Goal: Complete application form

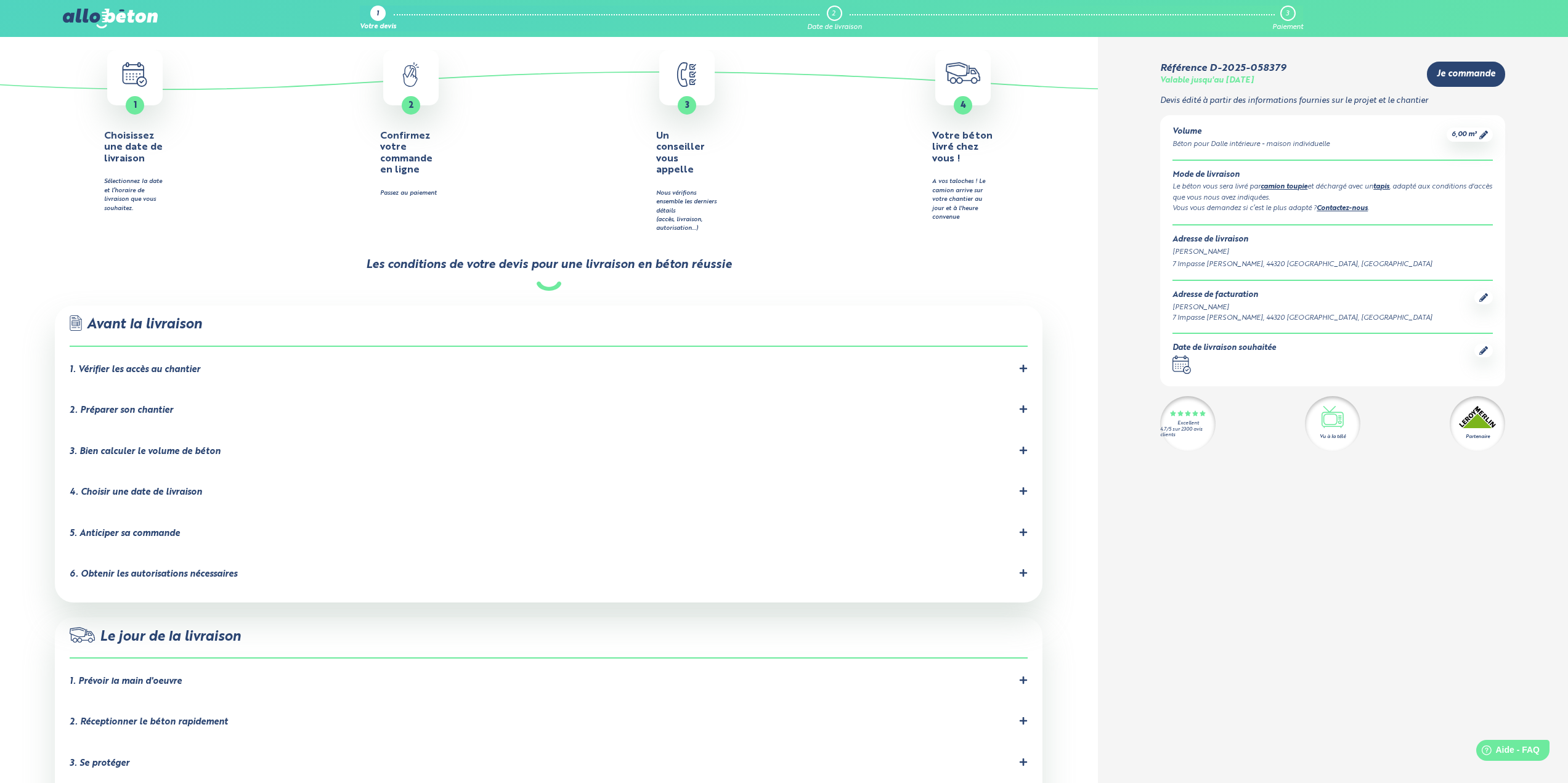
scroll to position [492, 0]
click at [1021, 566] on icon at bounding box center [1023, 570] width 9 height 9
click at [1023, 570] on icon at bounding box center [1023, 571] width 7 height 2
click at [1021, 566] on icon at bounding box center [1023, 570] width 9 height 9
click at [1025, 570] on icon at bounding box center [1023, 571] width 7 height 2
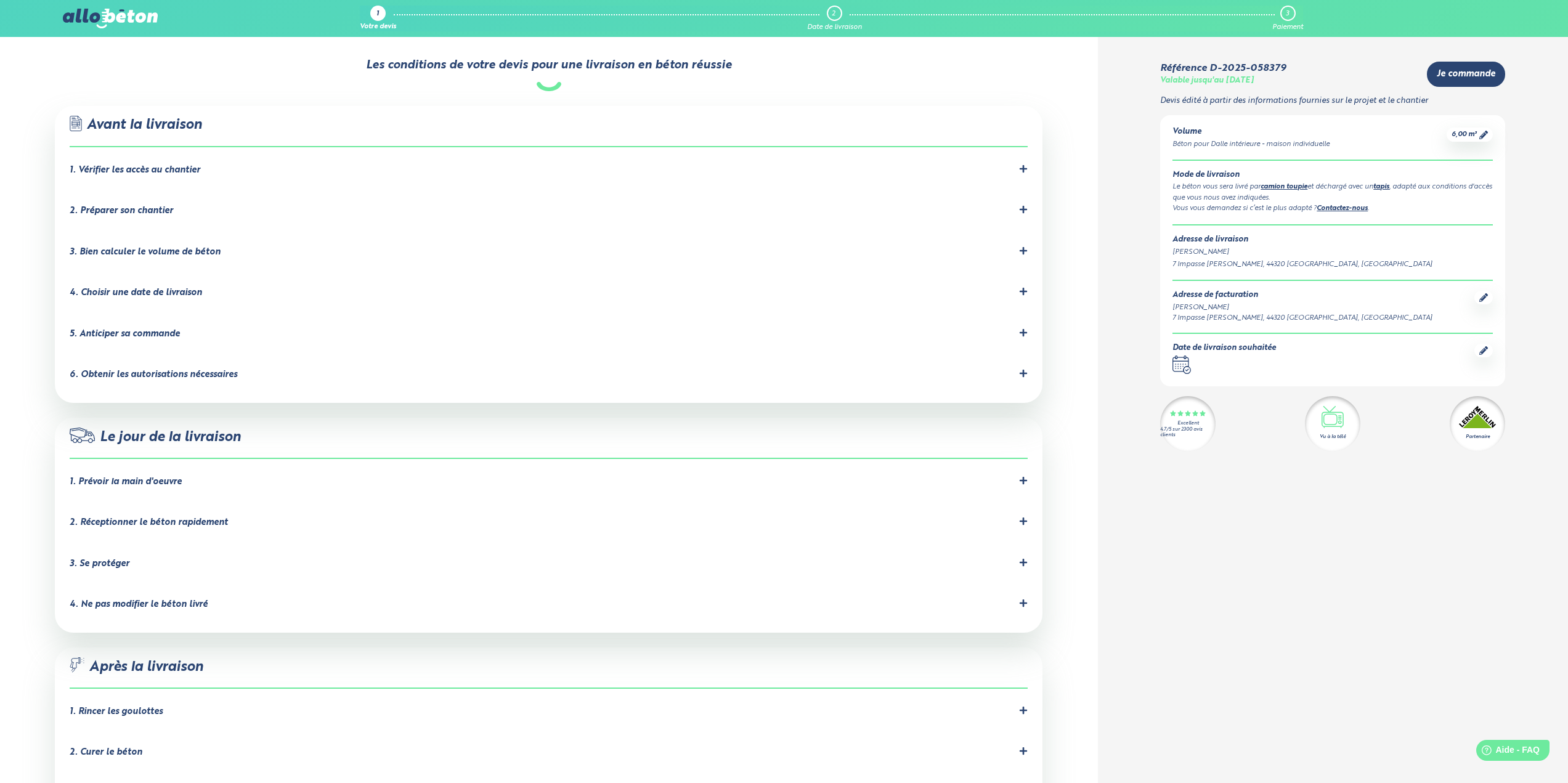
scroll to position [740, 0]
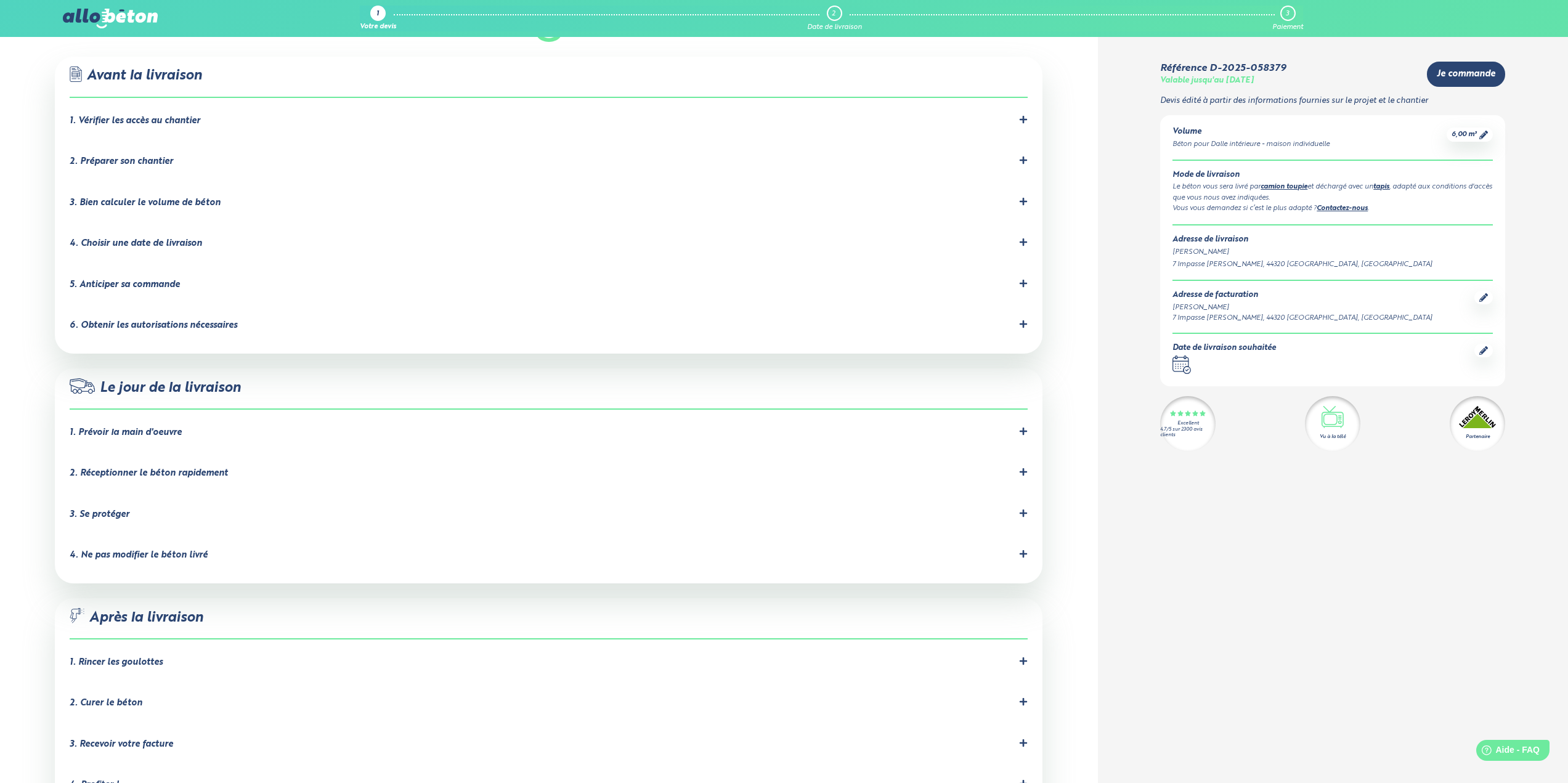
click at [1022, 427] on icon at bounding box center [1023, 431] width 7 height 7
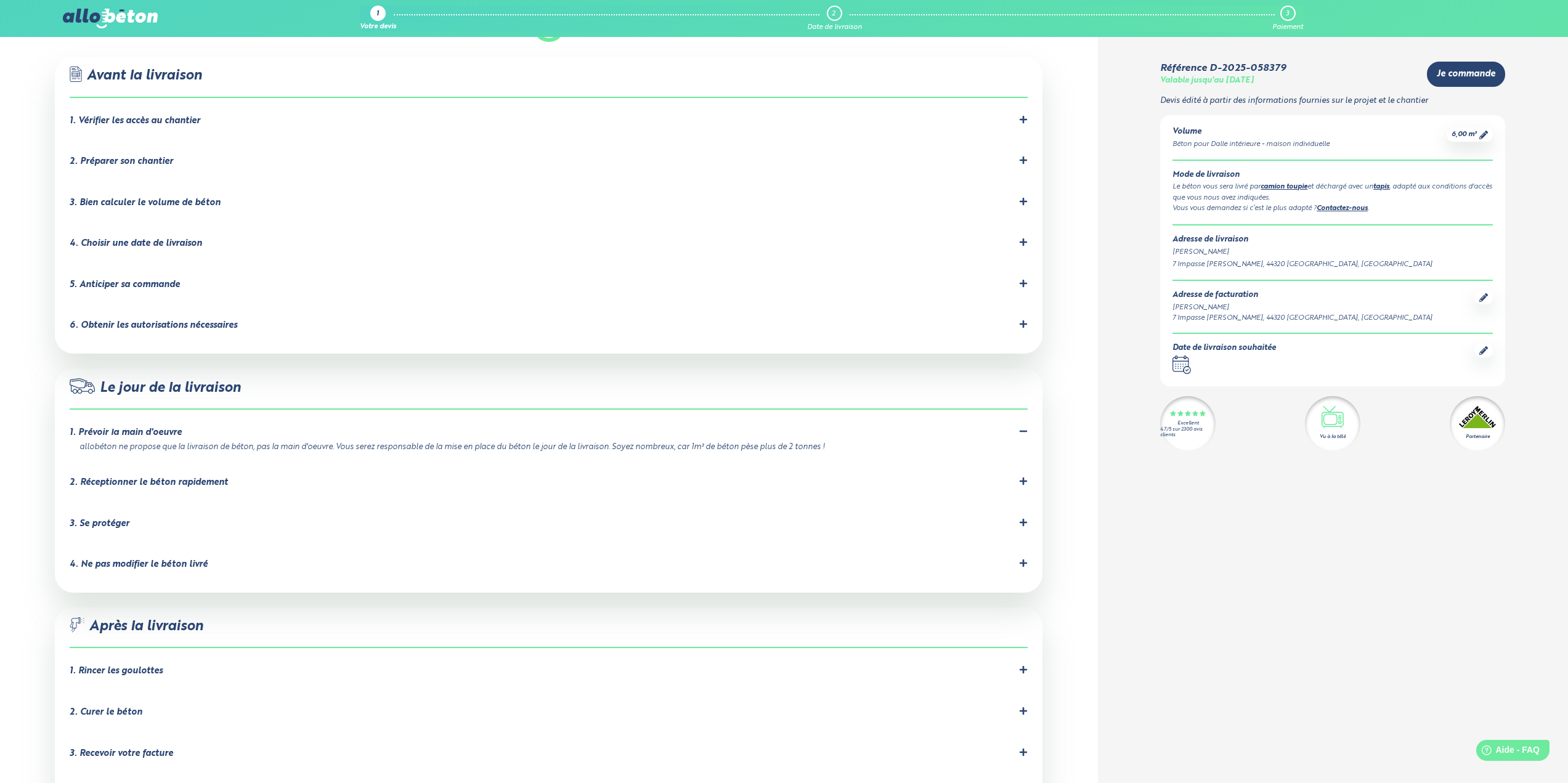
click at [1026, 476] on icon at bounding box center [1023, 480] width 9 height 9
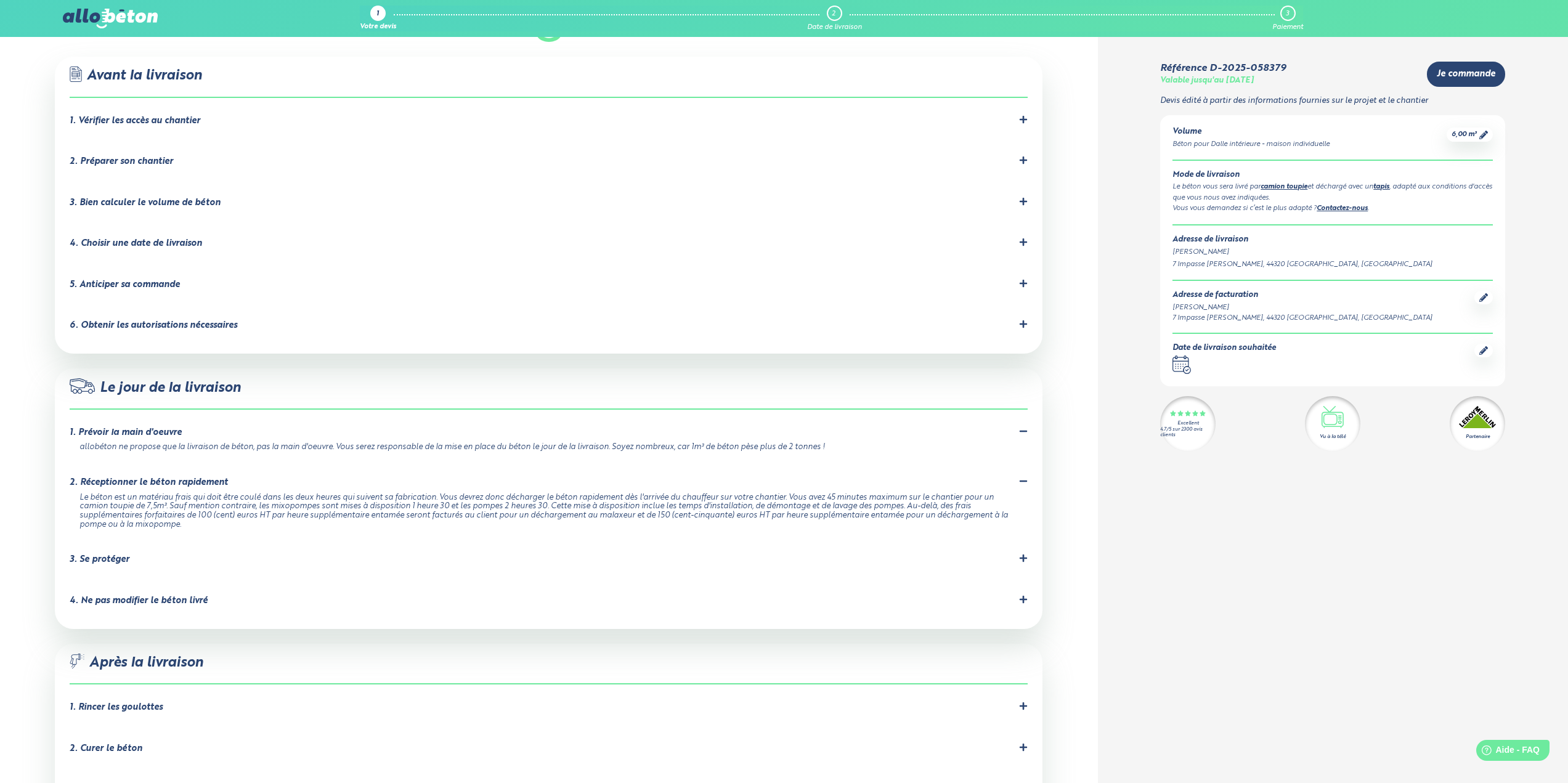
click at [107, 554] on div "3. Se protéger" at bounding box center [99, 559] width 60 height 10
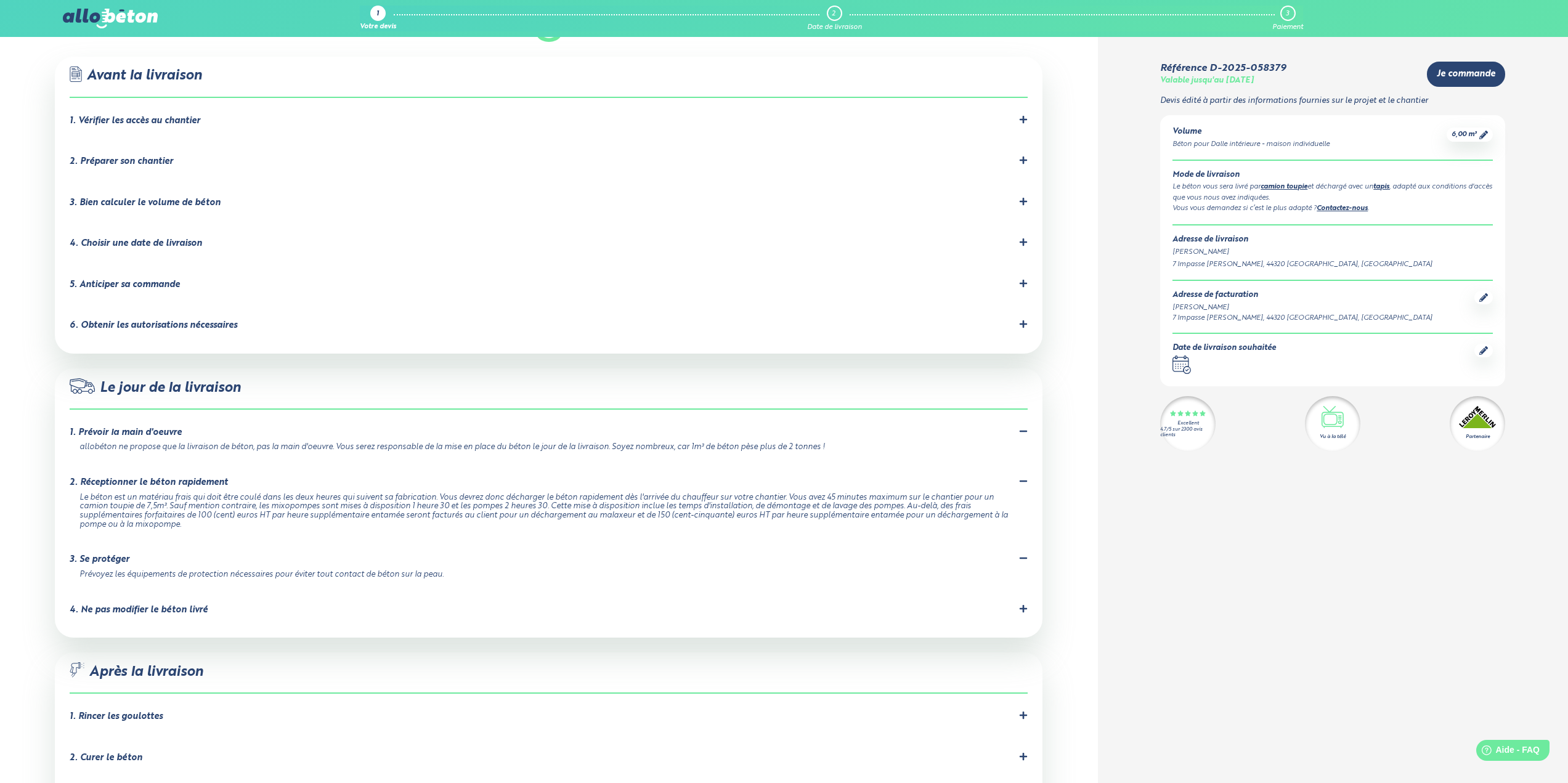
click at [130, 605] on div "4. Ne pas modifier le béton livré" at bounding box center [138, 610] width 138 height 10
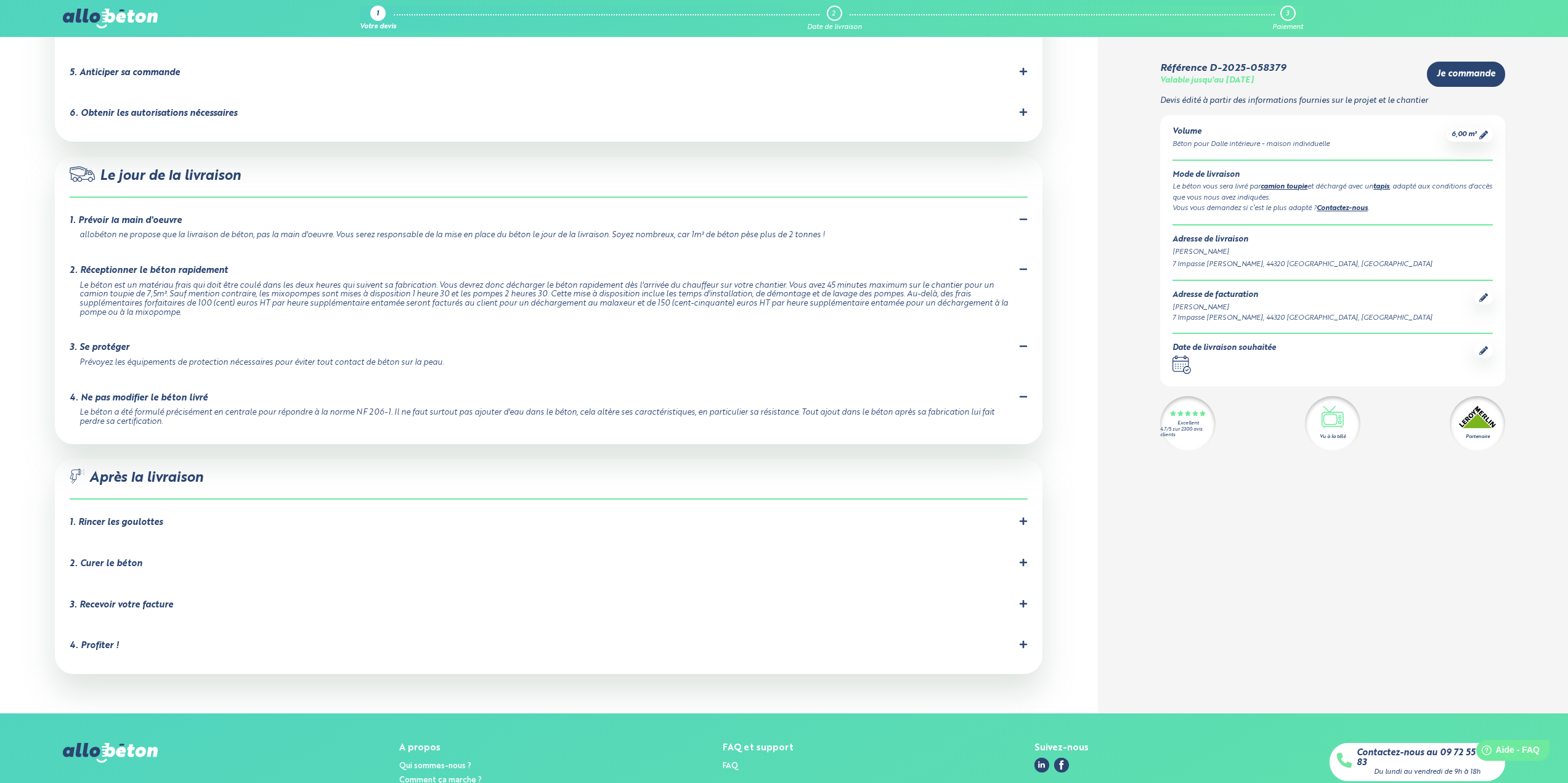
scroll to position [986, 0]
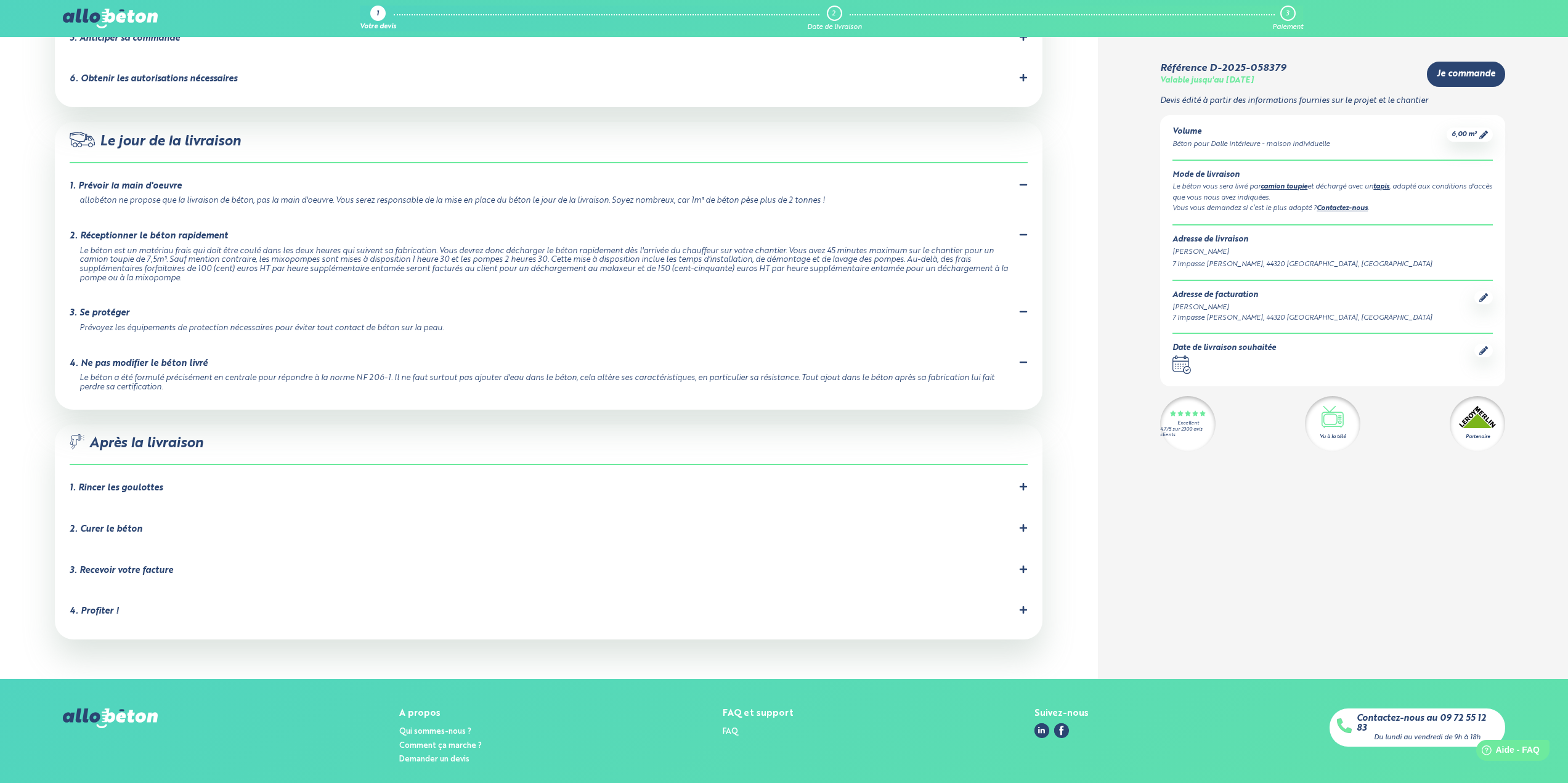
click at [97, 524] on div "2. Curer le béton" at bounding box center [105, 529] width 72 height 10
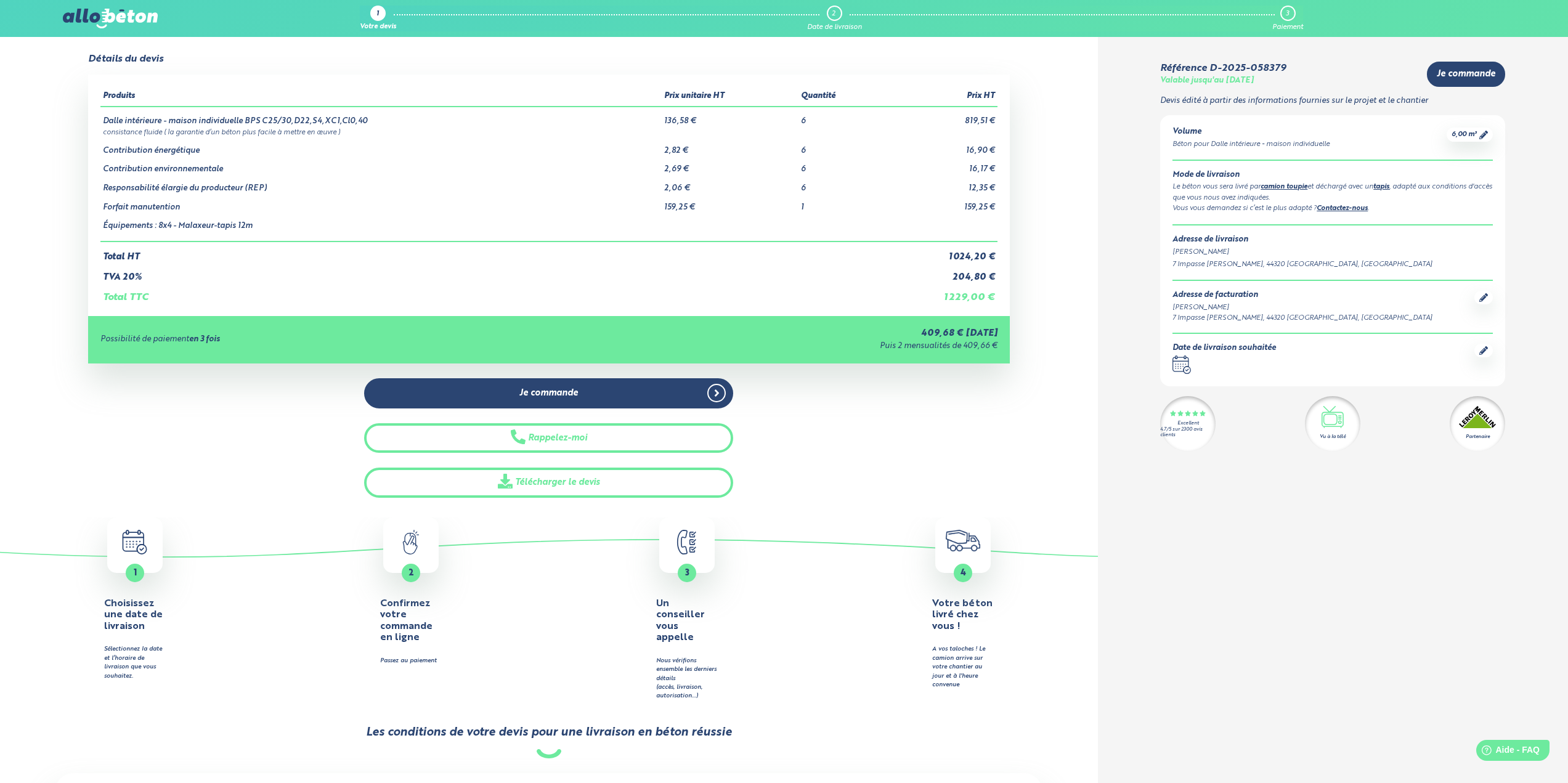
scroll to position [0, 0]
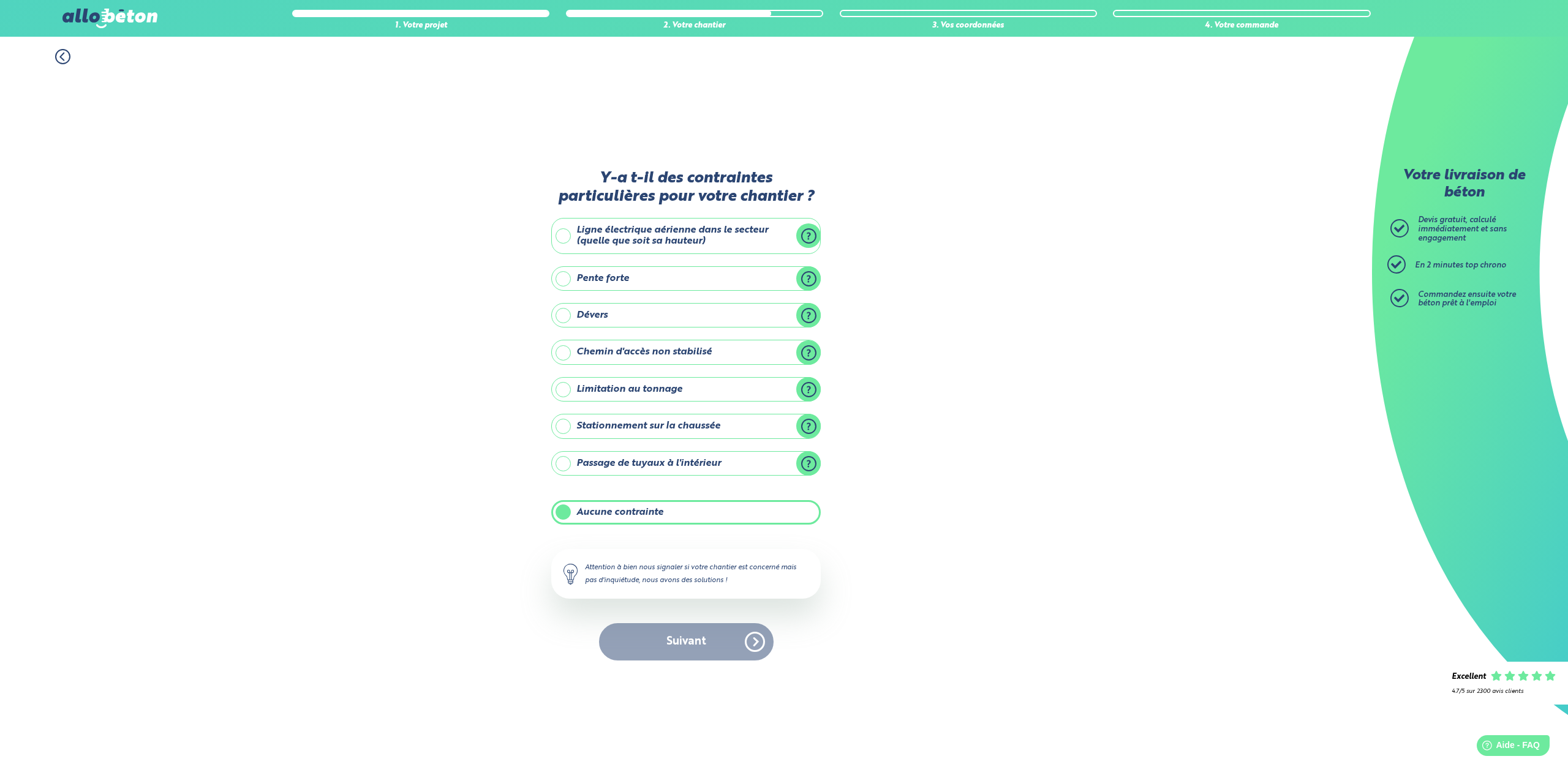
click at [565, 234] on label "Ligne électrique aérienne dans le secteur (quelle que soit sa hauteur)" at bounding box center [686, 236] width 270 height 36
click at [0, 0] on input "Ligne électrique aérienne dans le secteur (quelle que soit sa hauteur)" at bounding box center [0, 0] width 0 height 0
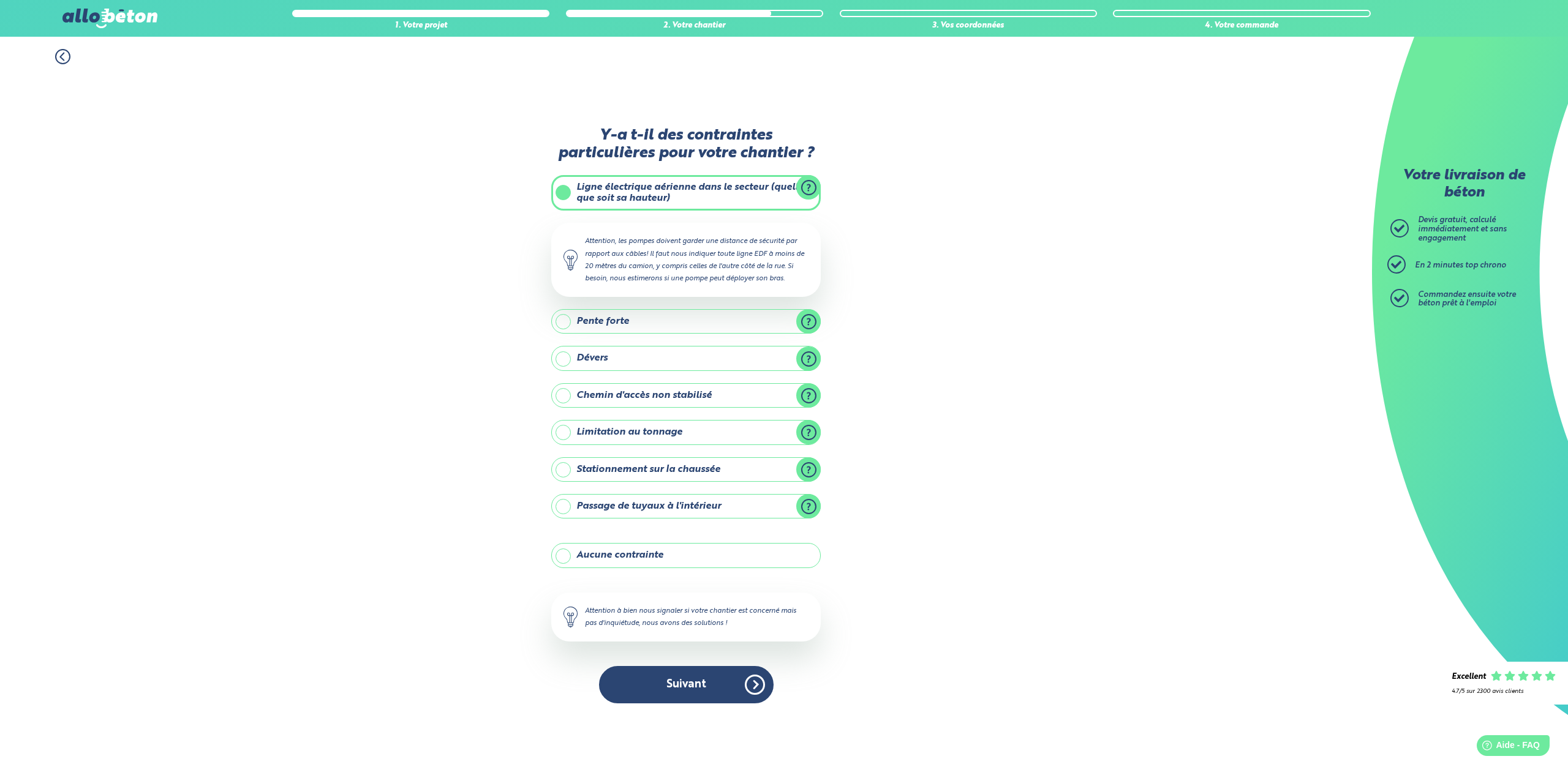
click at [59, 56] on icon at bounding box center [62, 56] width 15 height 15
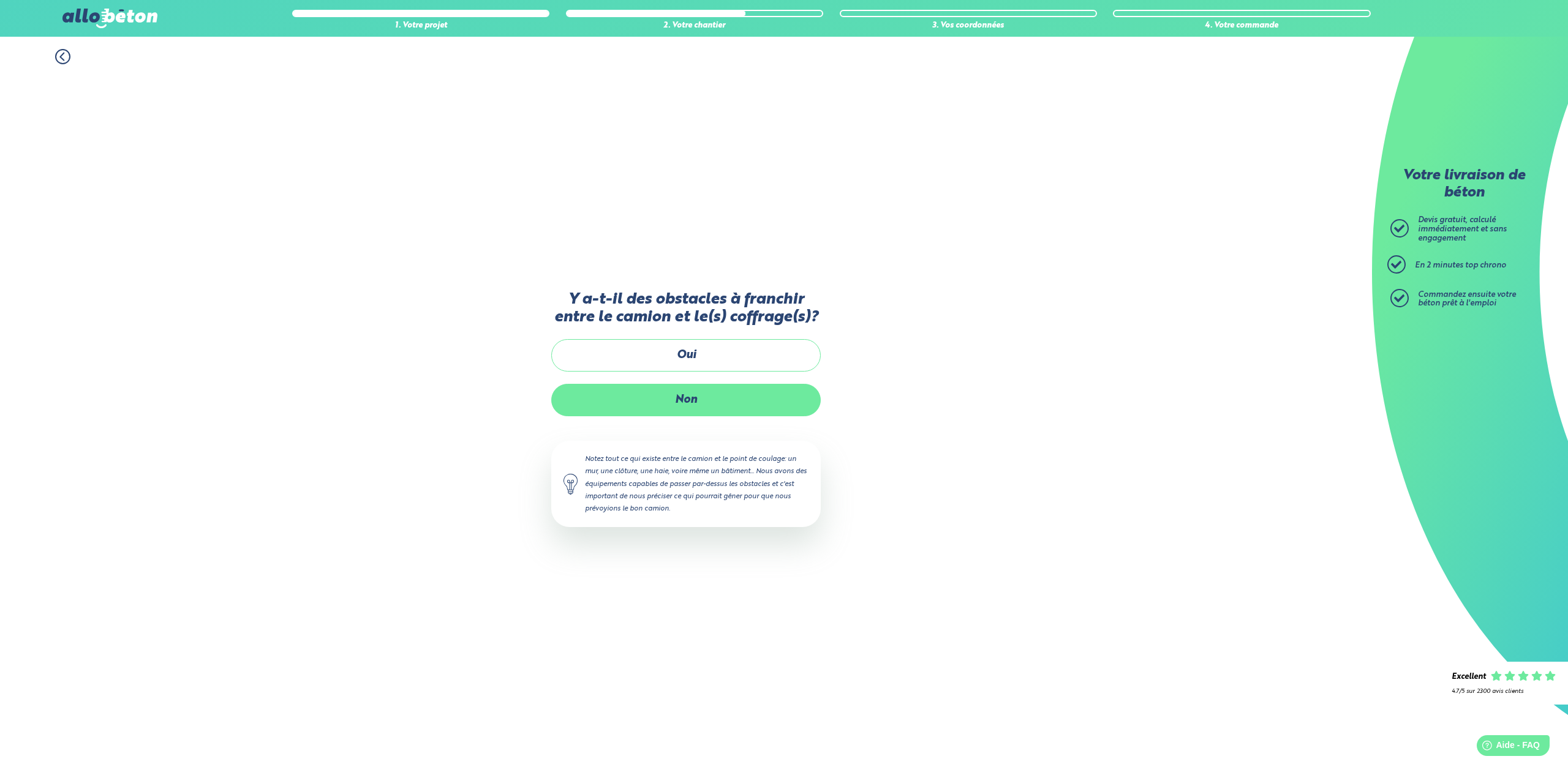
click at [682, 399] on label "Non" at bounding box center [686, 400] width 270 height 33
click at [0, 0] on input "Non" at bounding box center [0, 0] width 0 height 0
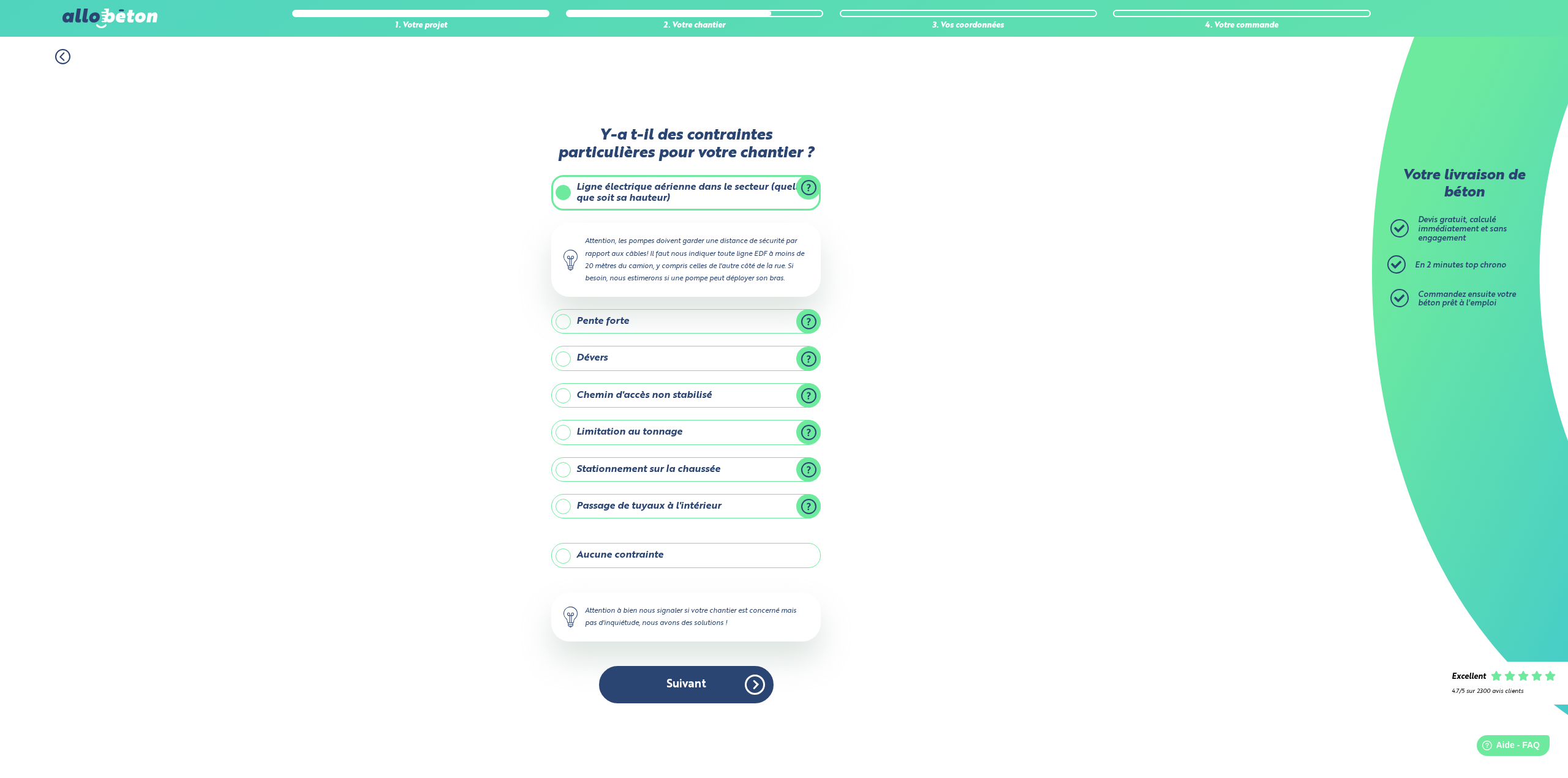
click at [562, 557] on label "Aucune contrainte" at bounding box center [686, 555] width 270 height 25
click at [0, 0] on input "Aucune contrainte" at bounding box center [0, 0] width 0 height 0
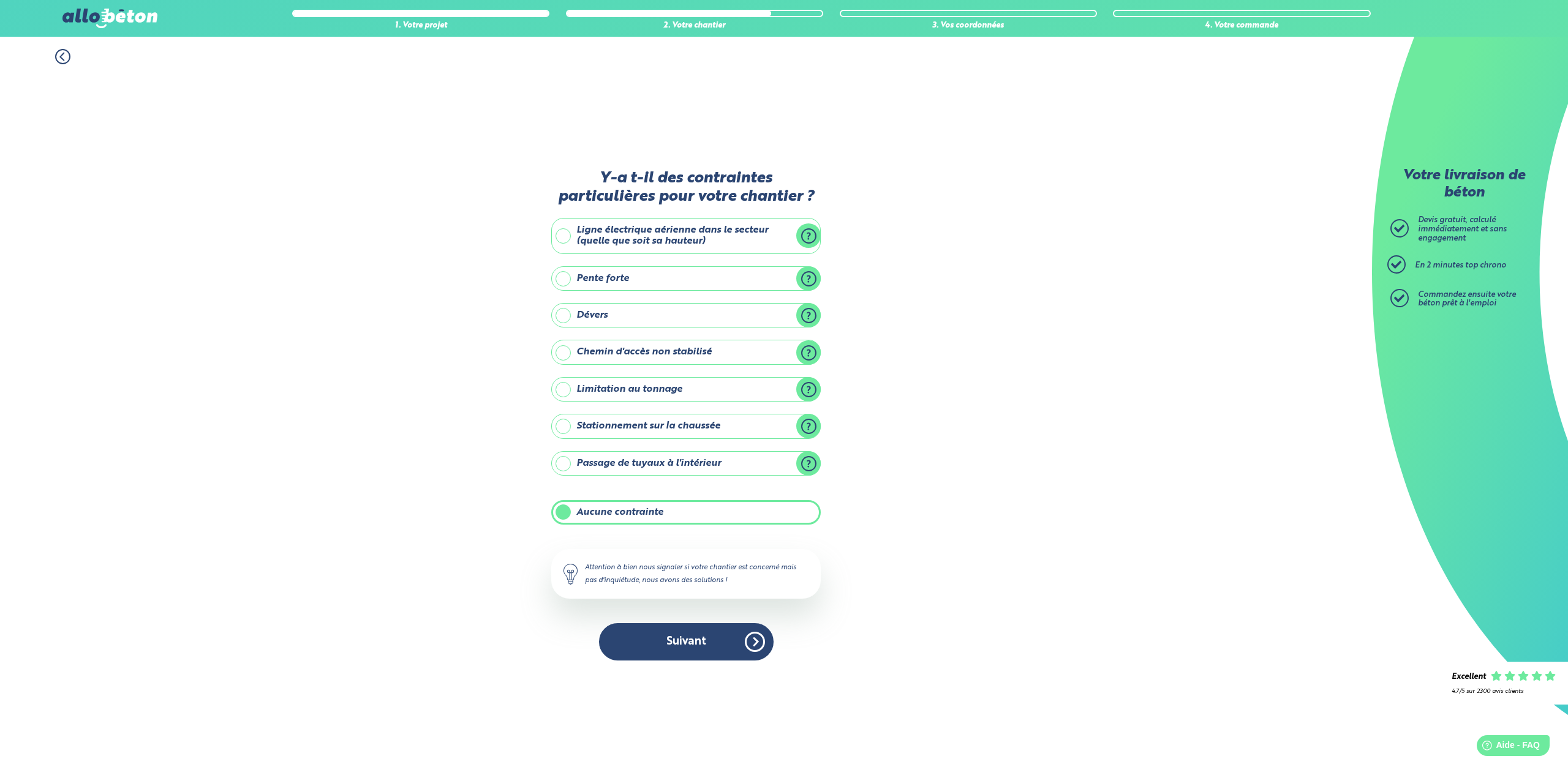
click at [609, 572] on div "Attention à bien nous signaler si votre chantier est concerné mais pas d'inquié…" at bounding box center [686, 573] width 270 height 49
click at [560, 512] on label "Aucune contrainte" at bounding box center [686, 512] width 270 height 25
click at [0, 0] on input "Aucune contrainte" at bounding box center [0, 0] width 0 height 0
click at [560, 512] on label "Aucune contrainte" at bounding box center [686, 512] width 270 height 25
click at [0, 0] on input "Aucune contrainte" at bounding box center [0, 0] width 0 height 0
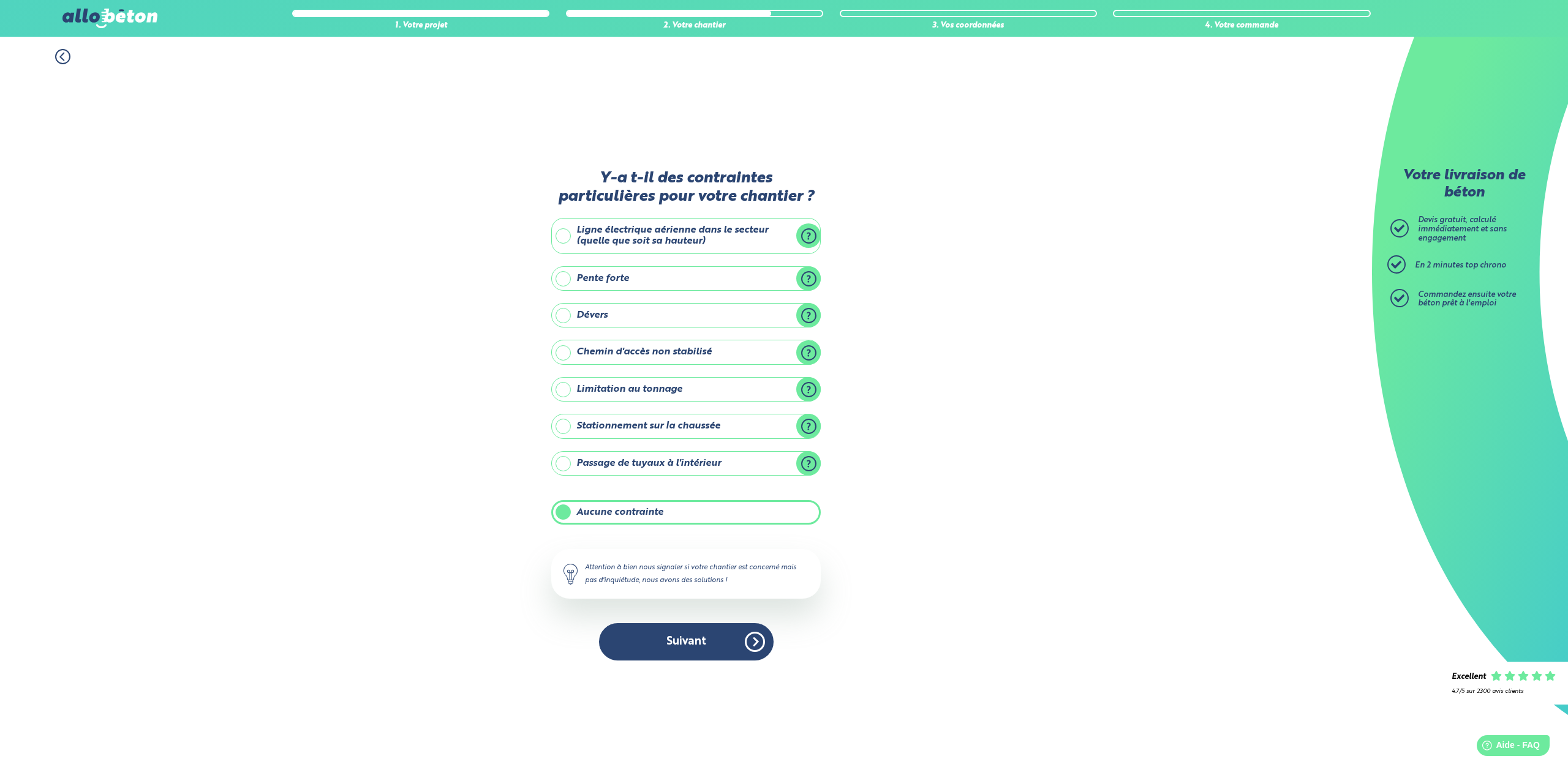
click at [560, 512] on label "Aucune contrainte" at bounding box center [686, 512] width 270 height 25
click at [0, 0] on input "Aucune contrainte" at bounding box center [0, 0] width 0 height 0
click at [560, 512] on label "Aucune contrainte" at bounding box center [686, 512] width 270 height 25
click at [0, 0] on input "Aucune contrainte" at bounding box center [0, 0] width 0 height 0
click at [673, 643] on button "Suivant" at bounding box center [686, 641] width 174 height 38
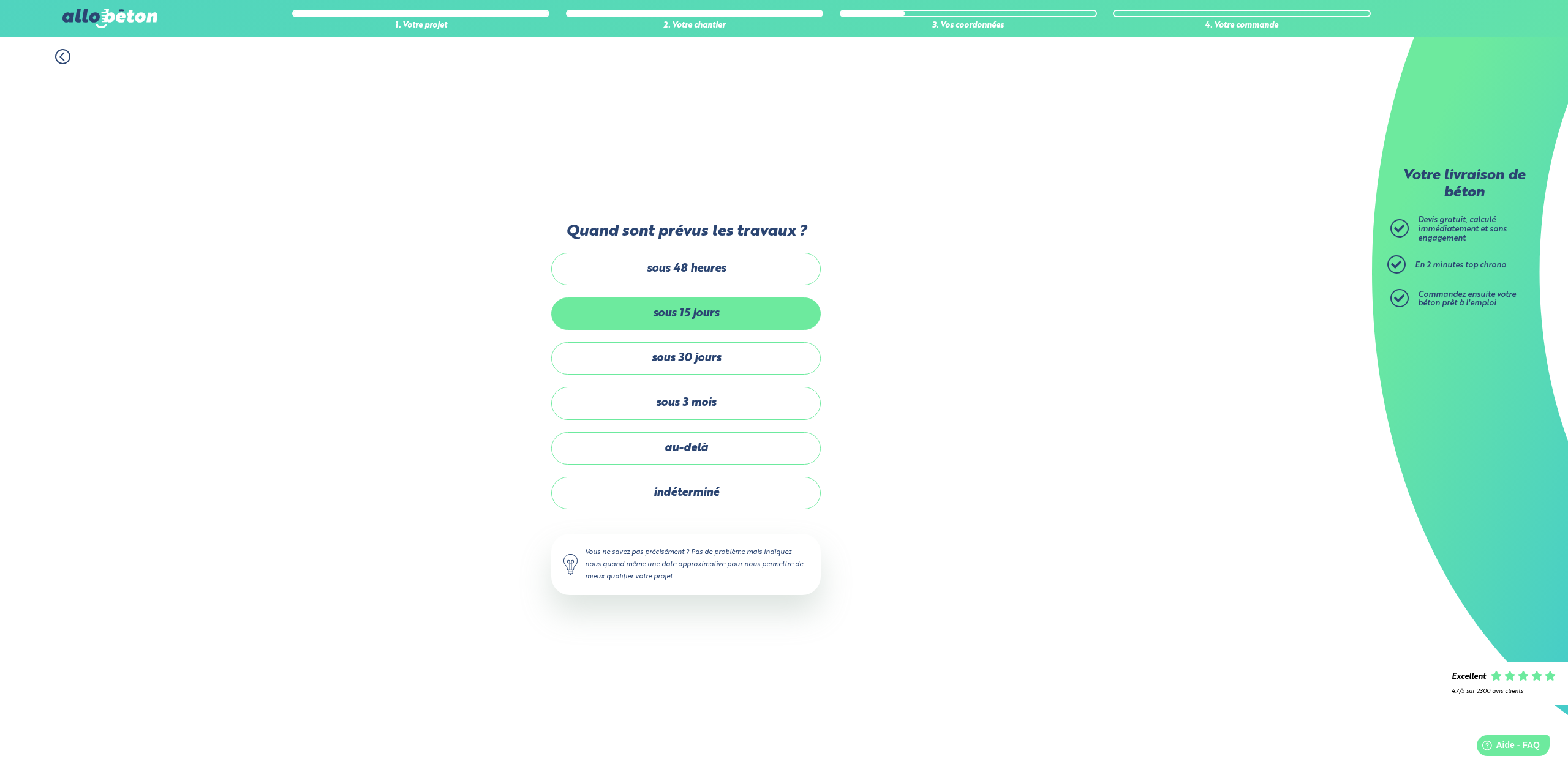
click at [678, 316] on label "sous 15 jours" at bounding box center [686, 313] width 270 height 33
click at [0, 0] on input "sous 15 jours" at bounding box center [0, 0] width 0 height 0
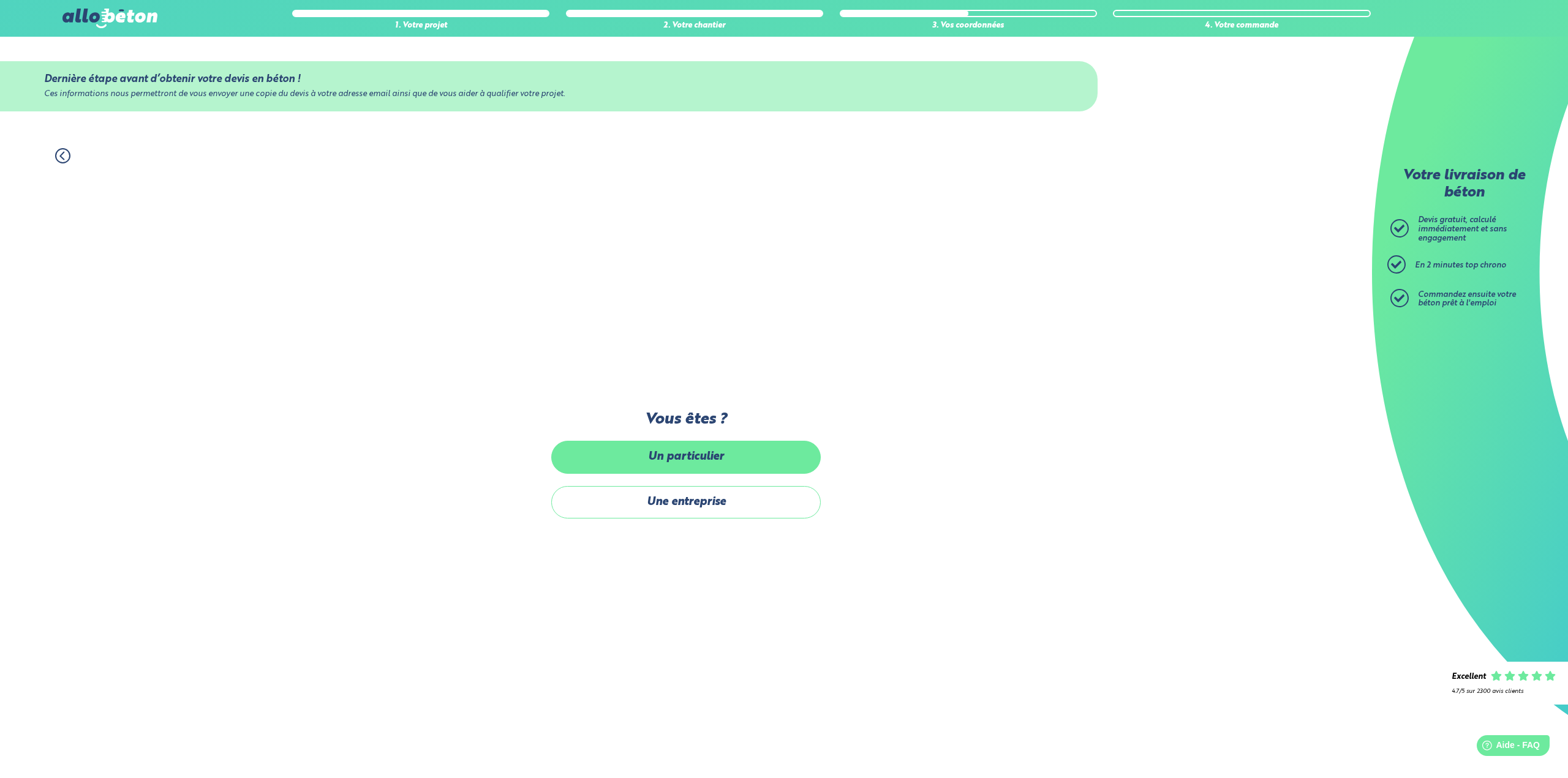
click at [702, 463] on label "Un particulier" at bounding box center [686, 457] width 270 height 33
click at [0, 0] on input "Un particulier" at bounding box center [0, 0] width 0 height 0
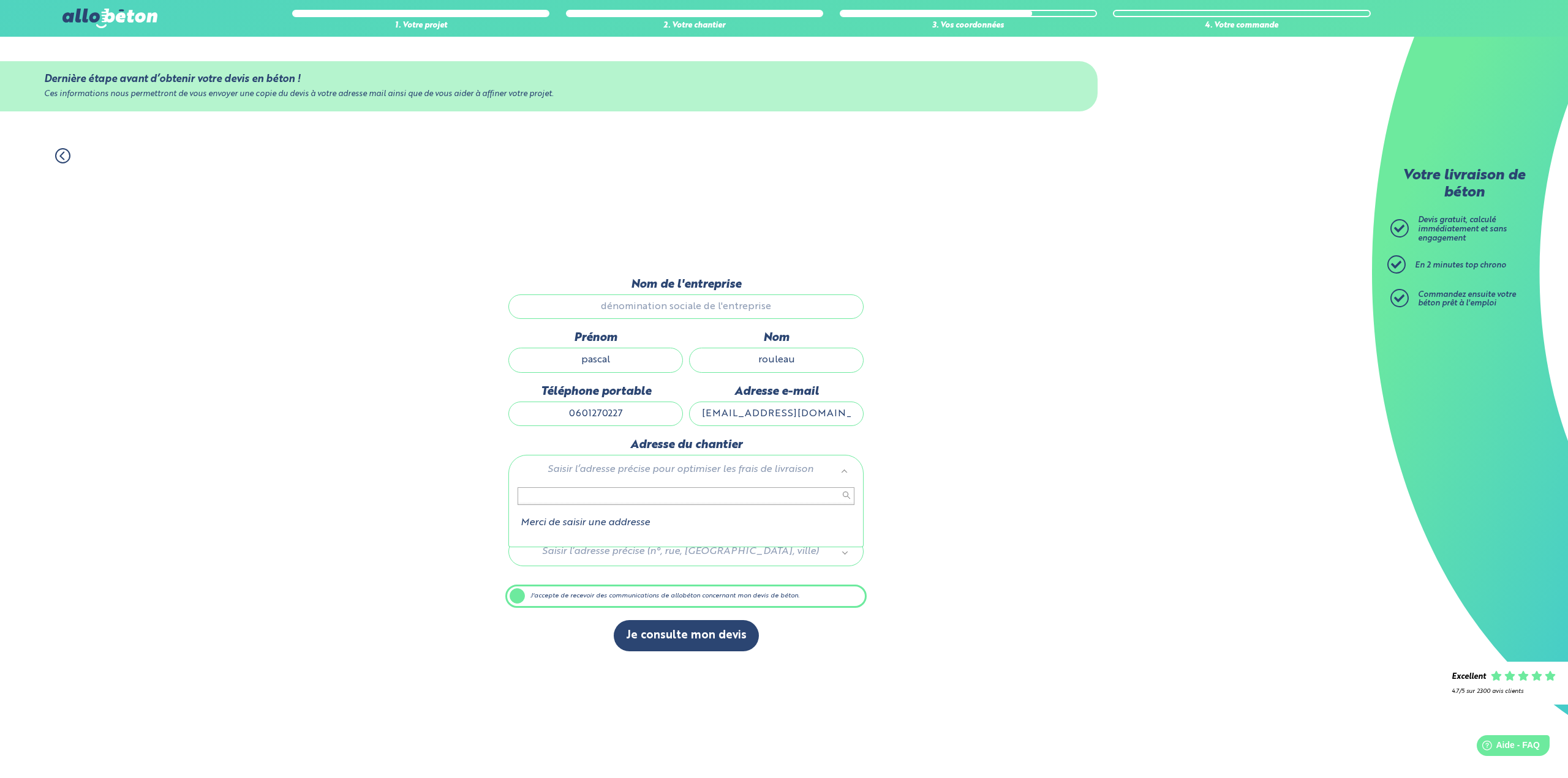
click at [539, 495] on input "text" at bounding box center [686, 495] width 337 height 17
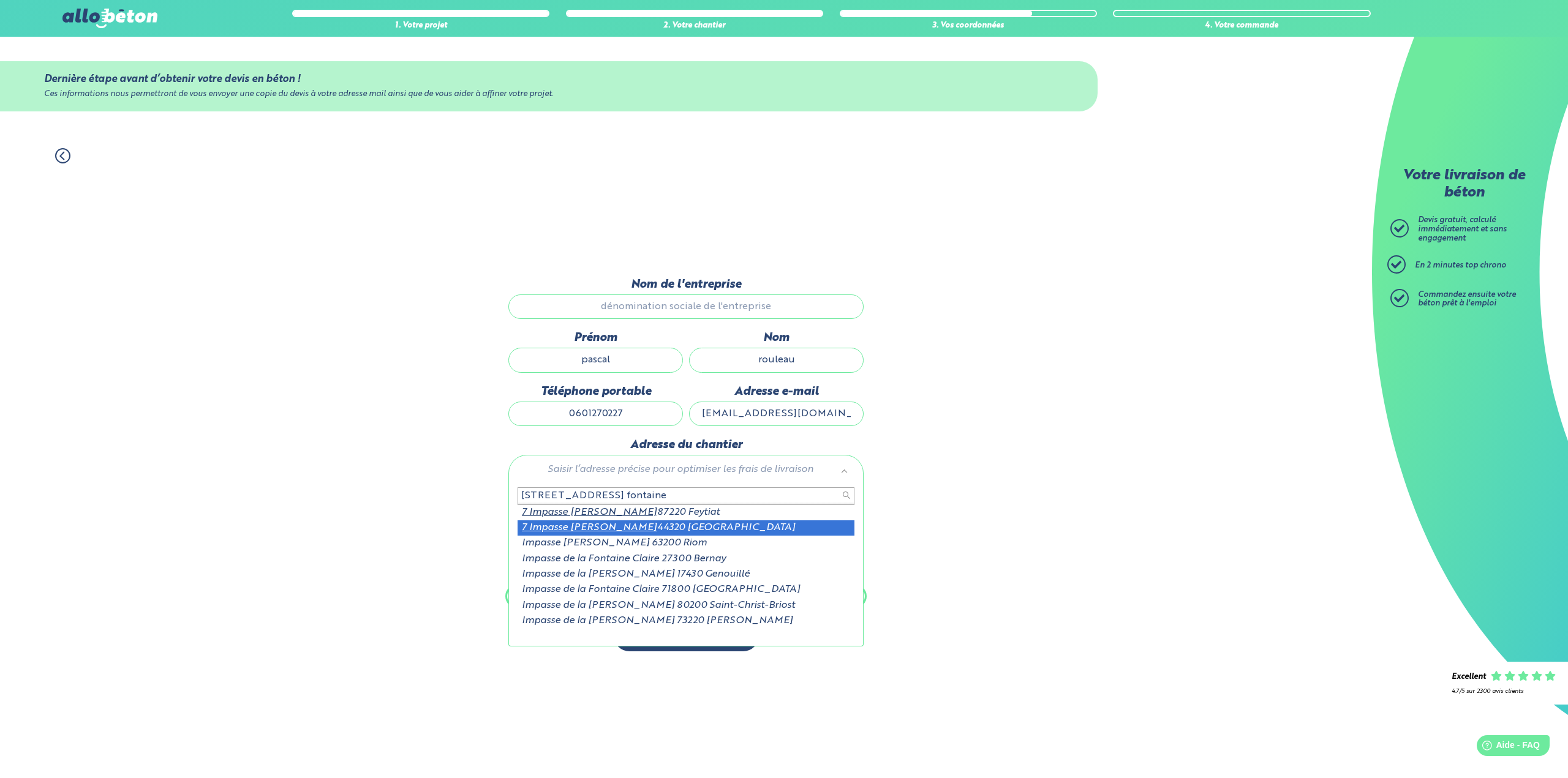
type input "7 impasse claire fontaine"
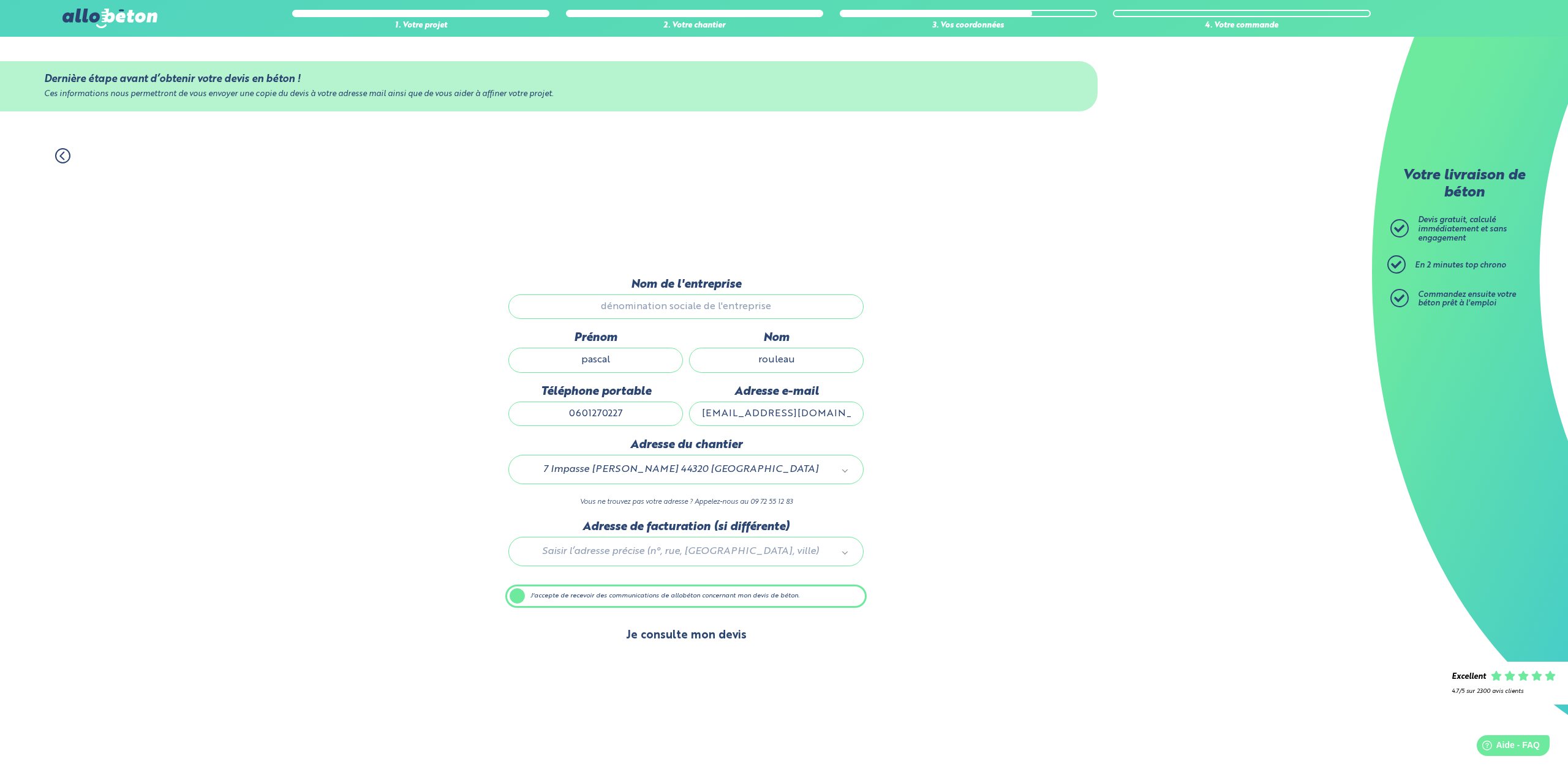
click at [670, 636] on button "Je consulte mon devis" at bounding box center [686, 635] width 145 height 31
click at [514, 596] on label "J'accepte de recevoir des communications de allobéton concernant mon devis de b…" at bounding box center [686, 596] width 362 height 23
click at [0, 0] on input "J'accepte de recevoir des communications de allobéton concernant mon devis de b…" at bounding box center [0, 0] width 0 height 0
click at [514, 596] on label "J'accepte de recevoir des communications de allobéton concernant mon devis de b…" at bounding box center [686, 596] width 362 height 23
click at [0, 0] on input "J'accepte de recevoir des communications de allobéton concernant mon devis de b…" at bounding box center [0, 0] width 0 height 0
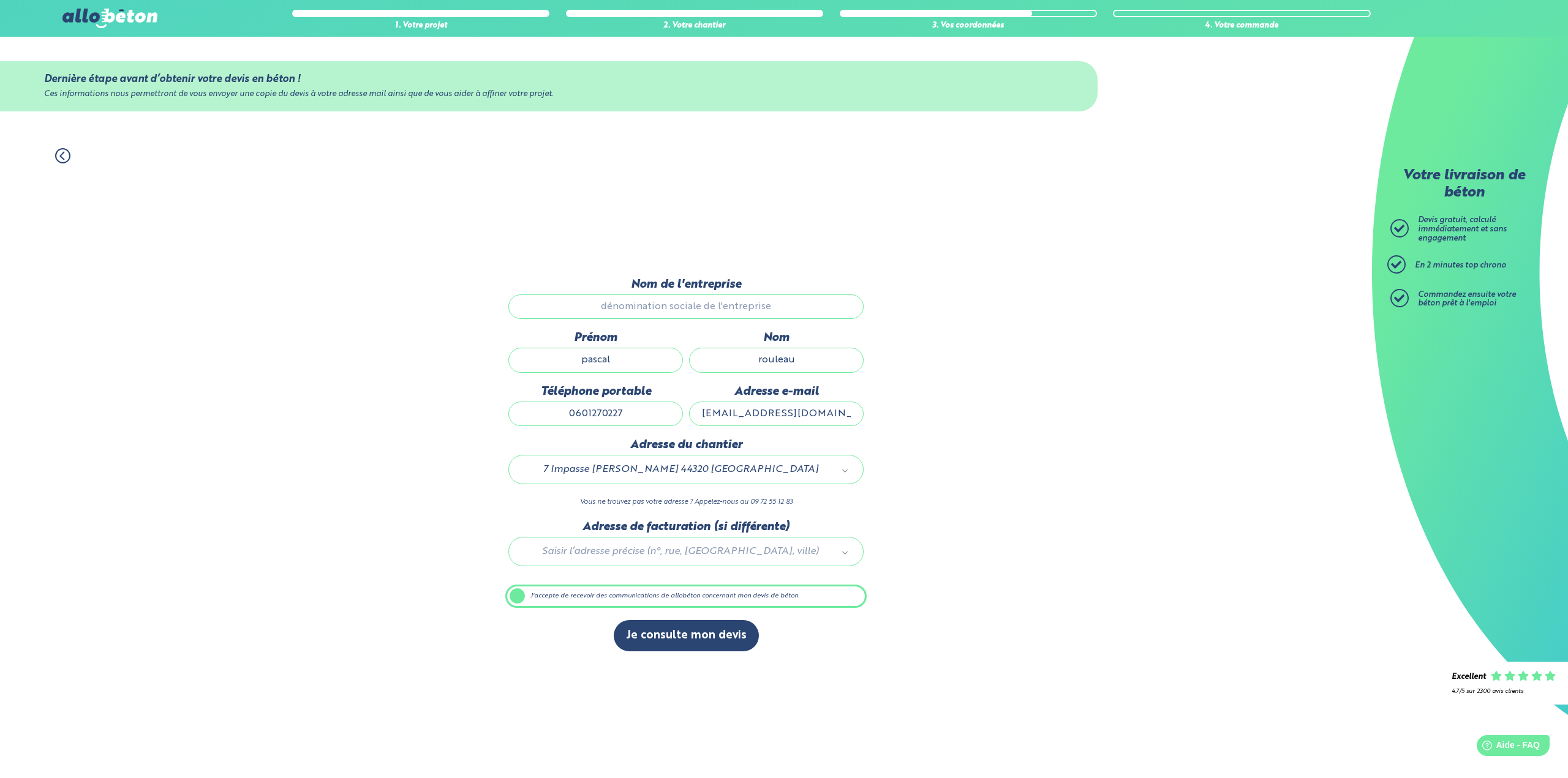
click at [274, 90] on div "Ces informations nous permettront de vous envoyer une copie du devis à votre ad…" at bounding box center [549, 94] width 1010 height 9
click at [651, 306] on input "Nom de l'entreprise" at bounding box center [686, 306] width 355 height 25
click at [686, 306] on input "Nom de l'entreprise" at bounding box center [686, 306] width 355 height 25
click at [686, 306] on input "Nom de l'entreprise" at bounding box center [686, 306] width 355 height 25
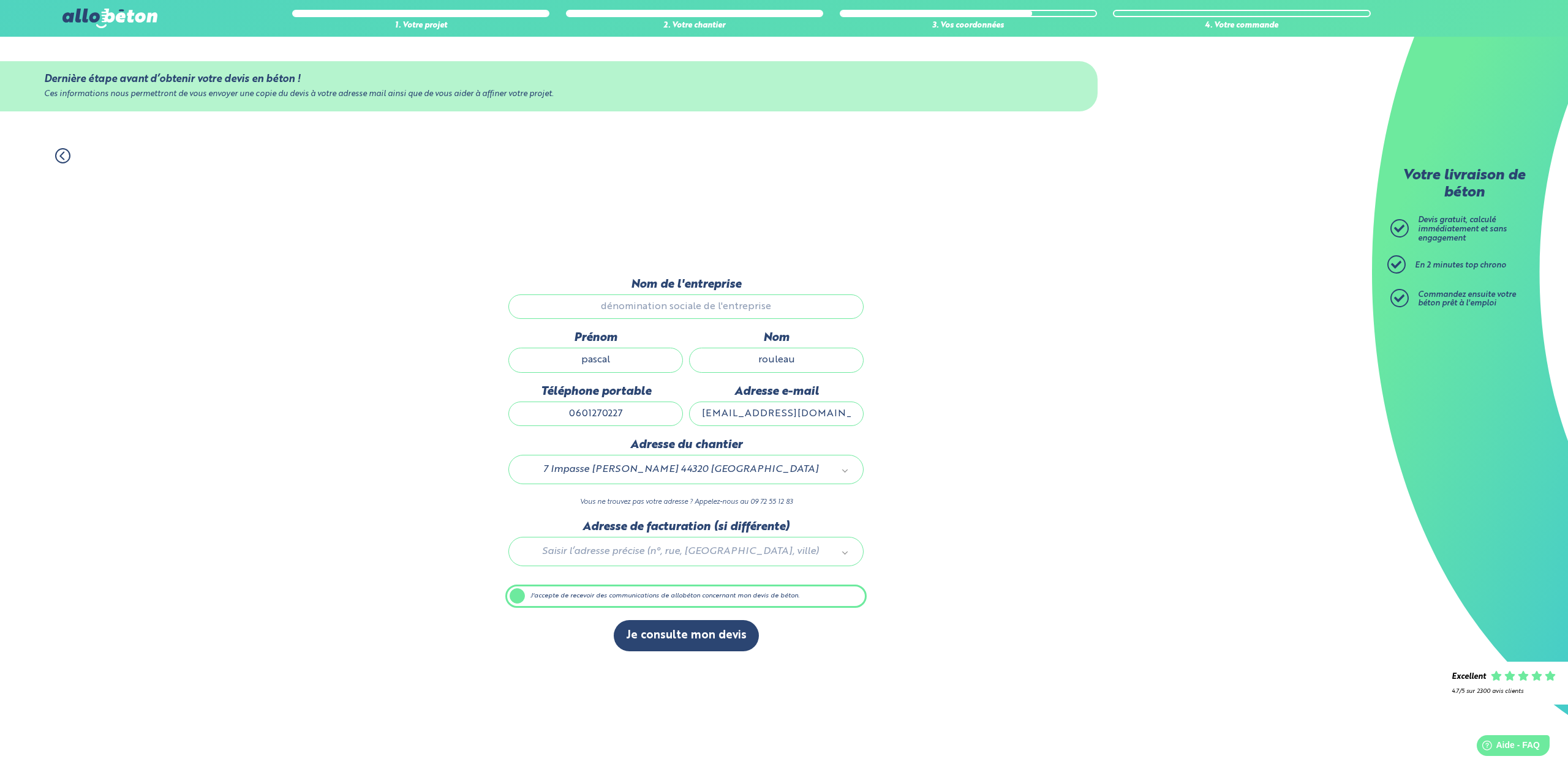
click at [694, 287] on label "Nom de l'entreprise" at bounding box center [686, 285] width 355 height 14
click at [694, 294] on input "Nom de l'entreprise" at bounding box center [686, 306] width 355 height 25
click at [610, 364] on input "pascal" at bounding box center [595, 360] width 174 height 25
click at [817, 365] on input "rouleau" at bounding box center [776, 360] width 174 height 25
type input "Rouleau"
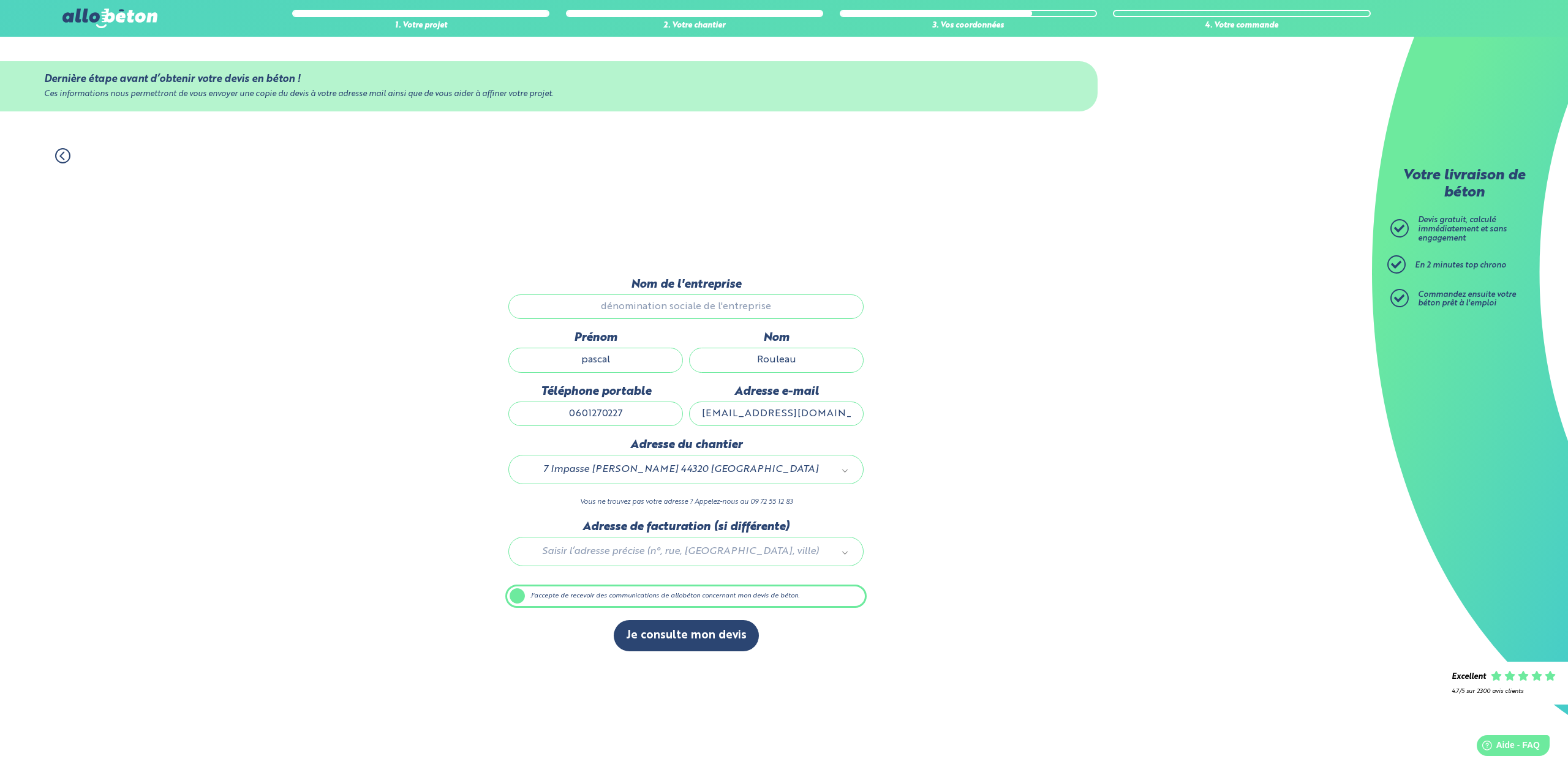
click at [593, 361] on input "pascal" at bounding box center [595, 360] width 174 height 25
click at [386, 373] on div "1. Votre projet 2. Votre chantier 3. Vos coordonnées 4. Votre commande Dernière…" at bounding box center [686, 457] width 1372 height 642
click at [58, 154] on icon at bounding box center [62, 155] width 15 height 15
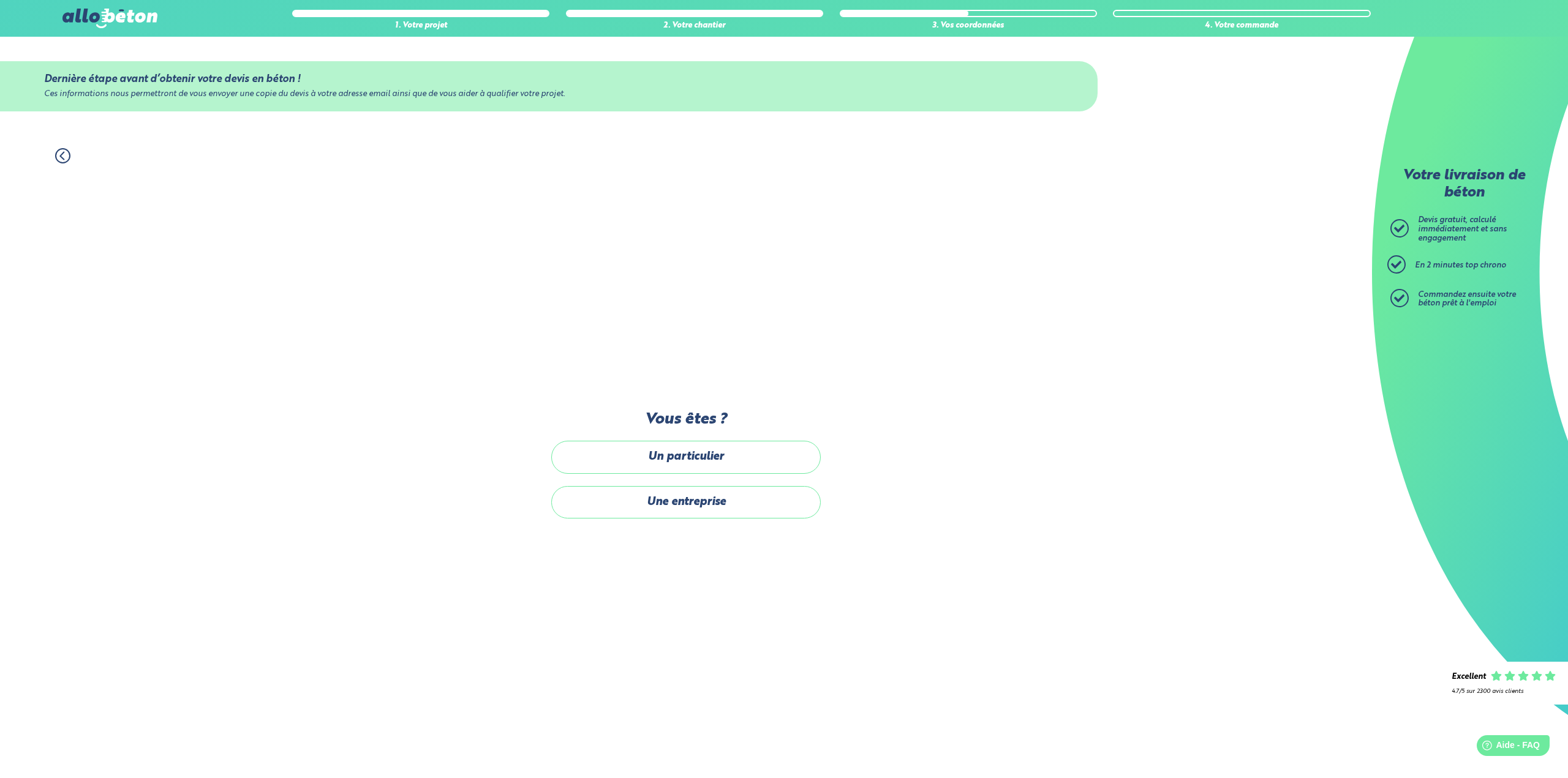
click at [58, 154] on icon at bounding box center [62, 155] width 15 height 15
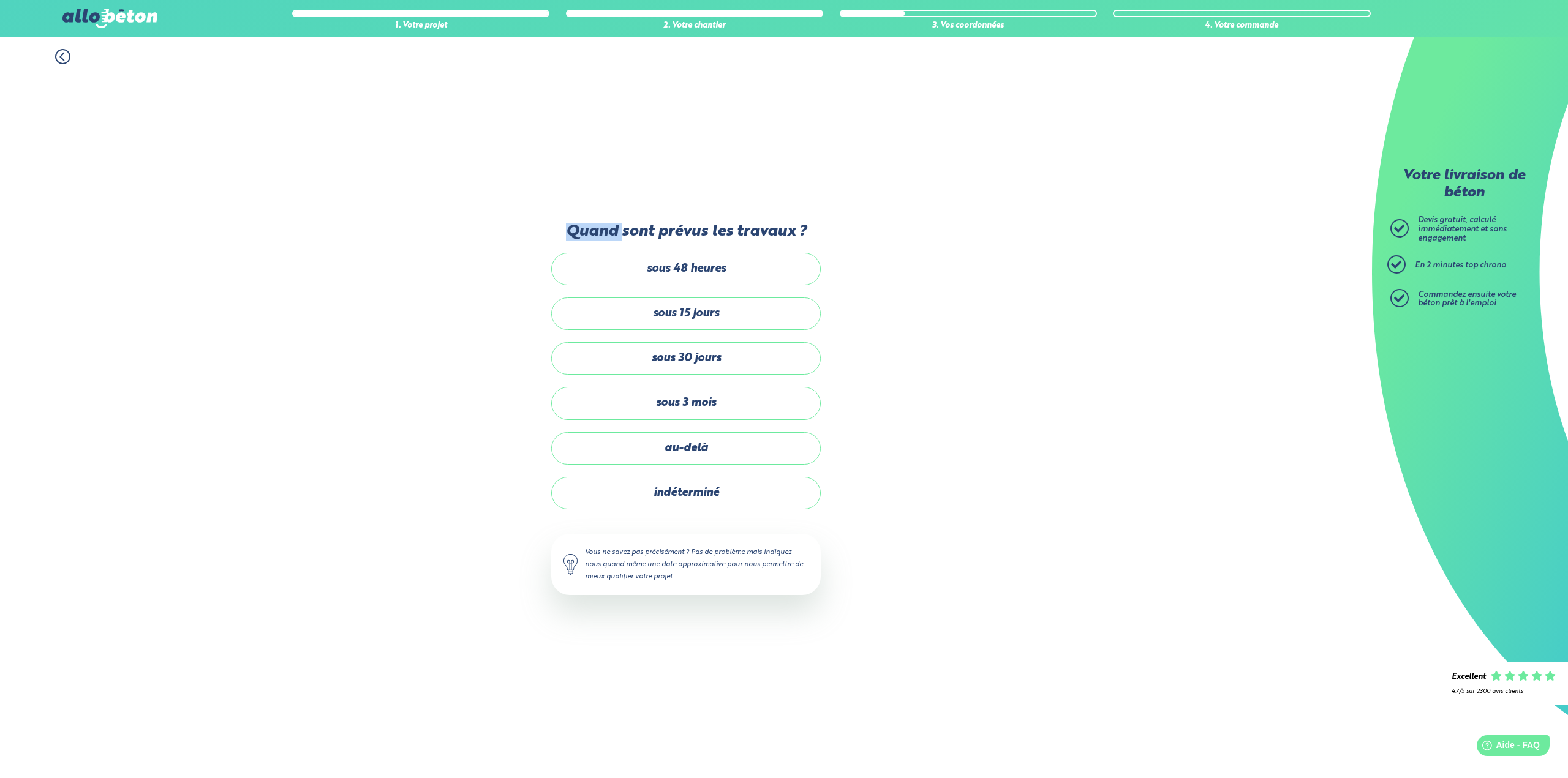
click at [58, 154] on div "1. Votre projet 2. Votre chantier 3. Vos coordonnées 4. Votre commande Quand so…" at bounding box center [686, 407] width 1372 height 741
click at [58, 155] on div "1. Votre projet 2. Votre chantier 3. Vos coordonnées 4. Votre commande Quand so…" at bounding box center [686, 407] width 1372 height 741
click at [64, 57] on icon at bounding box center [62, 56] width 15 height 15
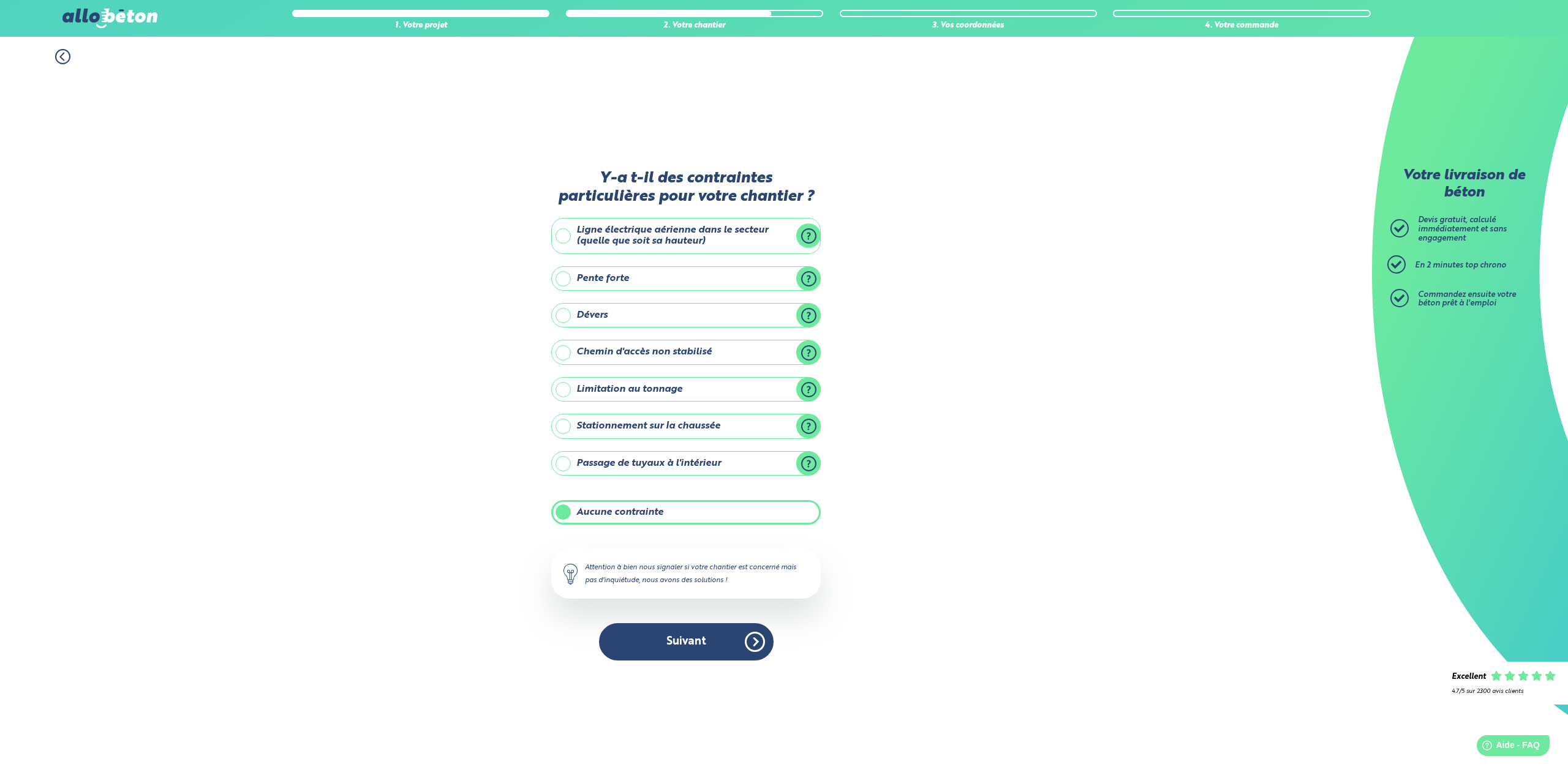
click at [64, 57] on icon at bounding box center [62, 56] width 15 height 15
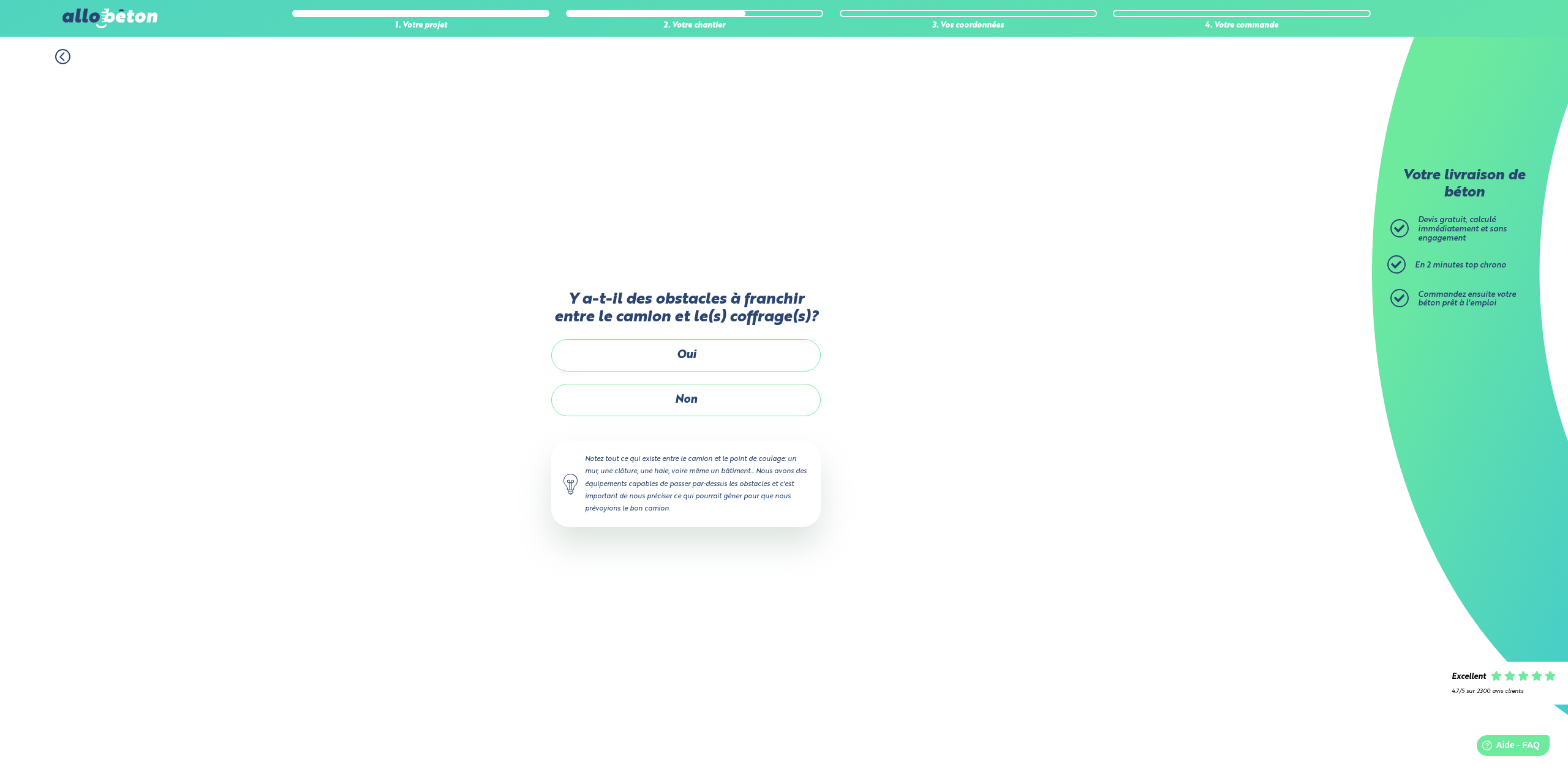
click at [64, 57] on icon at bounding box center [62, 56] width 15 height 15
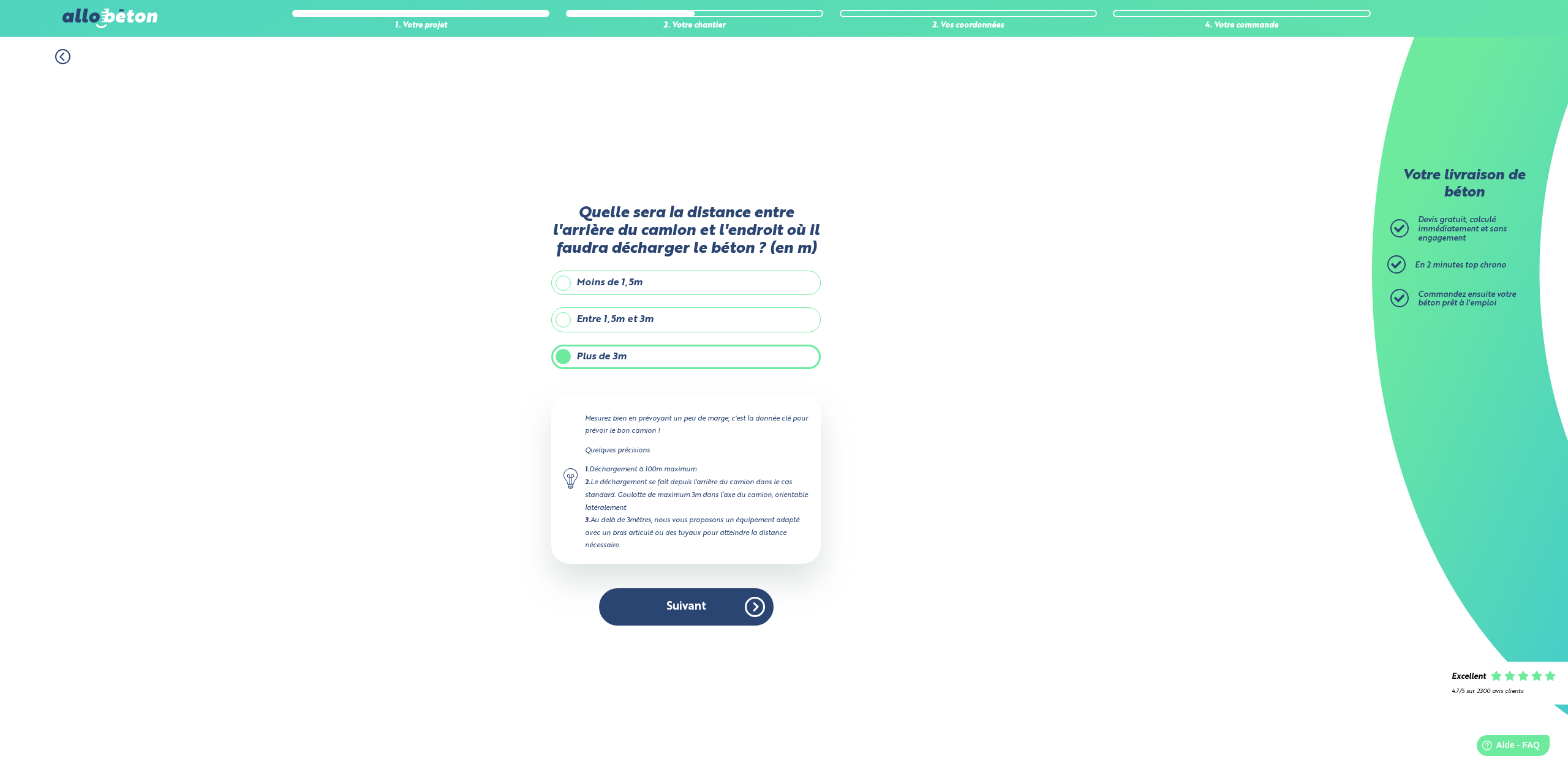
click at [64, 57] on icon at bounding box center [62, 56] width 15 height 15
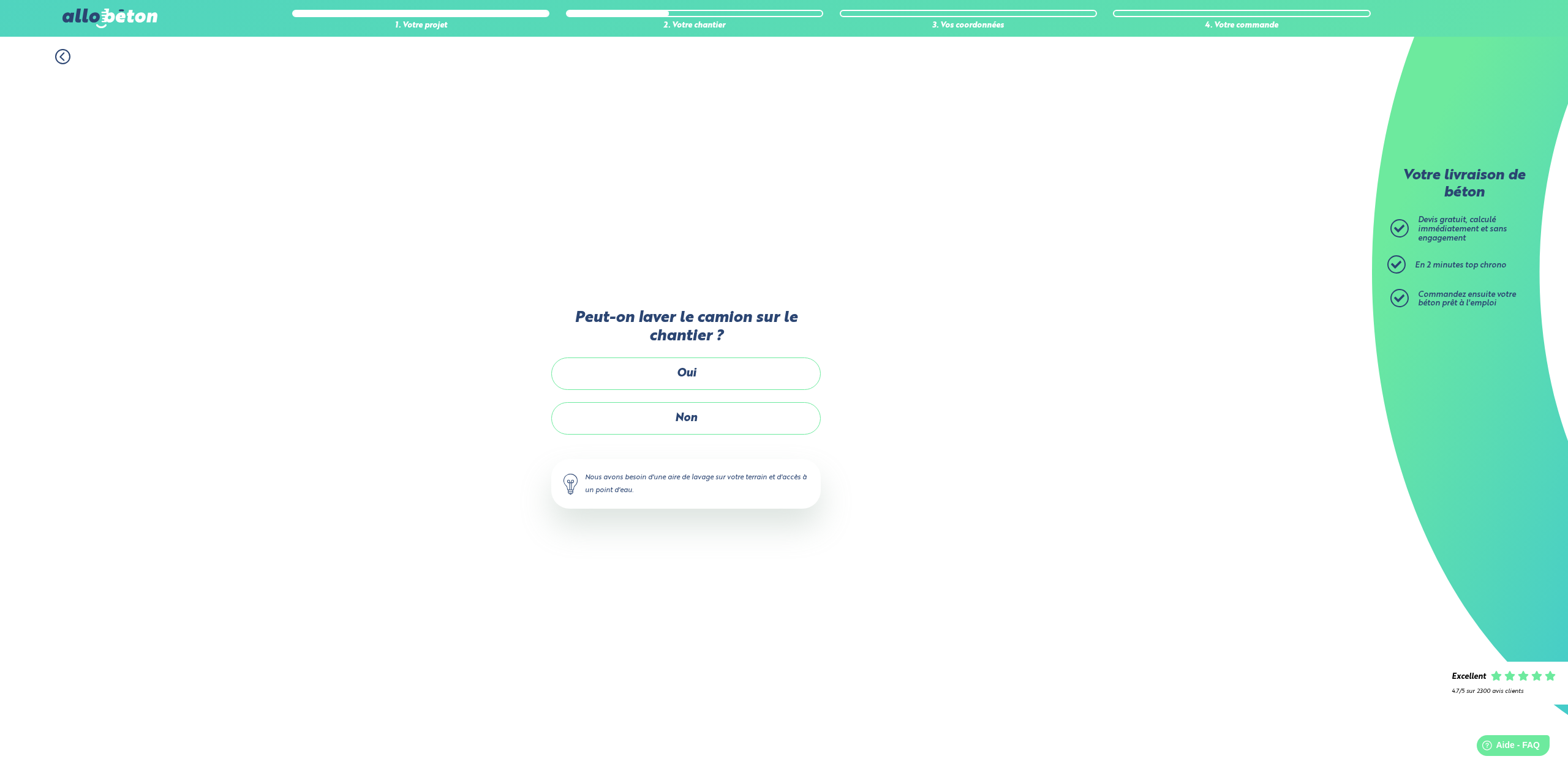
click at [66, 57] on icon at bounding box center [62, 56] width 15 height 15
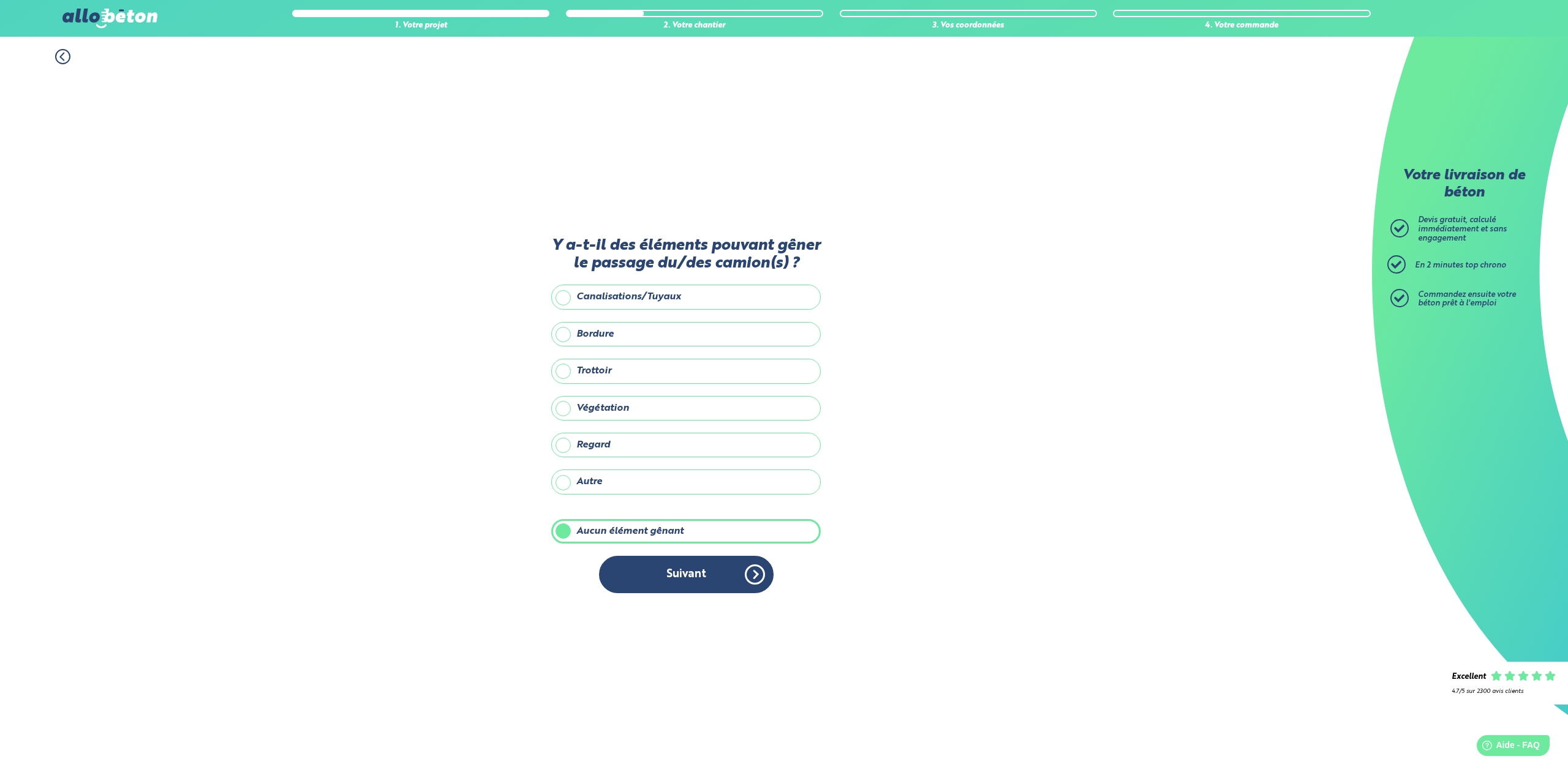
click at [62, 58] on icon at bounding box center [62, 56] width 15 height 15
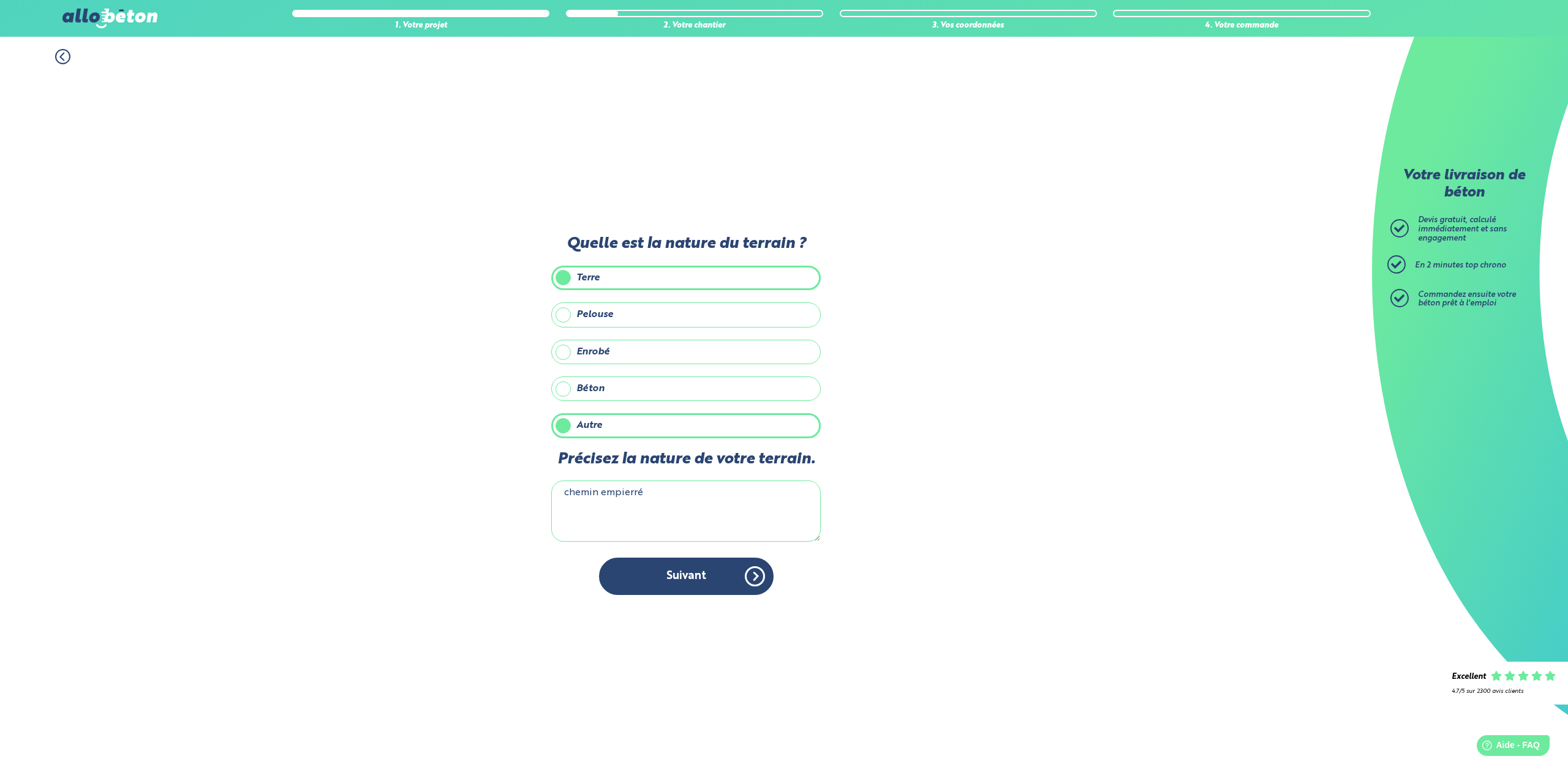
click at [62, 58] on icon at bounding box center [62, 56] width 15 height 15
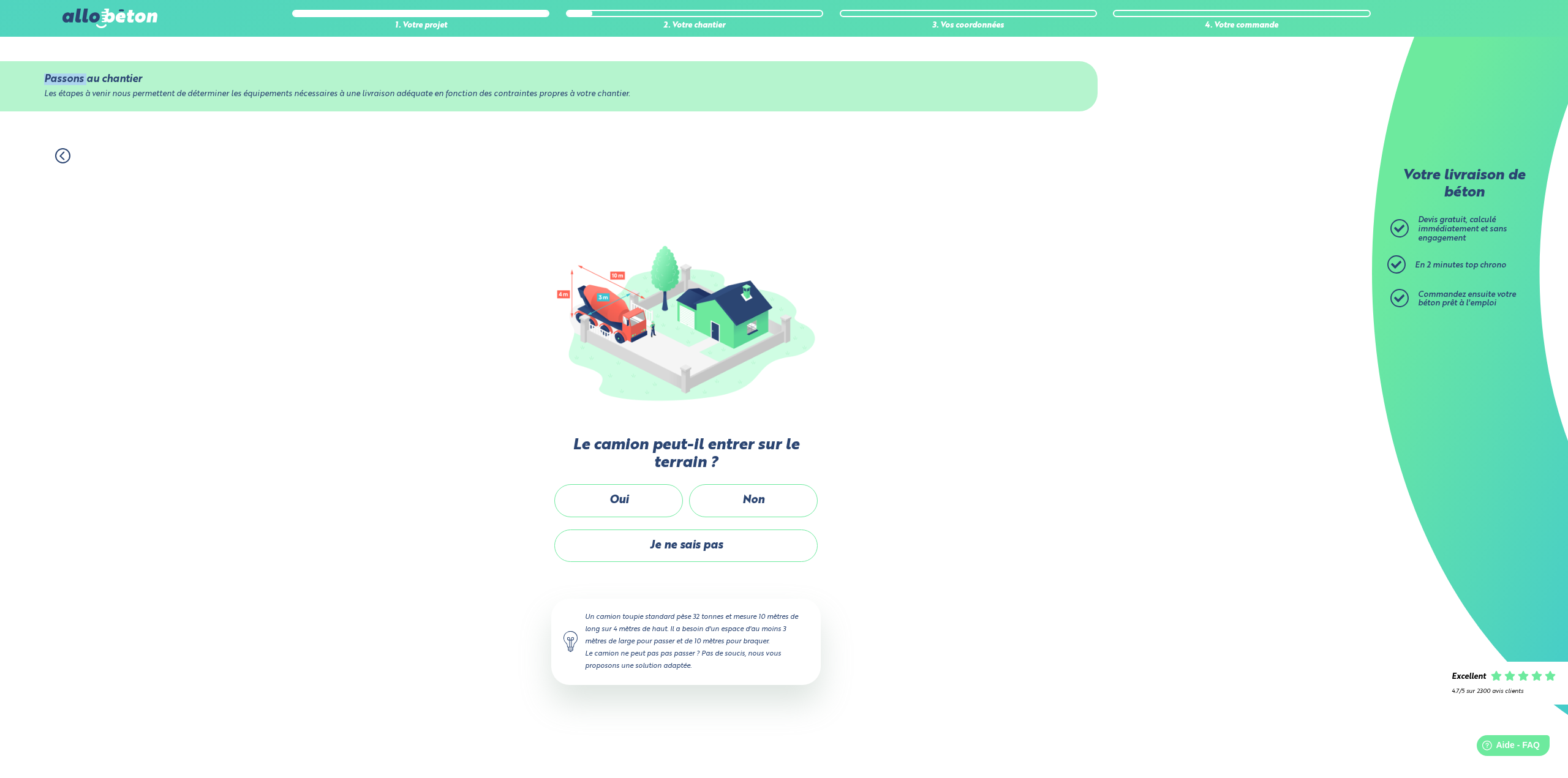
click at [62, 58] on div "Passons au chantier Les étapes à venir nous permettent de déterminer les équipe…" at bounding box center [686, 86] width 1372 height 99
click at [58, 152] on icon at bounding box center [62, 155] width 15 height 15
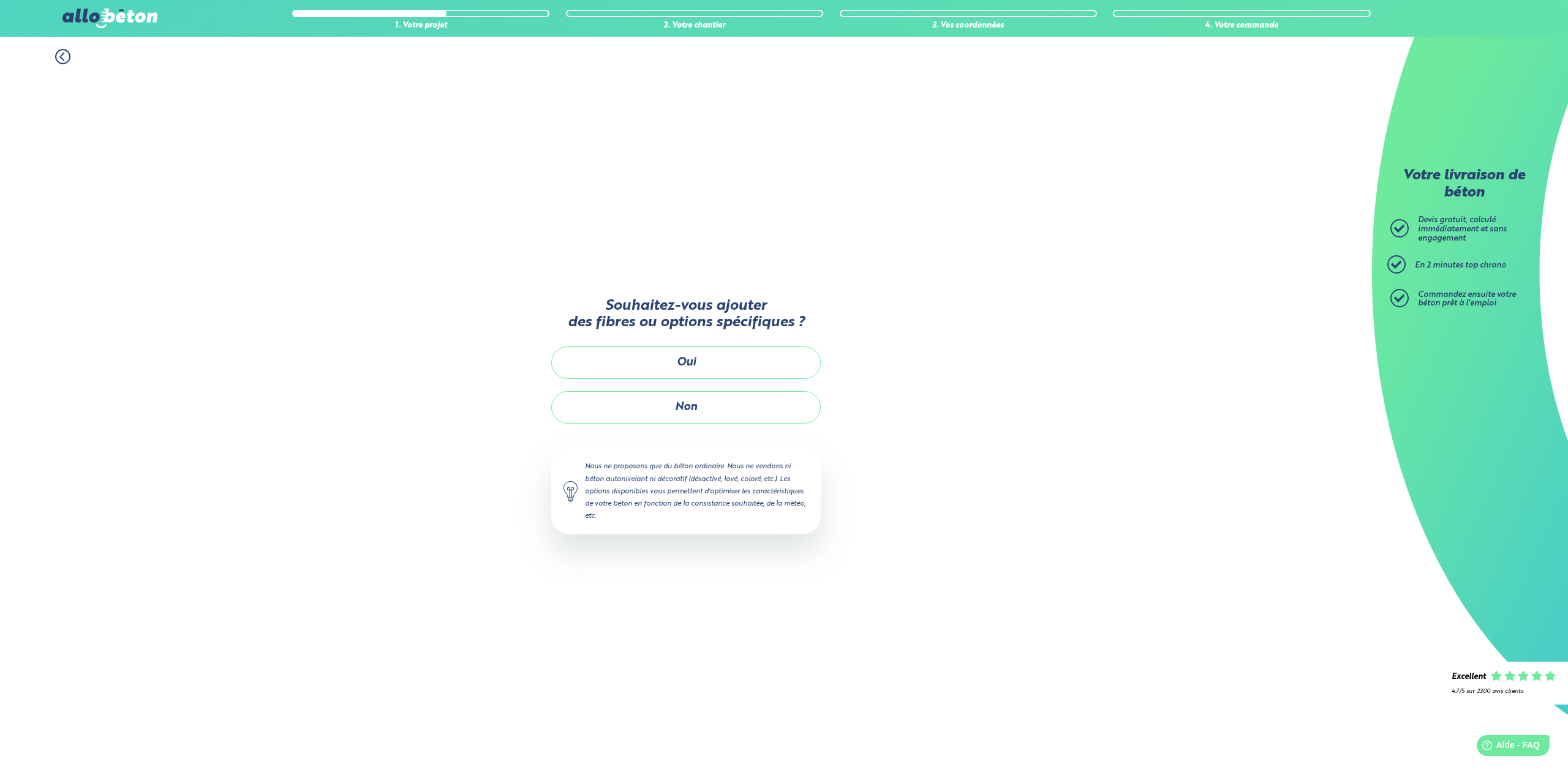
click at [66, 54] on icon at bounding box center [62, 56] width 15 height 15
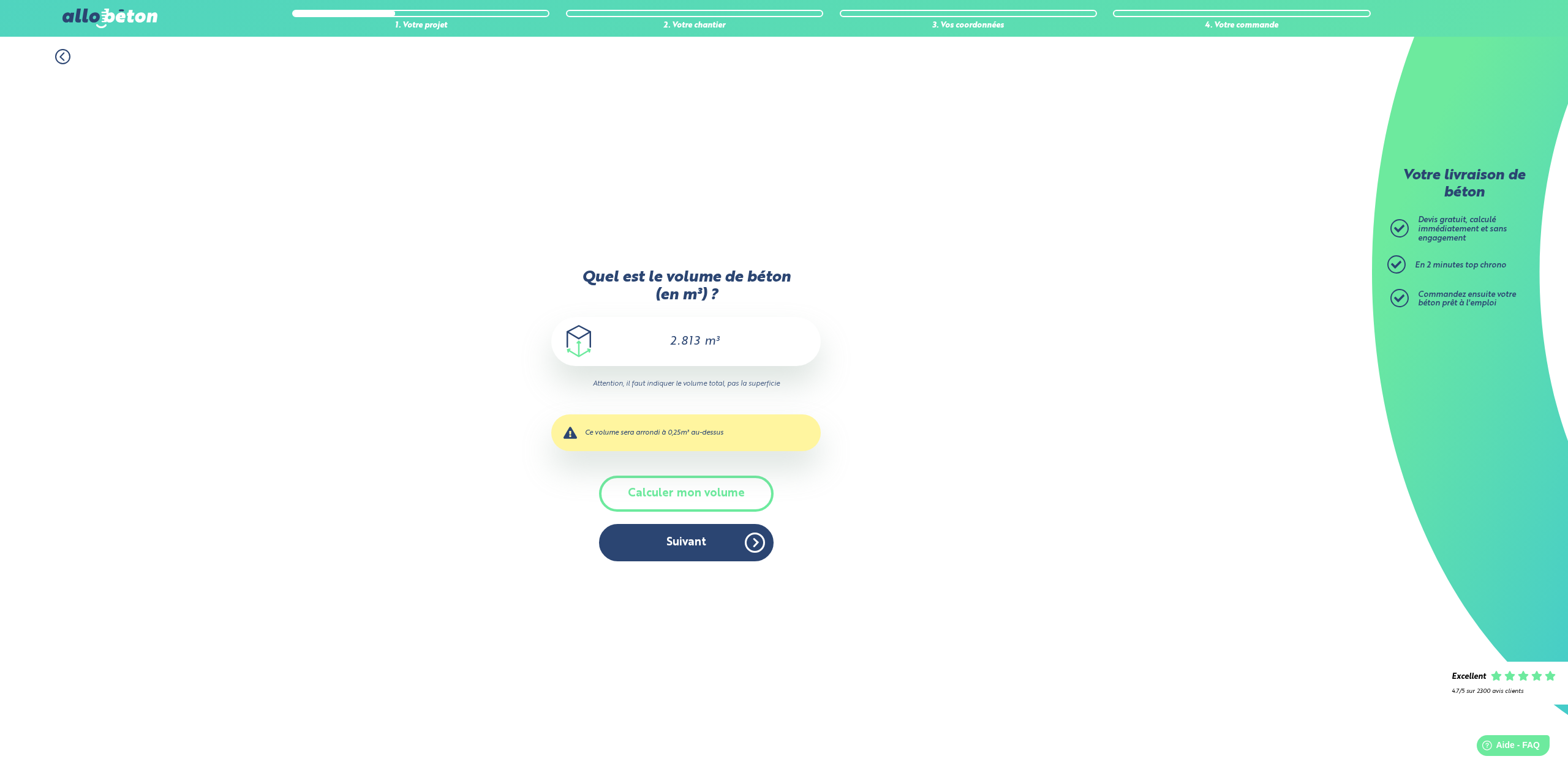
click at [62, 56] on icon at bounding box center [62, 56] width 15 height 15
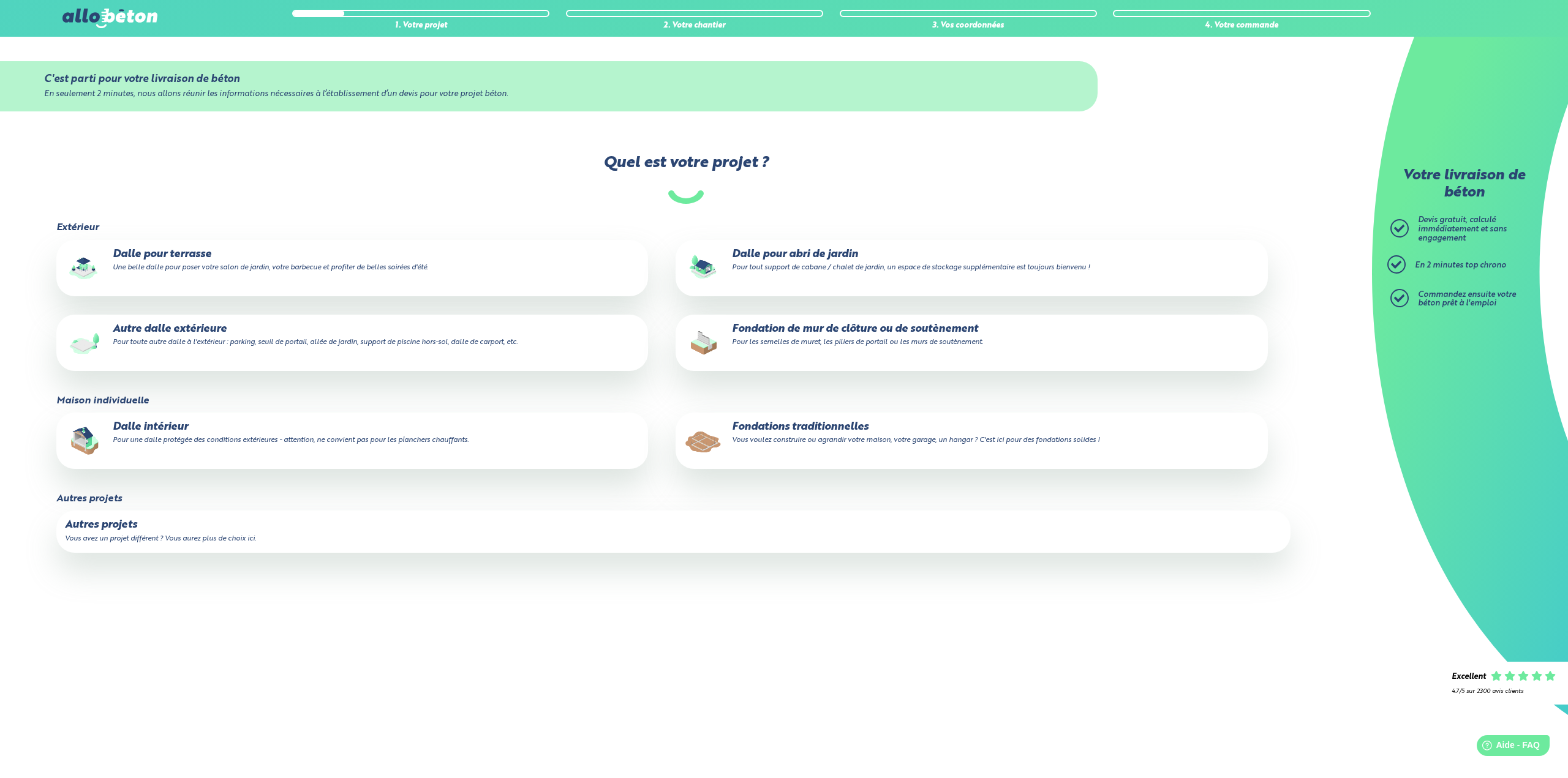
click at [794, 437] on small "Vous voulez construire ou agrandir votre maison, votre garage, un hangar ? C'es…" at bounding box center [915, 440] width 367 height 7
click at [0, 0] on input "Fondations traditionnelles Vous voulez construire ou agrandir votre maison, vot…" at bounding box center [0, 0] width 0 height 0
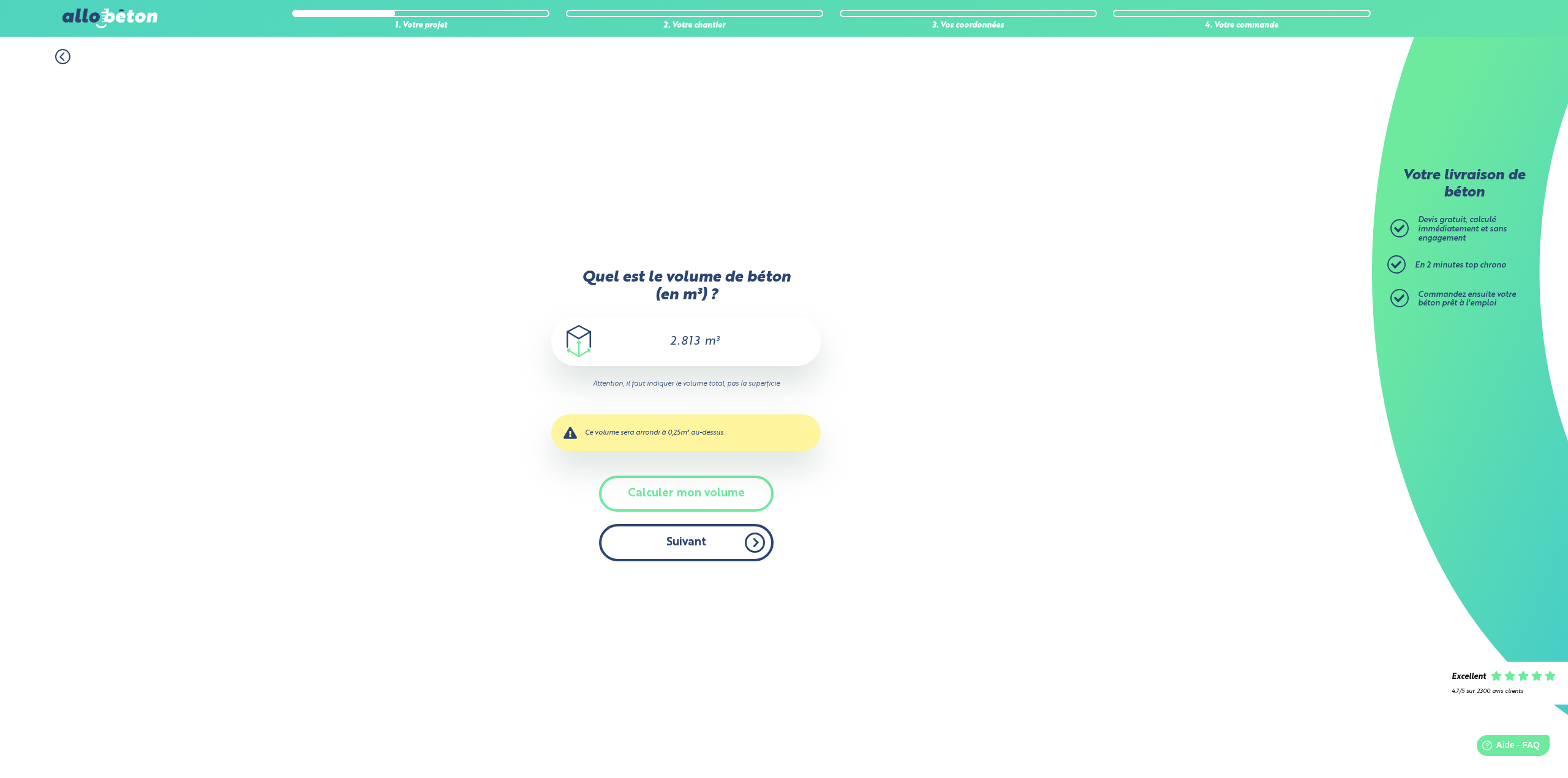
click at [690, 546] on button "Suivant" at bounding box center [686, 542] width 174 height 38
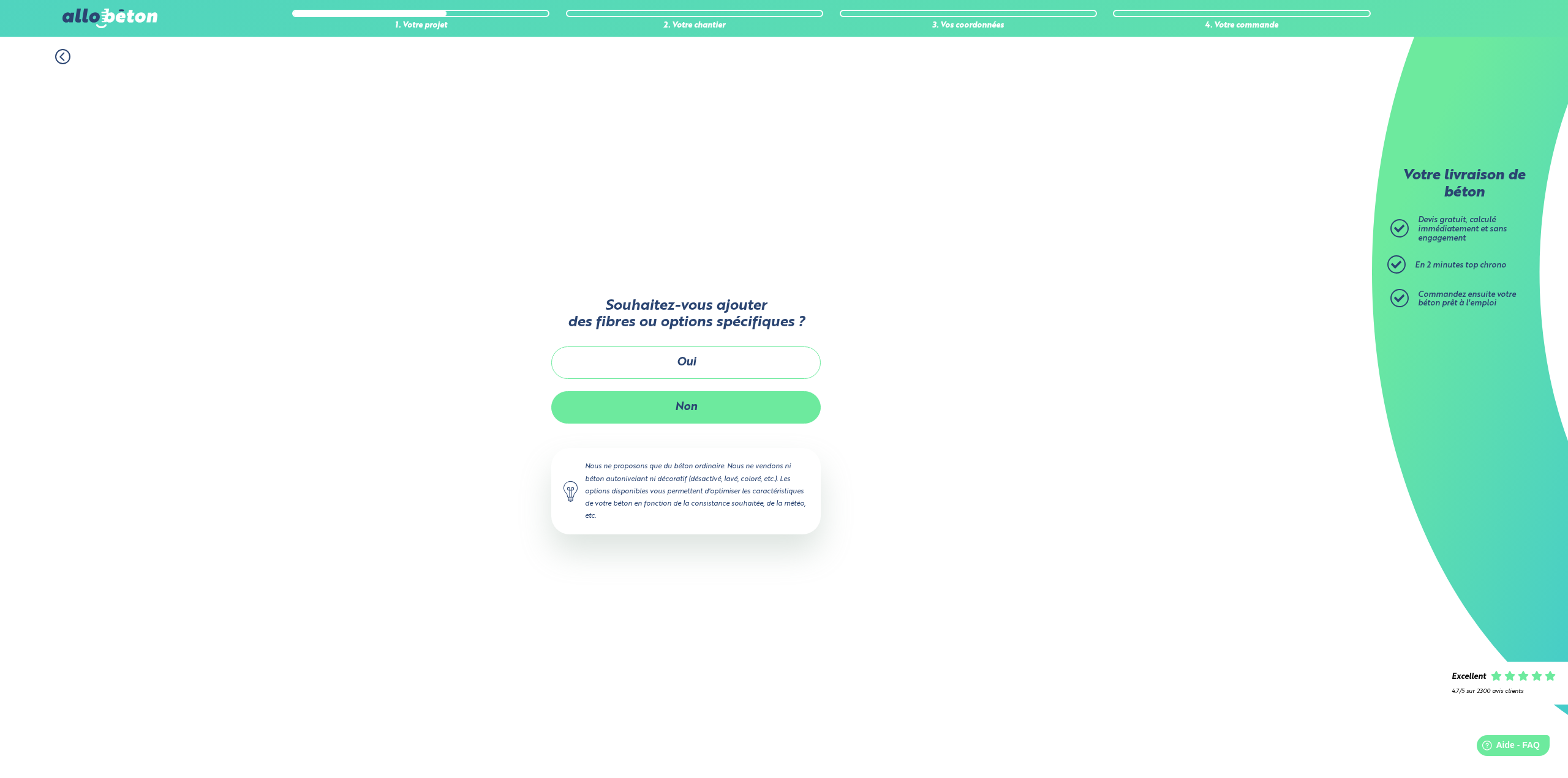
click at [683, 411] on button "Non" at bounding box center [686, 407] width 270 height 33
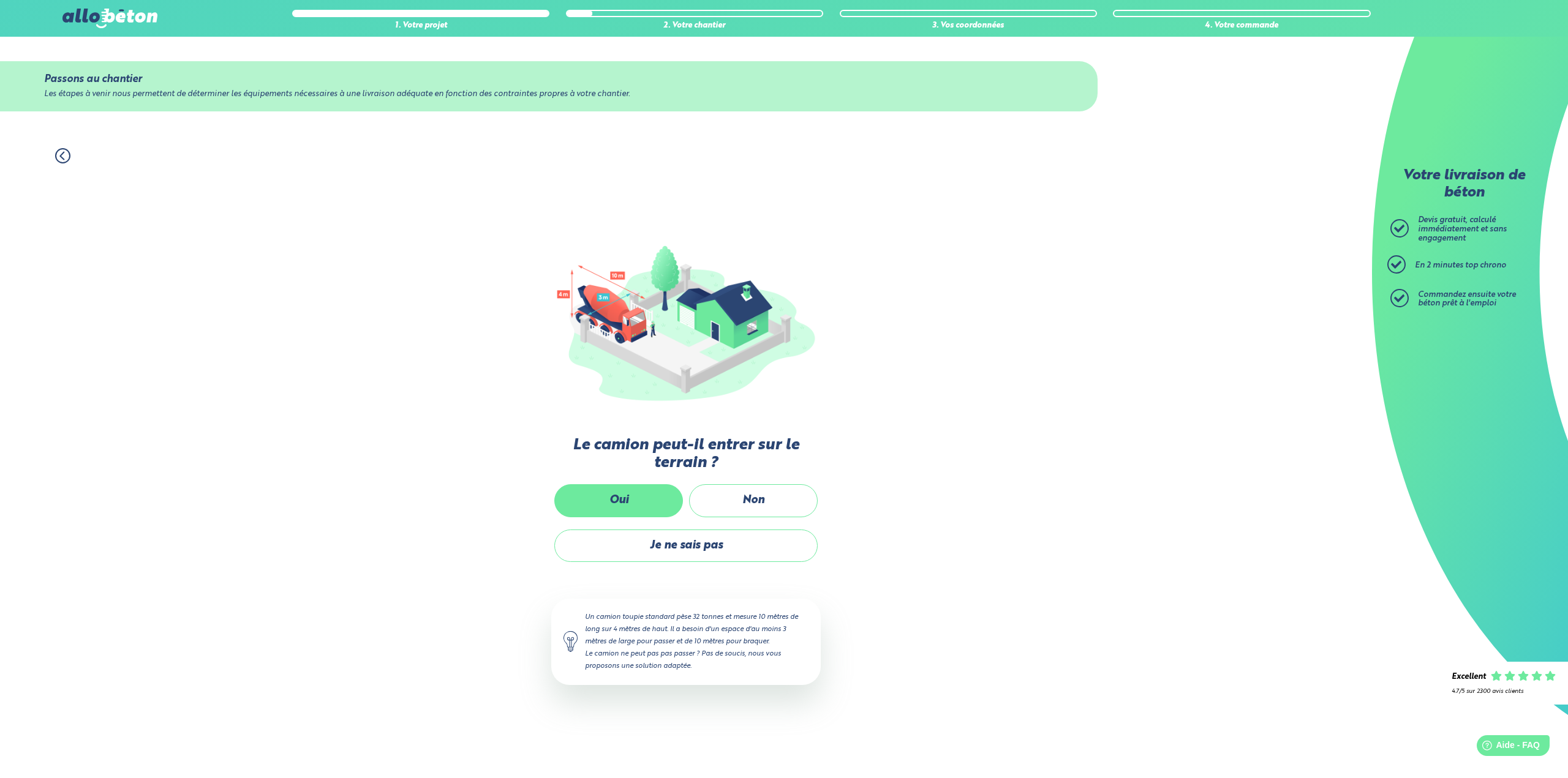
click at [615, 495] on label "Oui" at bounding box center [618, 500] width 129 height 33
click at [0, 0] on input "Oui" at bounding box center [0, 0] width 0 height 0
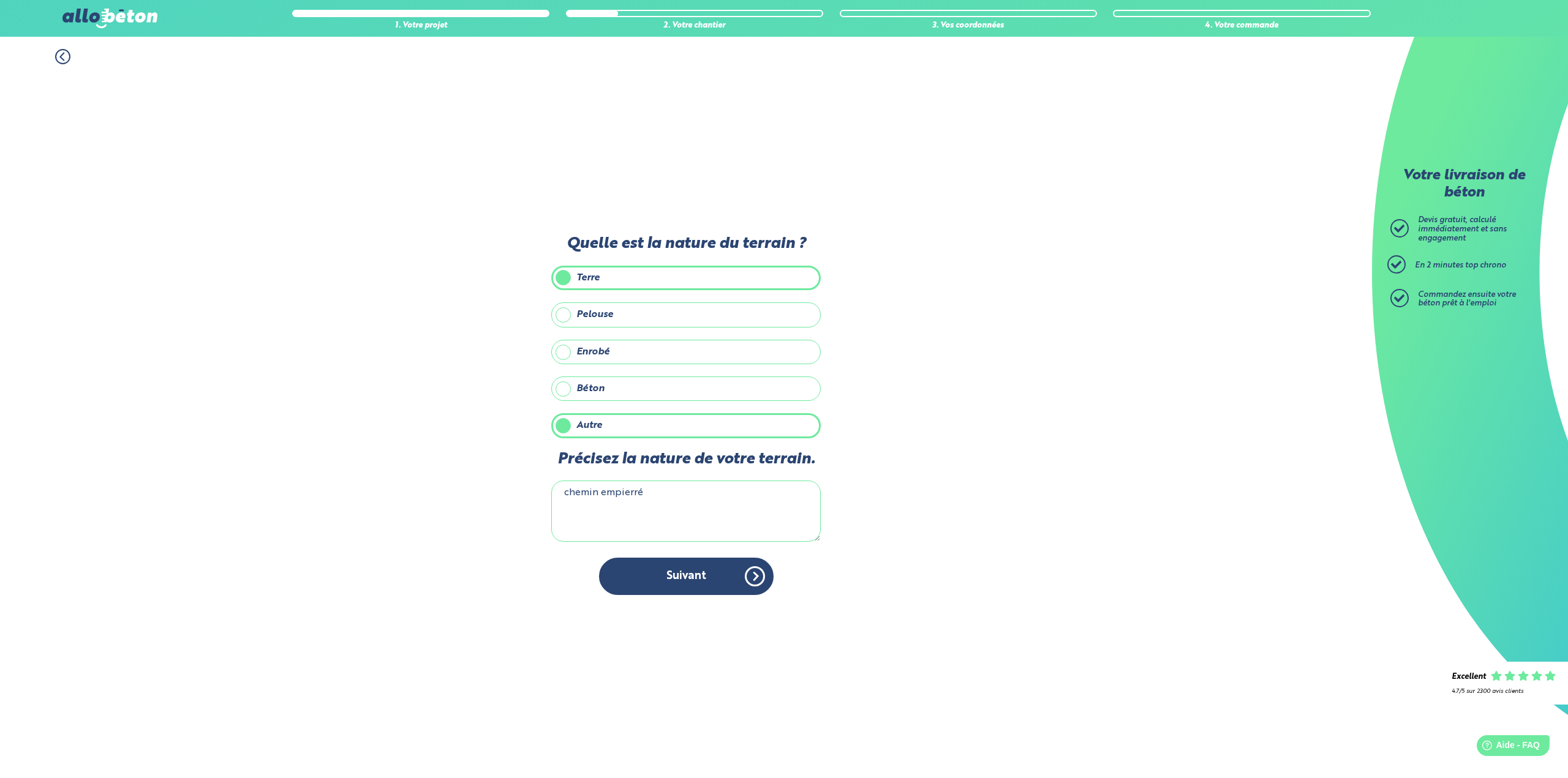
click at [560, 278] on label "Terre" at bounding box center [686, 277] width 270 height 25
click at [0, 0] on input "Terre" at bounding box center [0, 0] width 0 height 0
click at [689, 573] on button "Suivant" at bounding box center [686, 576] width 174 height 38
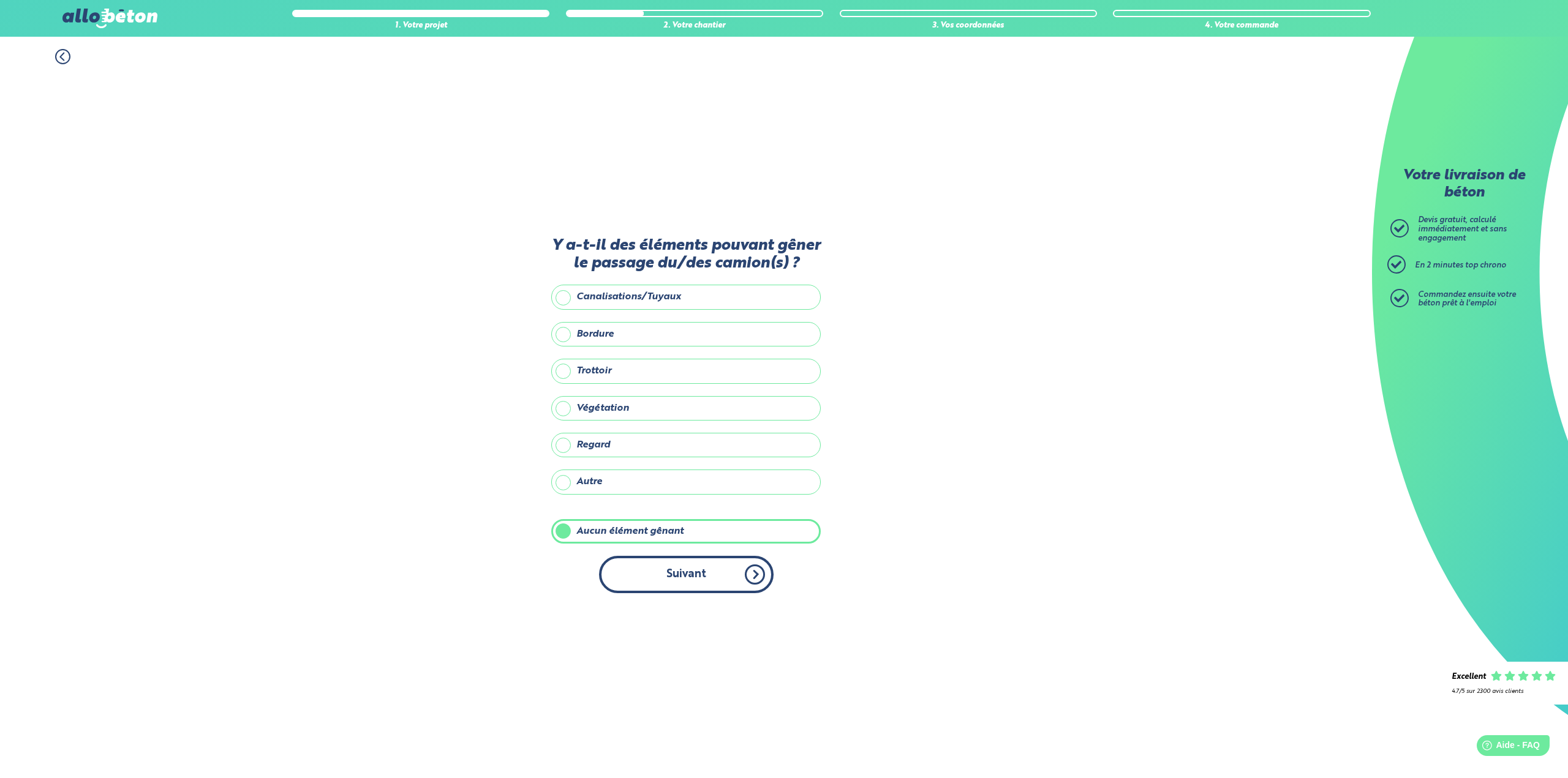
click at [695, 573] on button "Suivant" at bounding box center [686, 574] width 174 height 38
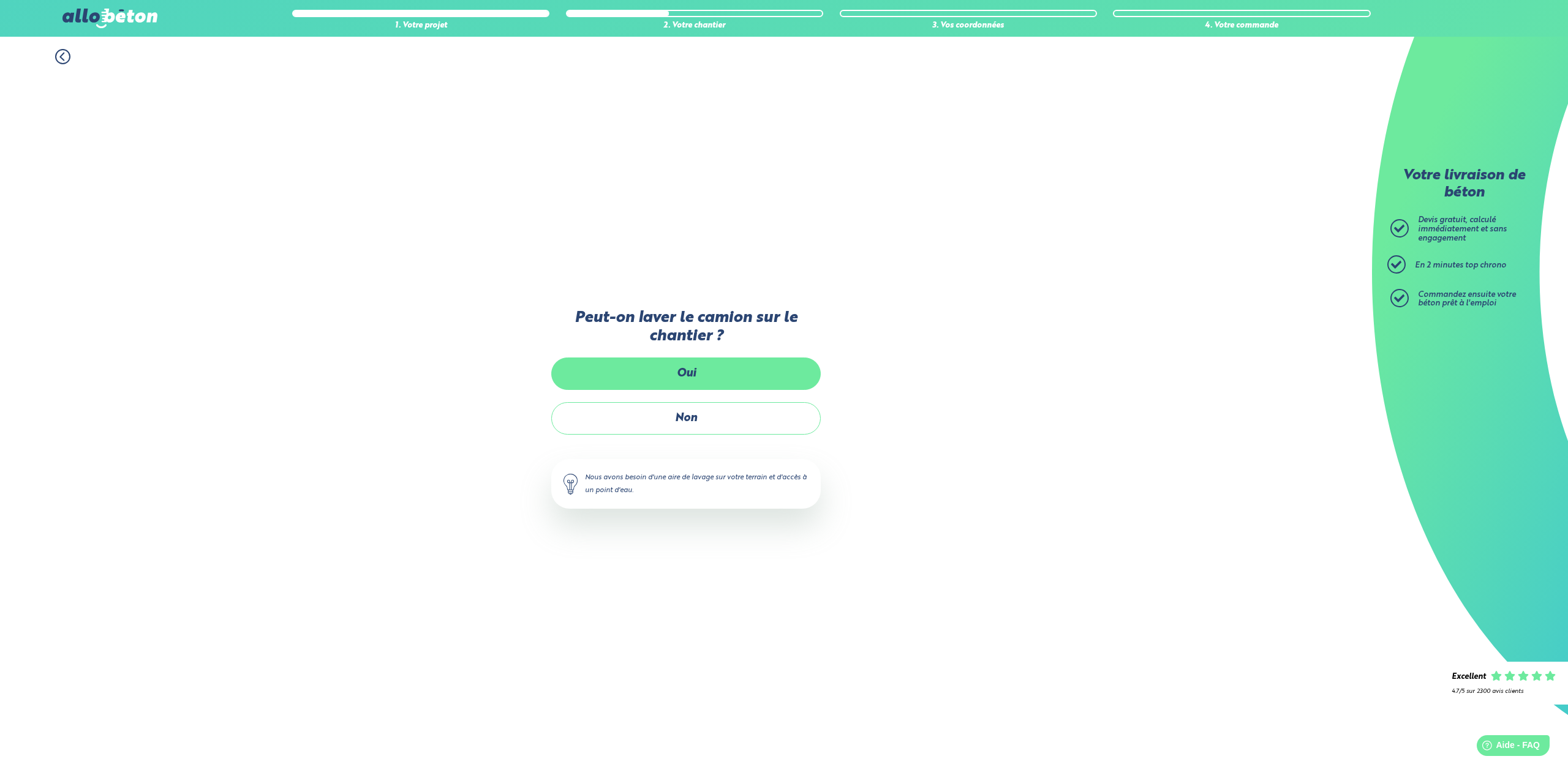
click at [691, 375] on label "Oui" at bounding box center [686, 373] width 270 height 33
click at [0, 0] on input "Oui" at bounding box center [0, 0] width 0 height 0
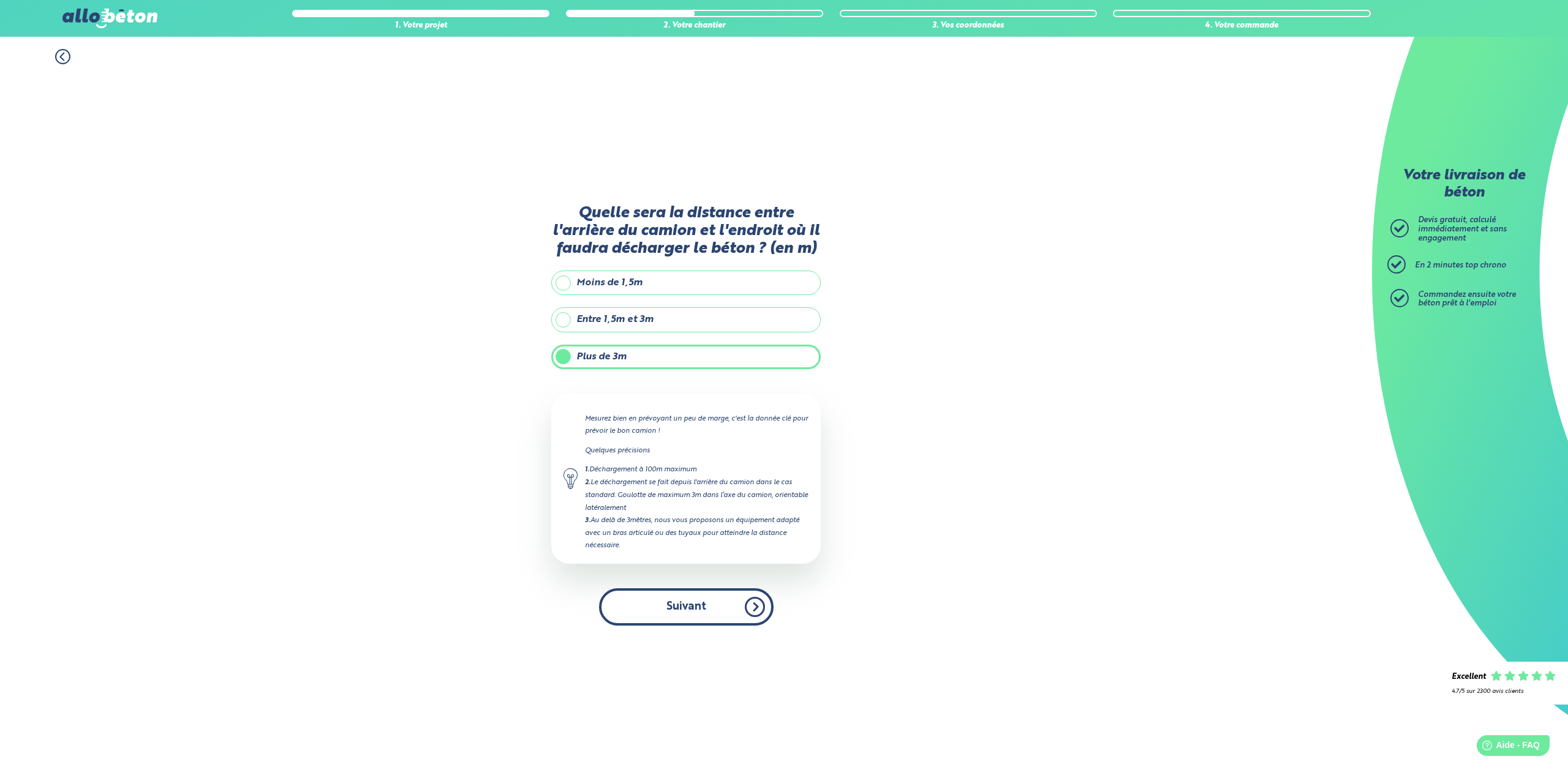
click at [681, 600] on button "Suivant" at bounding box center [686, 607] width 174 height 38
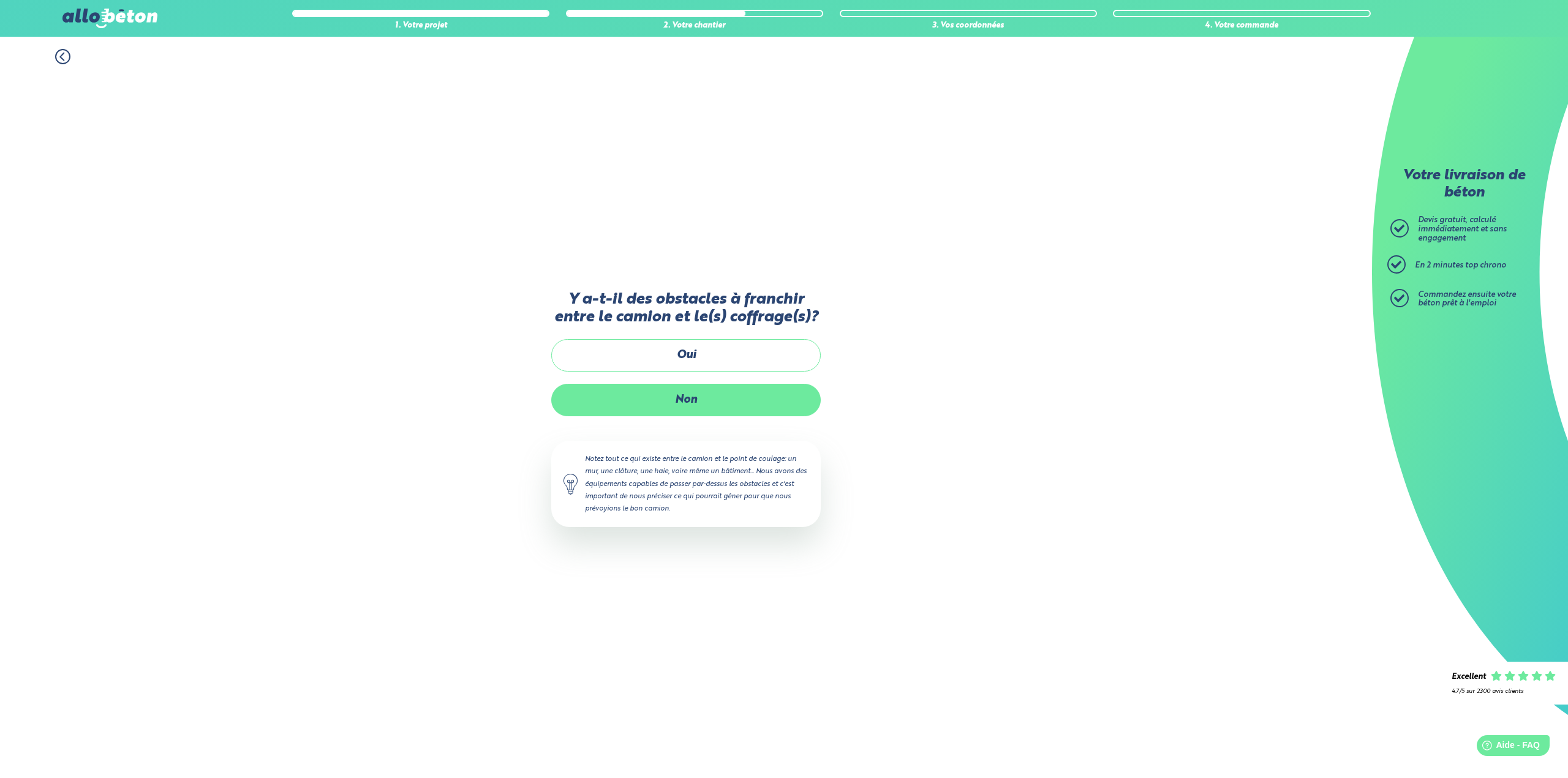
click at [698, 401] on label "Non" at bounding box center [686, 400] width 270 height 33
click at [0, 0] on input "Non" at bounding box center [0, 0] width 0 height 0
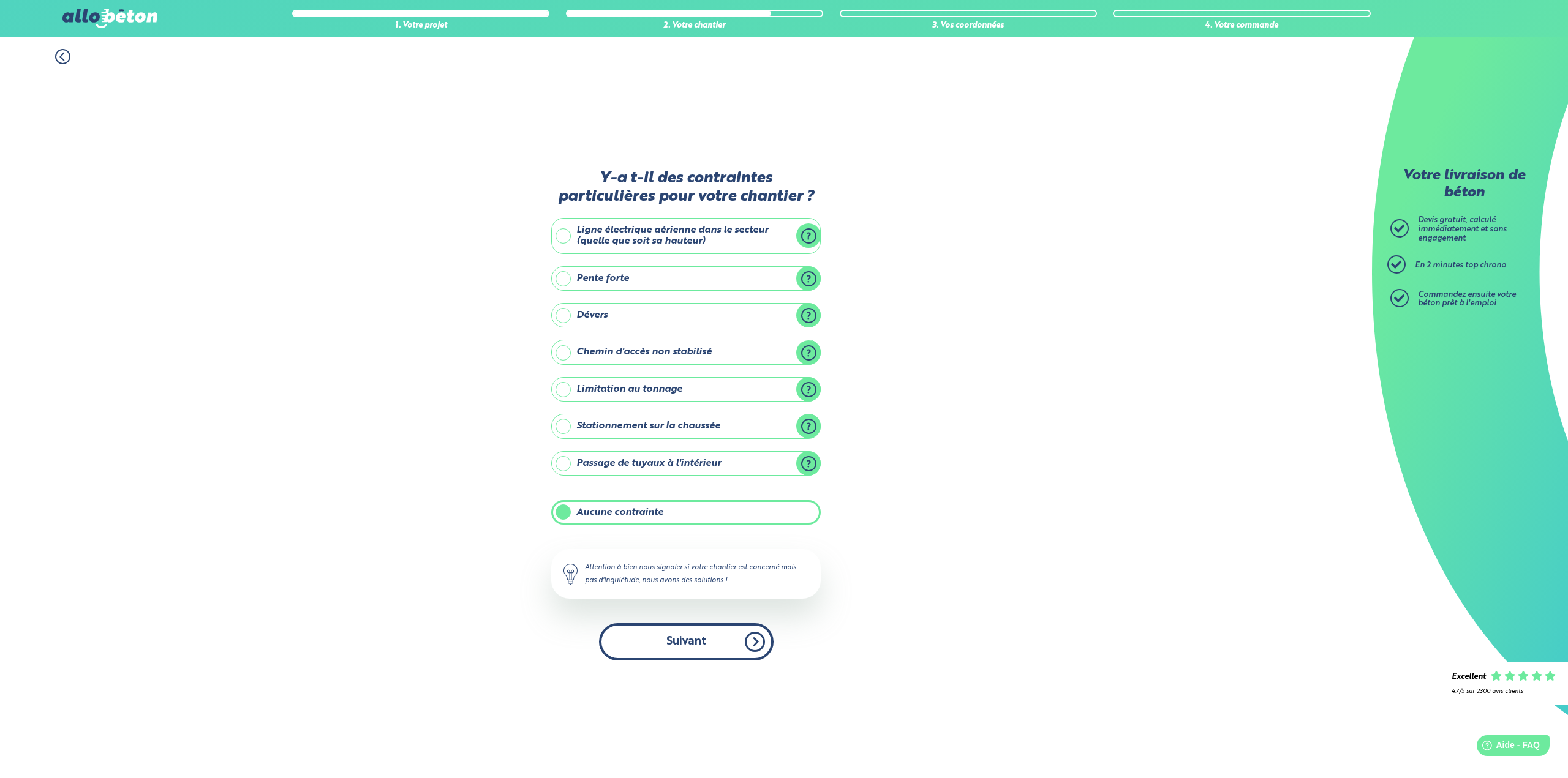
click at [678, 638] on button "Suivant" at bounding box center [686, 641] width 174 height 38
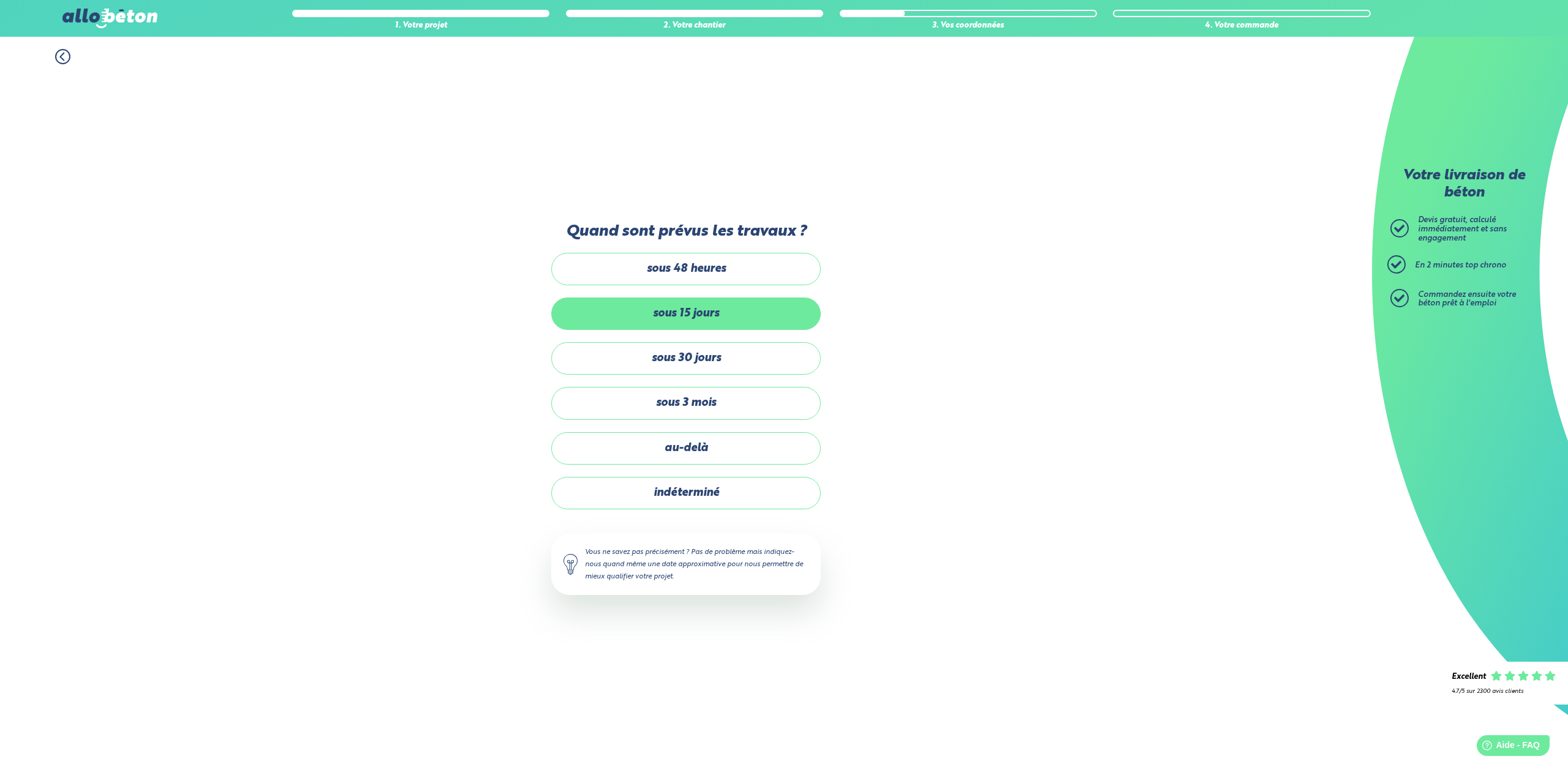
click at [680, 309] on label "sous 15 jours" at bounding box center [686, 313] width 270 height 33
click at [0, 0] on input "sous 15 jours" at bounding box center [0, 0] width 0 height 0
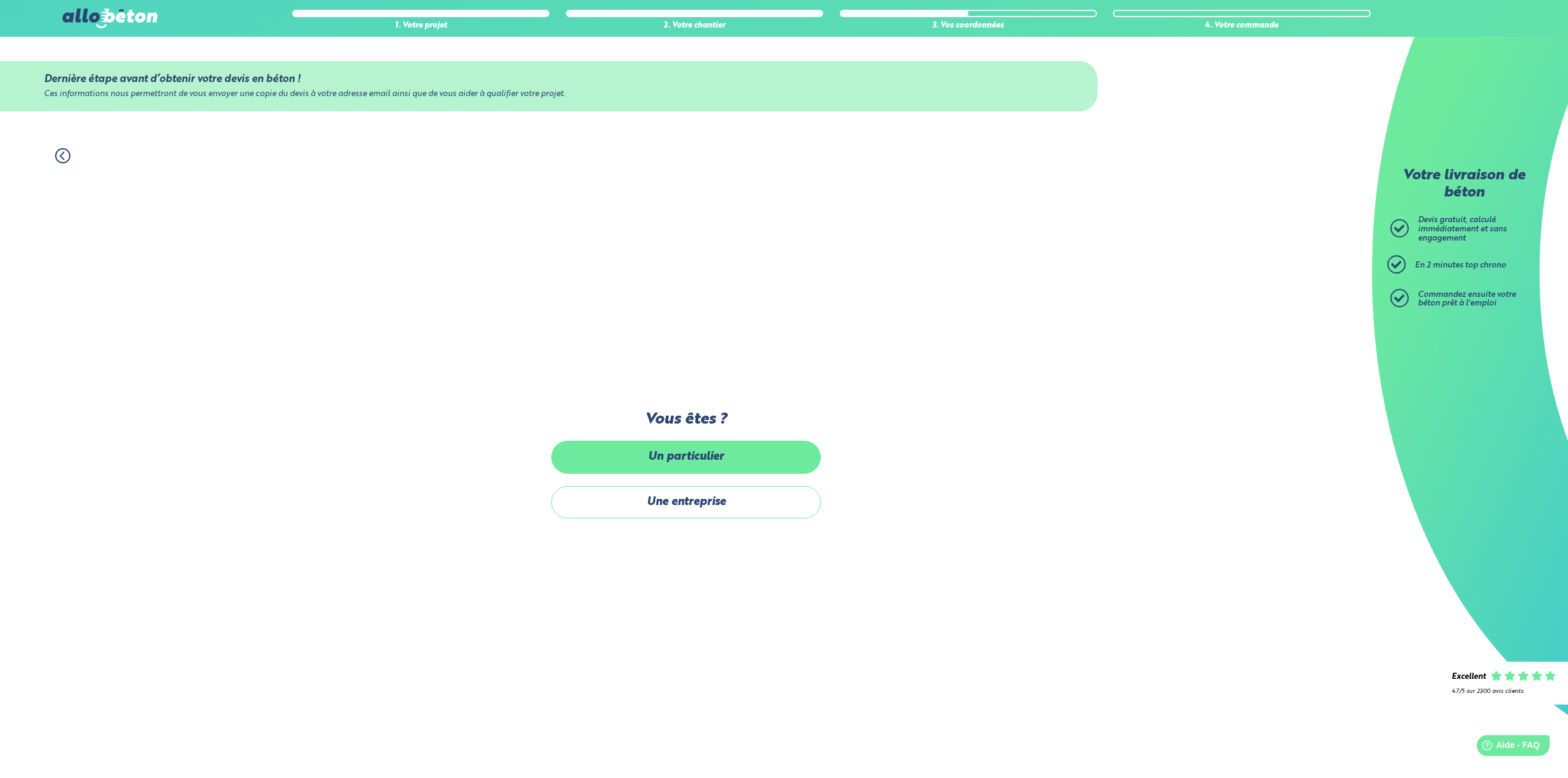
click at [706, 452] on label "Un particulier" at bounding box center [686, 457] width 270 height 33
click at [0, 0] on input "Un particulier" at bounding box center [0, 0] width 0 height 0
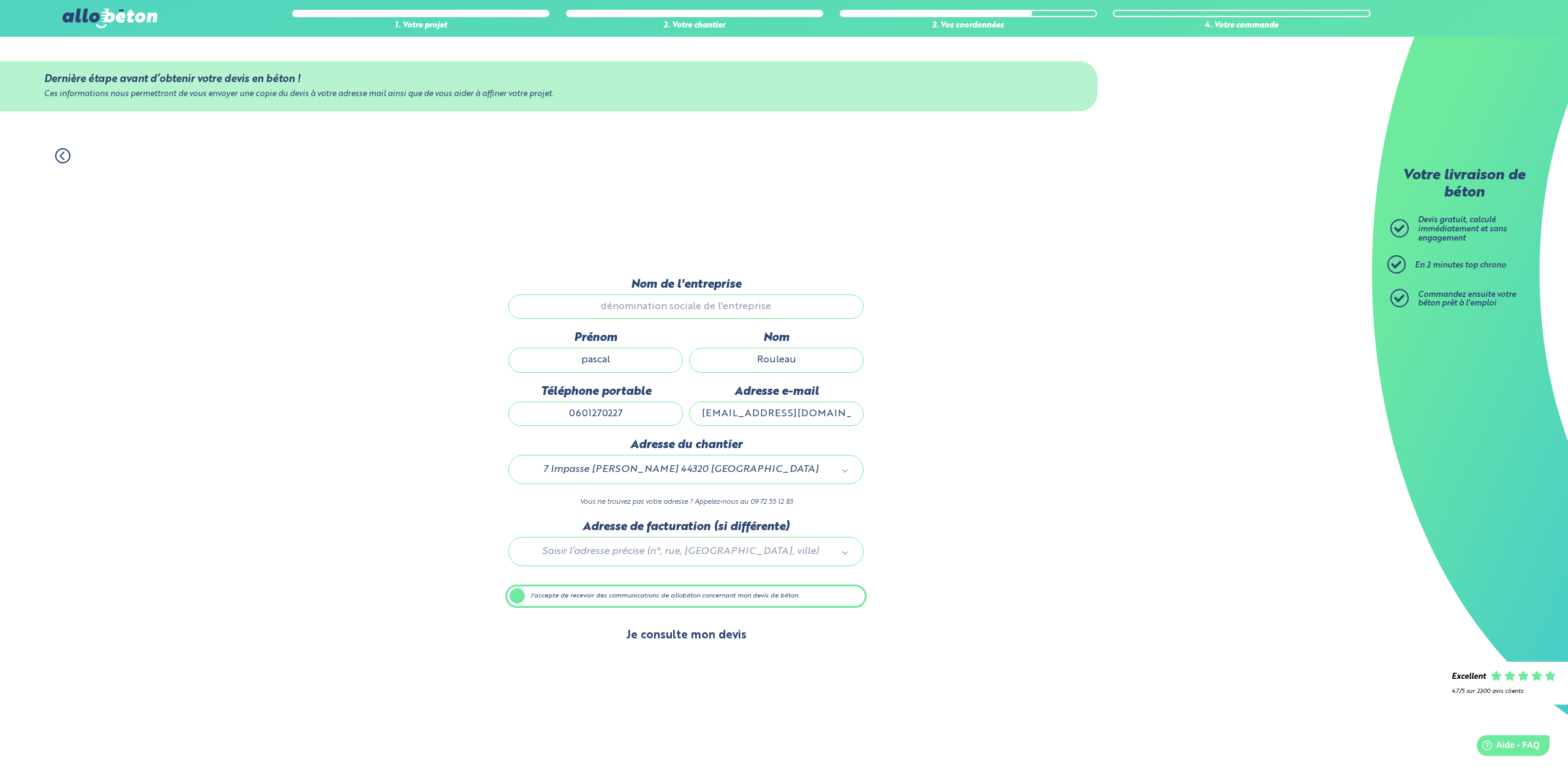
click at [690, 634] on button "Je consulte mon devis" at bounding box center [686, 635] width 145 height 31
click at [693, 634] on button "Je consulte mon devis" at bounding box center [686, 635] width 145 height 31
click at [644, 640] on button "Je consulte mon devis" at bounding box center [686, 635] width 145 height 31
click at [620, 361] on input "pascal" at bounding box center [595, 360] width 174 height 25
click at [369, 365] on div "1. Votre projet 2. Votre chantier 3. Vos coordonnées 4. Votre commande Dernière…" at bounding box center [686, 457] width 1372 height 642
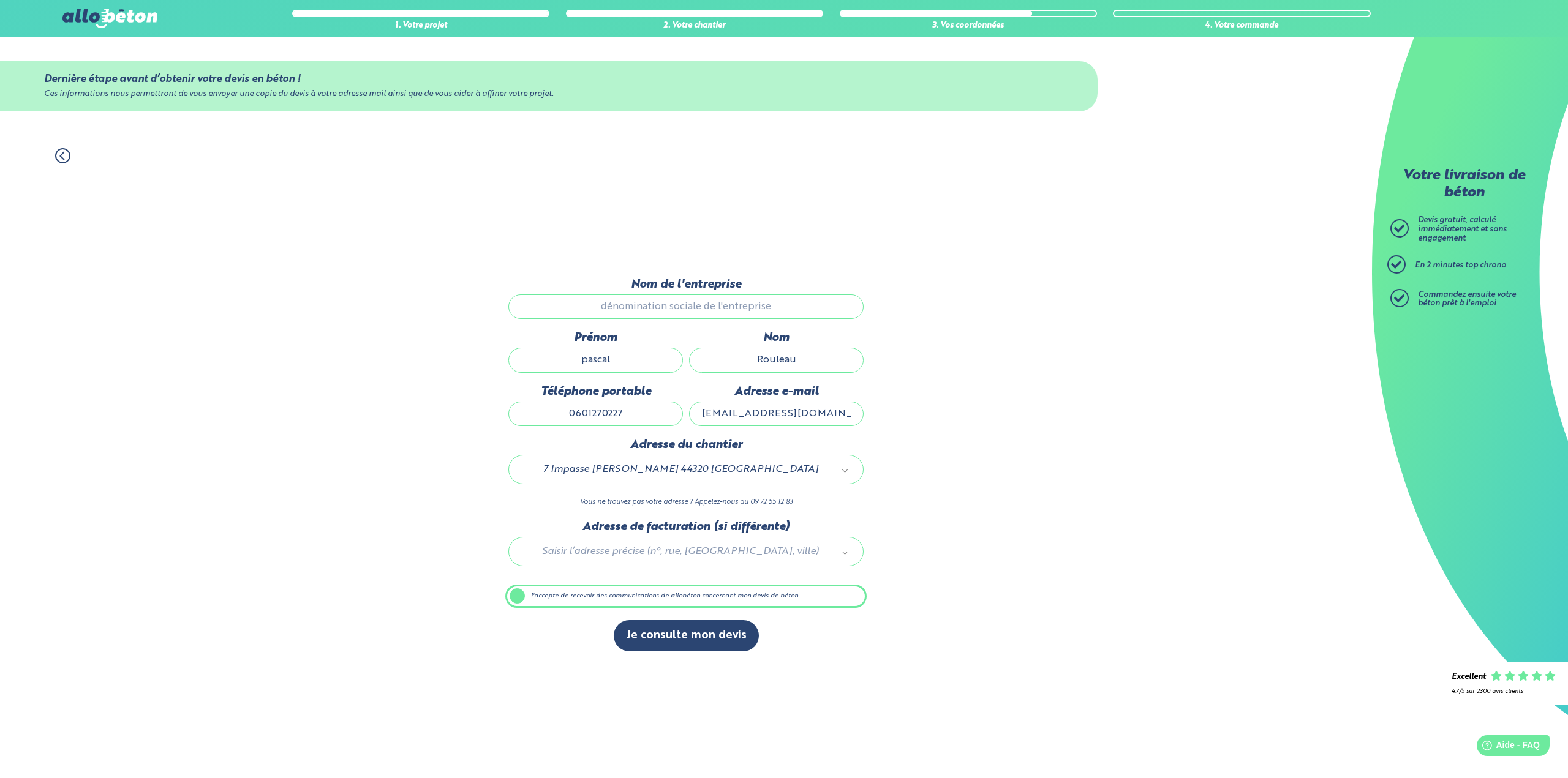
click at [614, 359] on input "pascal" at bounding box center [595, 360] width 174 height 25
type input "p"
type input "pascal"
click at [633, 413] on input "0601270227" at bounding box center [595, 413] width 174 height 25
type input "0601270227"
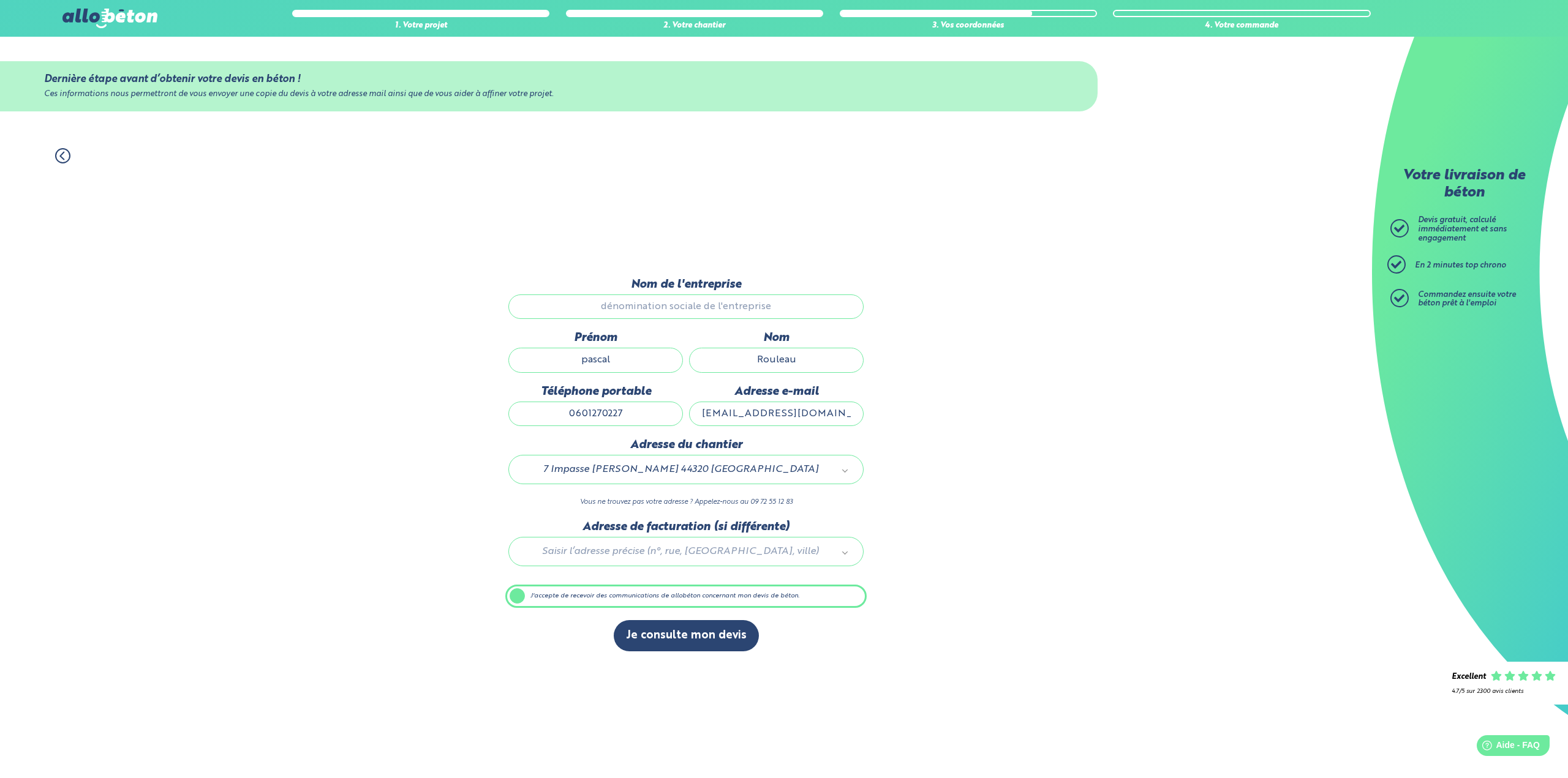
click at [777, 417] on input "rouleaupascal@orange.fr" at bounding box center [776, 413] width 174 height 25
click at [838, 413] on input "rouleaupascal@orange.fr" at bounding box center [776, 413] width 174 height 25
type input "rouleaupascal@orange.fr"
click at [586, 500] on input "text" at bounding box center [686, 495] width 337 height 17
click at [682, 636] on button "Je consulte mon devis" at bounding box center [686, 635] width 145 height 31
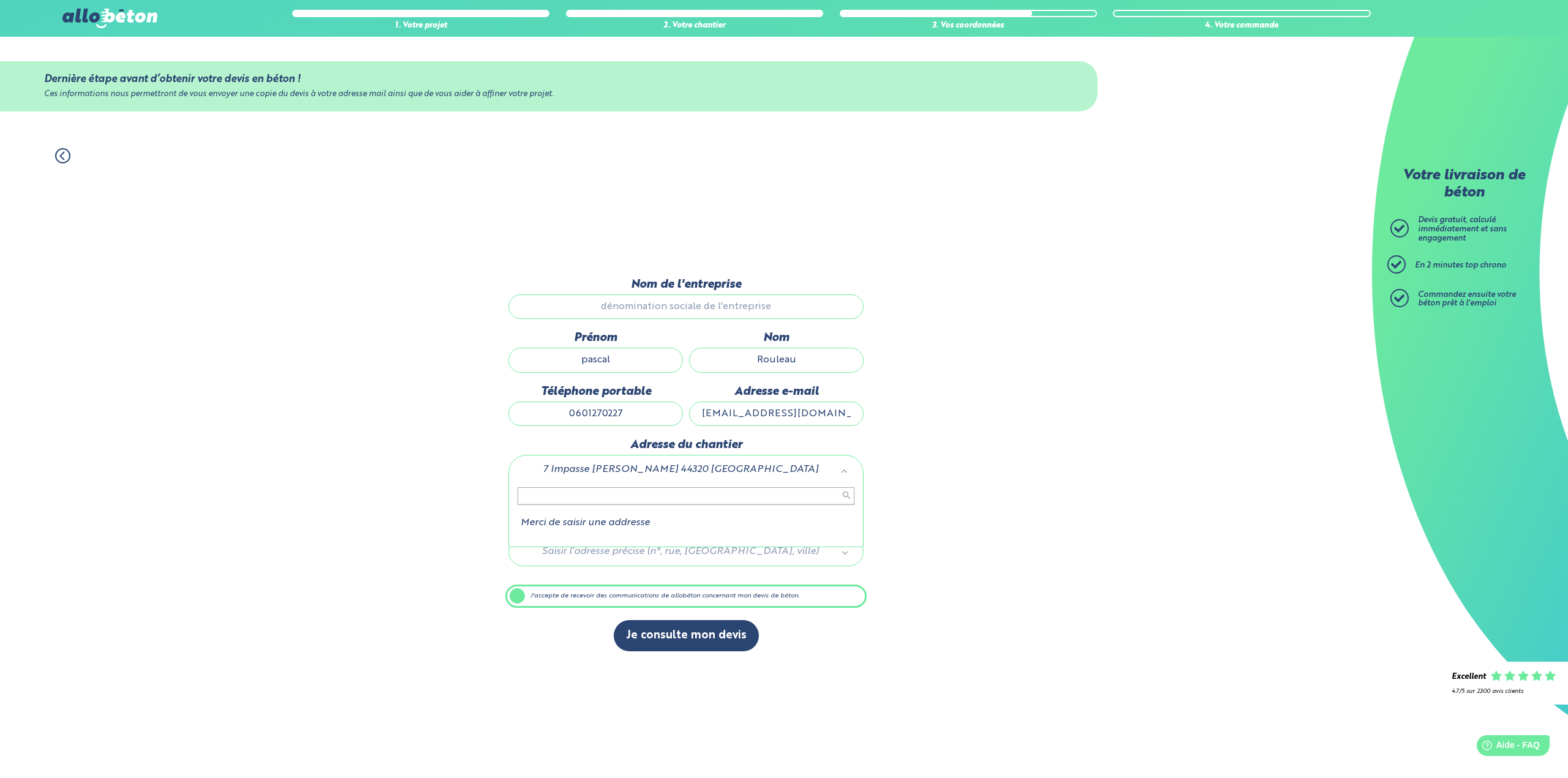
click at [538, 497] on input "text" at bounding box center [686, 495] width 337 height 17
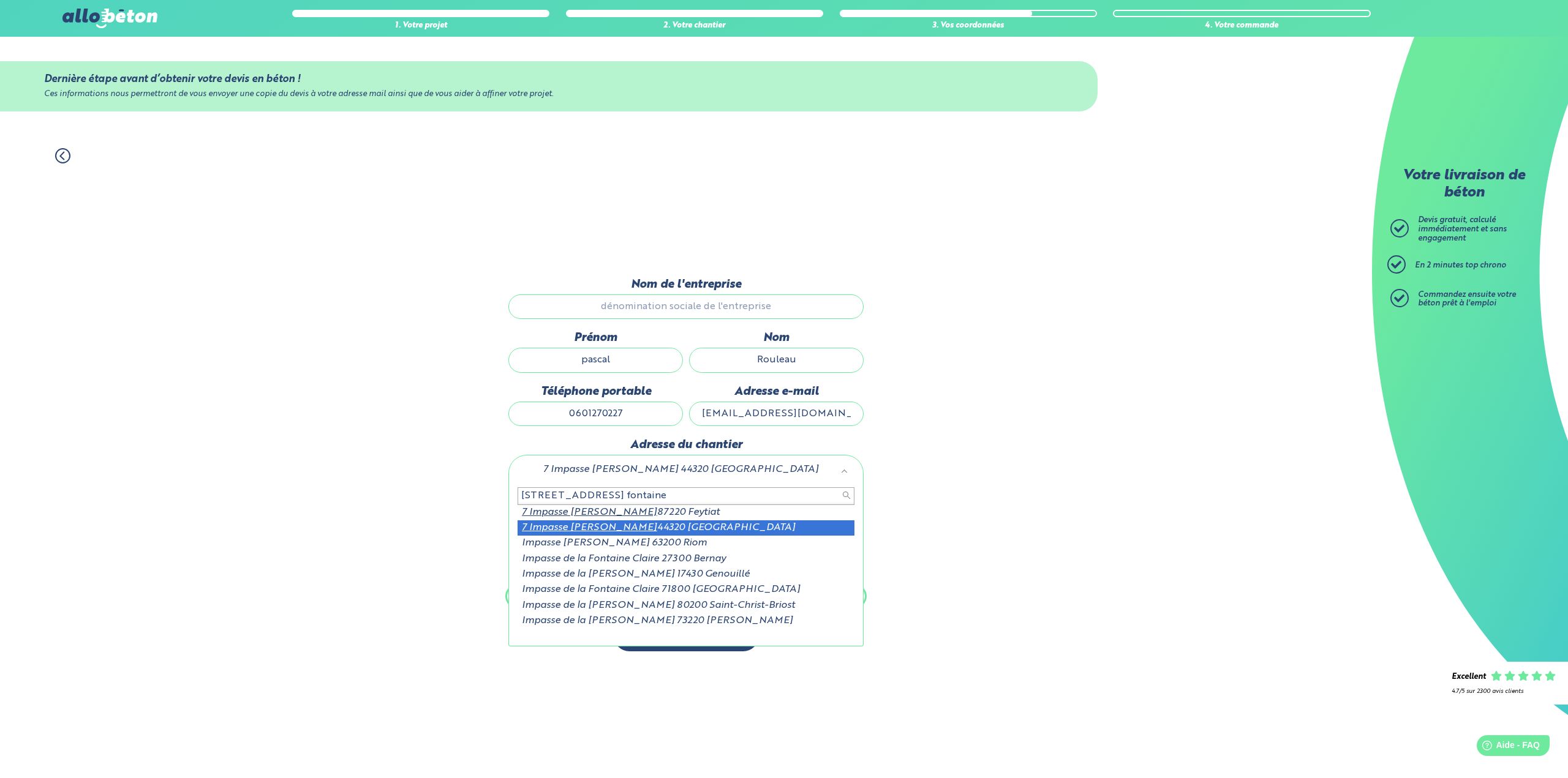
type input "7 impasse claire fontaine"
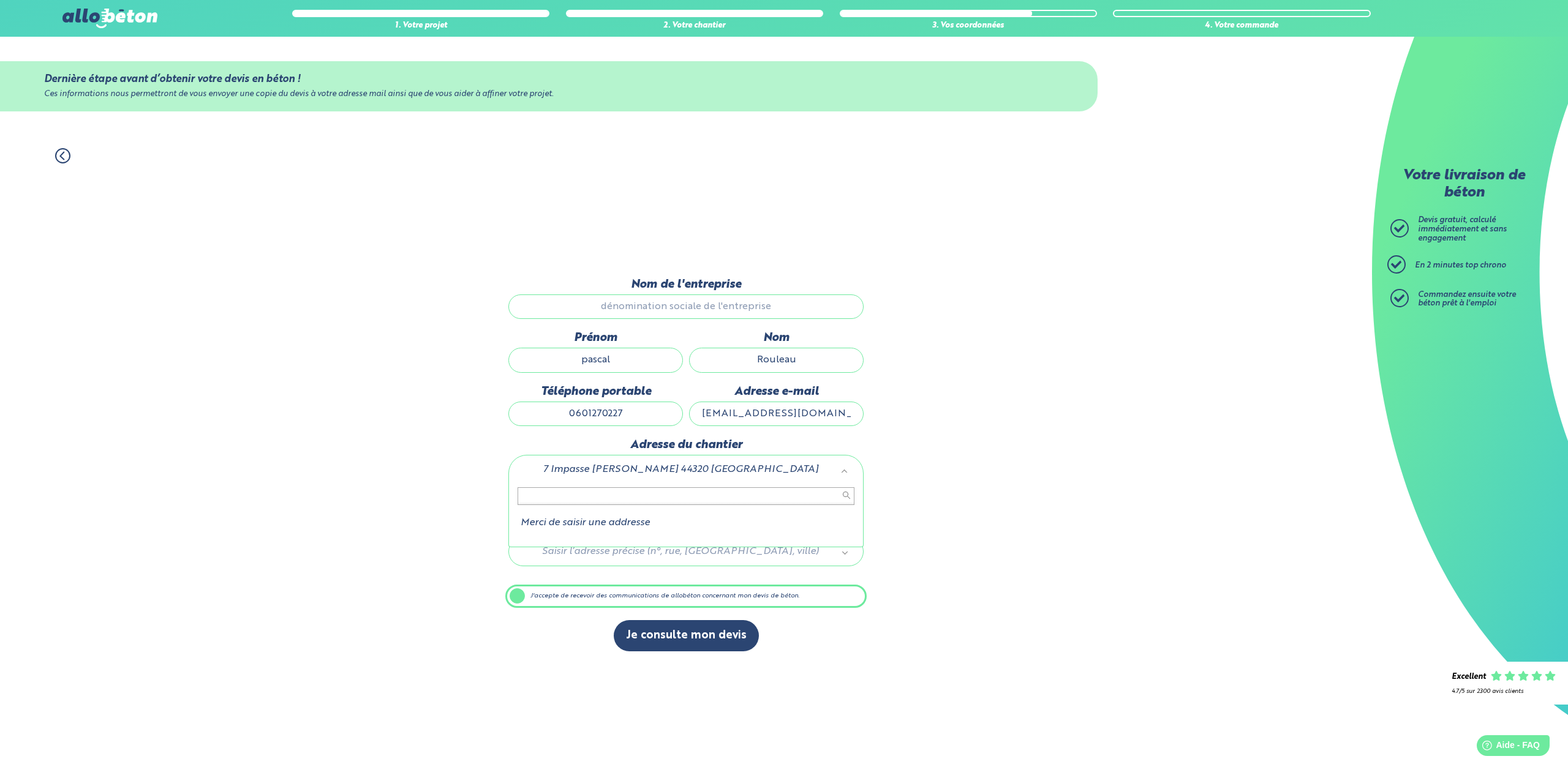
click at [534, 497] on input "text" at bounding box center [686, 495] width 337 height 17
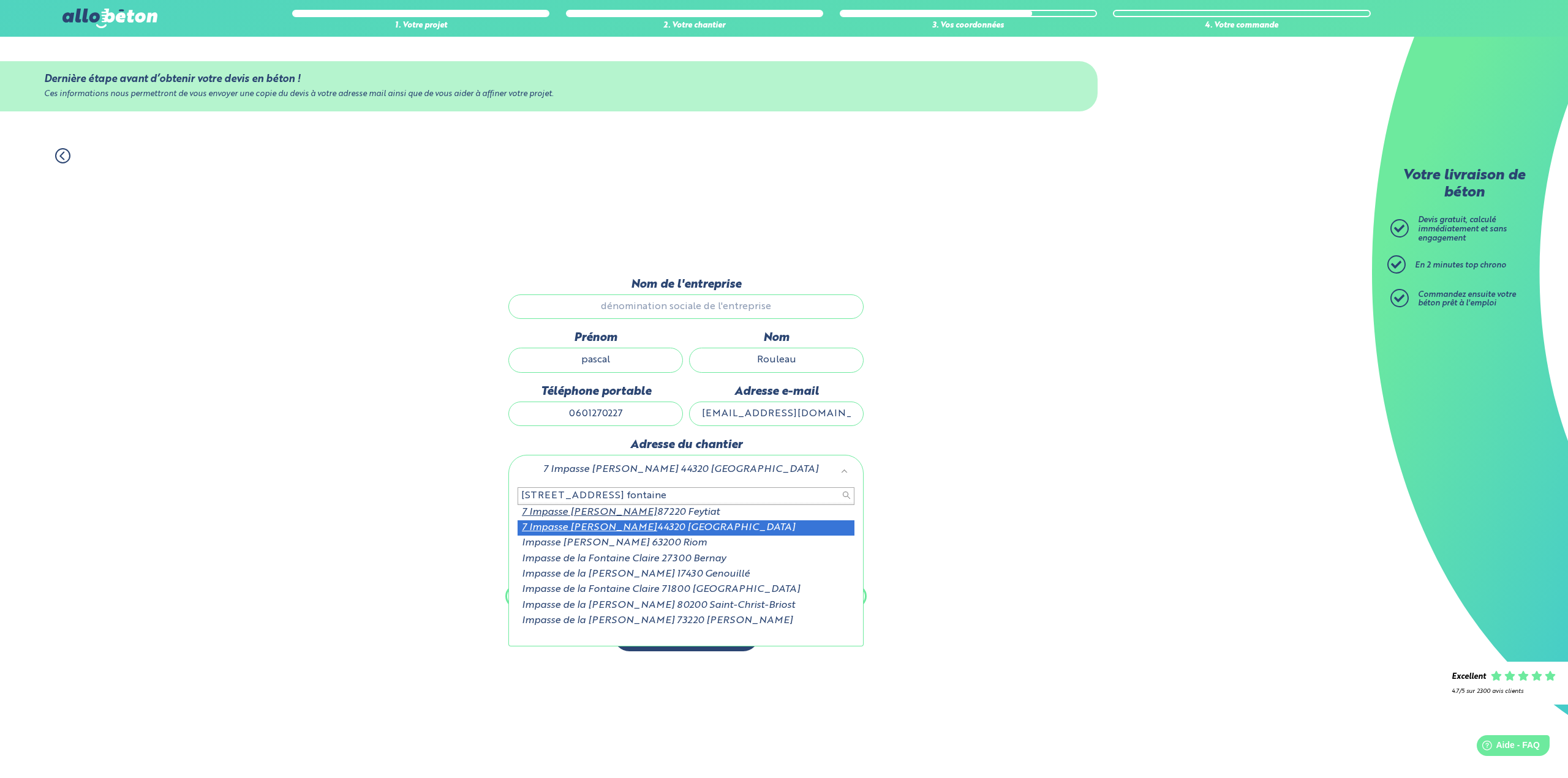
type input "7 impasse claire fontaine"
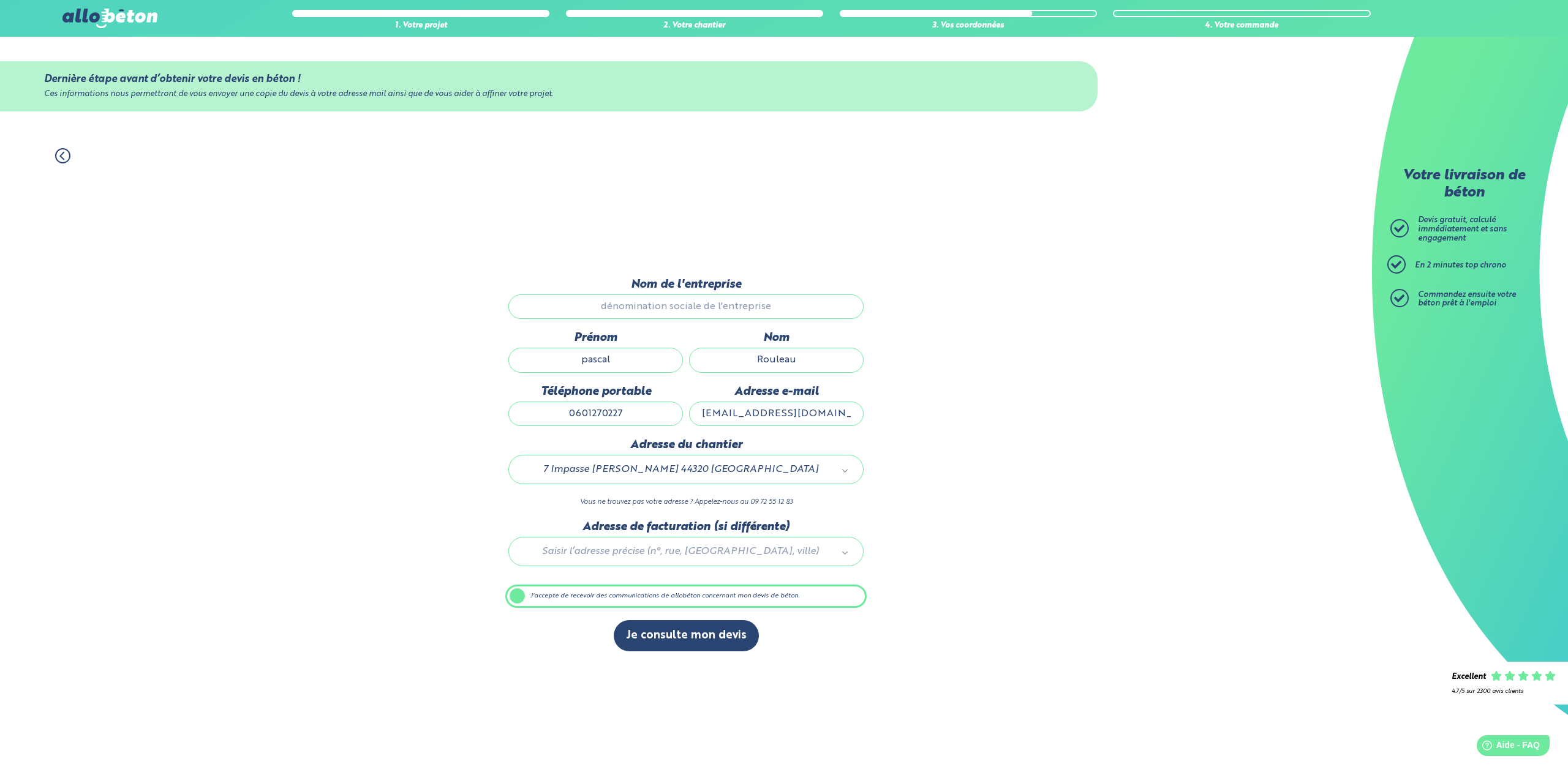
click at [522, 596] on label "J'accepte de recevoir des communications de allobéton concernant mon devis de b…" at bounding box center [686, 596] width 362 height 23
click at [0, 0] on input "J'accepte de recevoir des communications de allobéton concernant mon devis de b…" at bounding box center [0, 0] width 0 height 0
click at [349, 531] on div "1. Votre projet 2. Votre chantier 3. Vos coordonnées 4. Votre commande Dernière…" at bounding box center [686, 457] width 1372 height 642
click at [518, 596] on label "J'accepte de recevoir des communications de allobéton concernant mon devis de b…" at bounding box center [686, 596] width 362 height 23
click at [0, 0] on input "J'accepte de recevoir des communications de allobéton concernant mon devis de b…" at bounding box center [0, 0] width 0 height 0
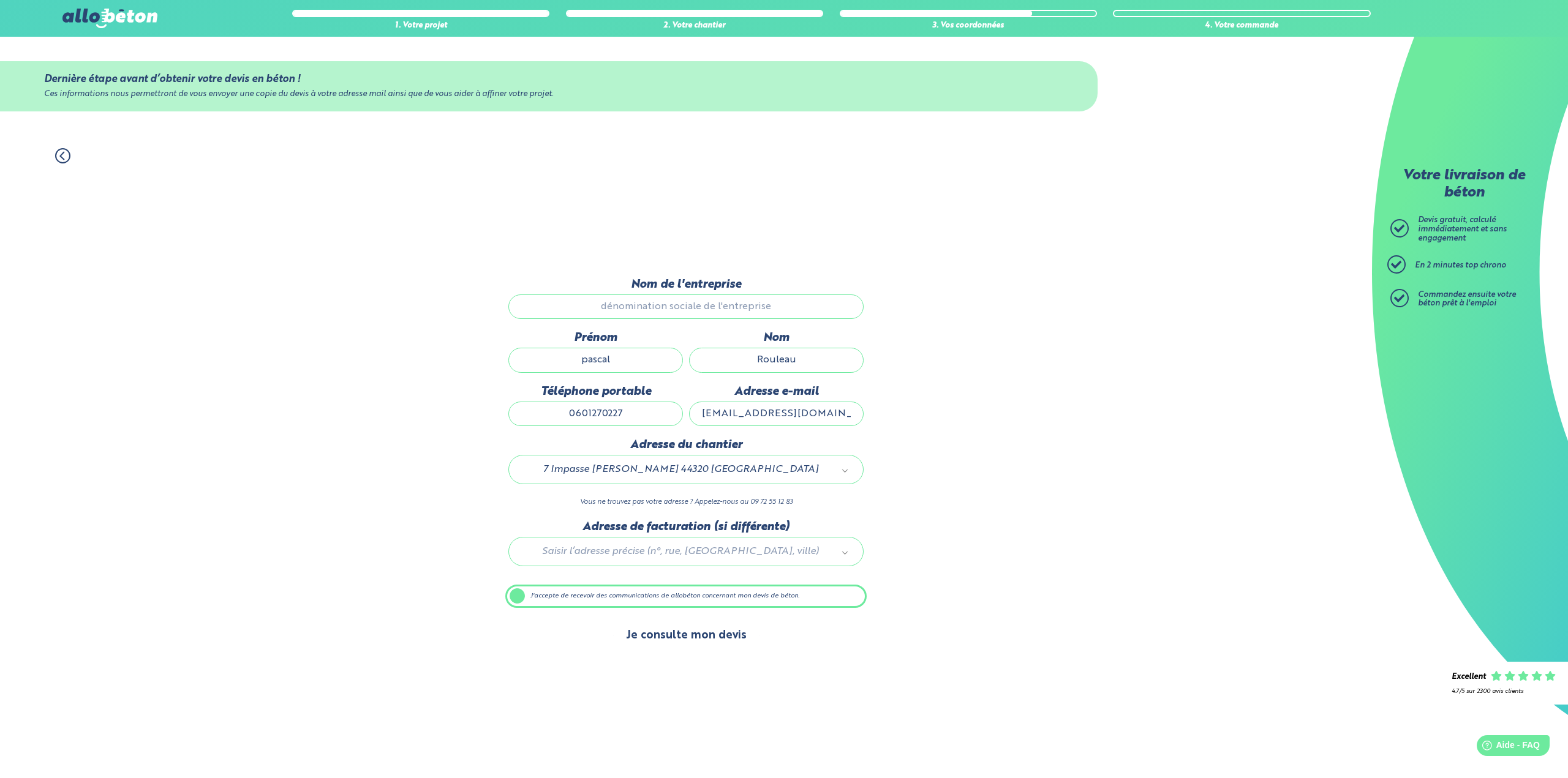
click at [670, 636] on button "Je consulte mon devis" at bounding box center [686, 635] width 145 height 31
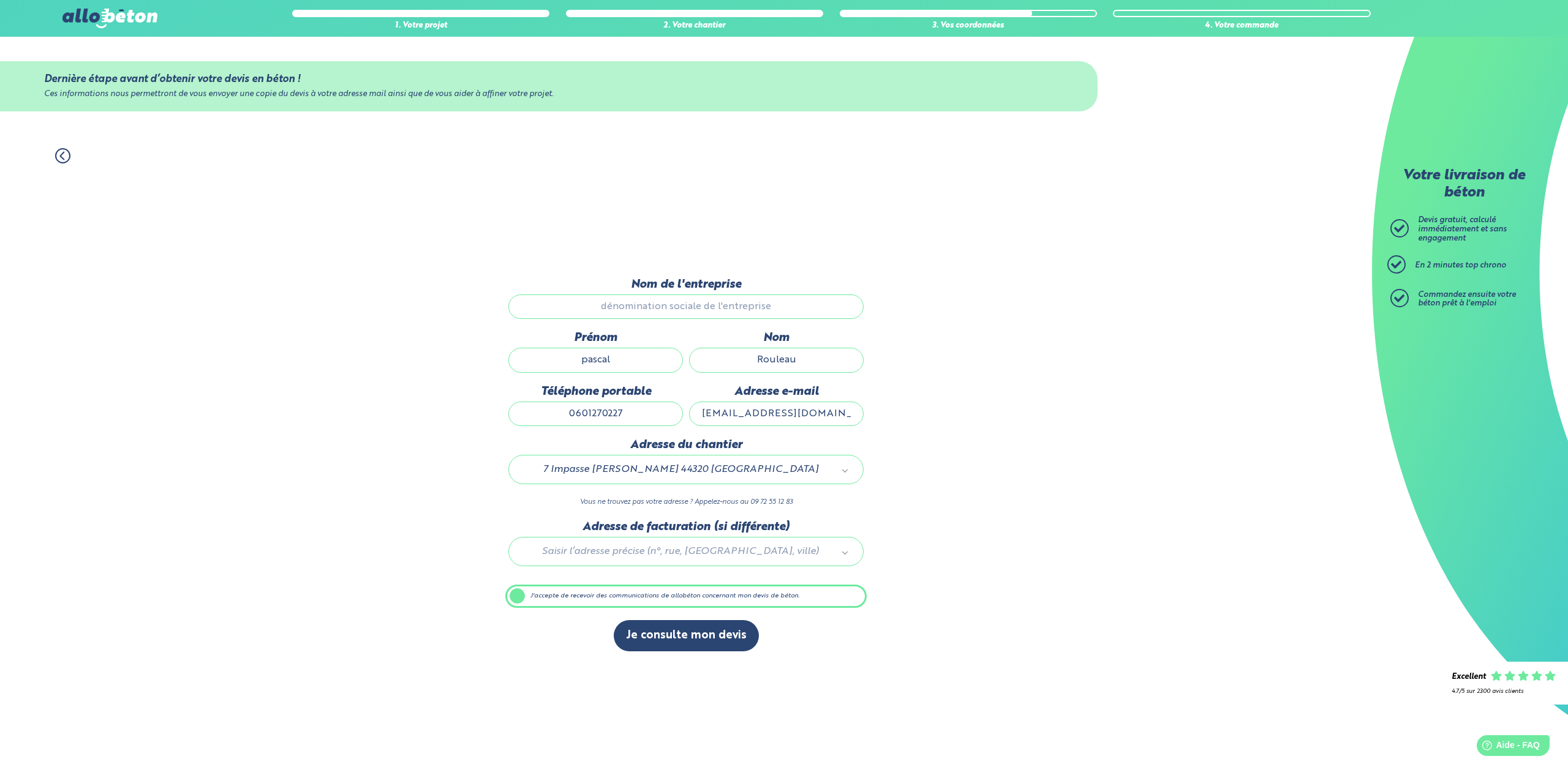
click at [357, 524] on div "1. Votre projet 2. Votre chantier 3. Vos coordonnées 4. Votre commande Dernière…" at bounding box center [686, 457] width 1372 height 642
click at [518, 595] on label "J'accepte de recevoir des communications de allobéton concernant mon devis de b…" at bounding box center [686, 596] width 362 height 23
click at [0, 0] on input "J'accepte de recevoir des communications de allobéton concernant mon devis de b…" at bounding box center [0, 0] width 0 height 0
click at [518, 595] on label "J'accepte de recevoir des communications de allobéton concernant mon devis de b…" at bounding box center [686, 596] width 362 height 23
click at [0, 0] on input "J'accepte de recevoir des communications de allobéton concernant mon devis de b…" at bounding box center [0, 0] width 0 height 0
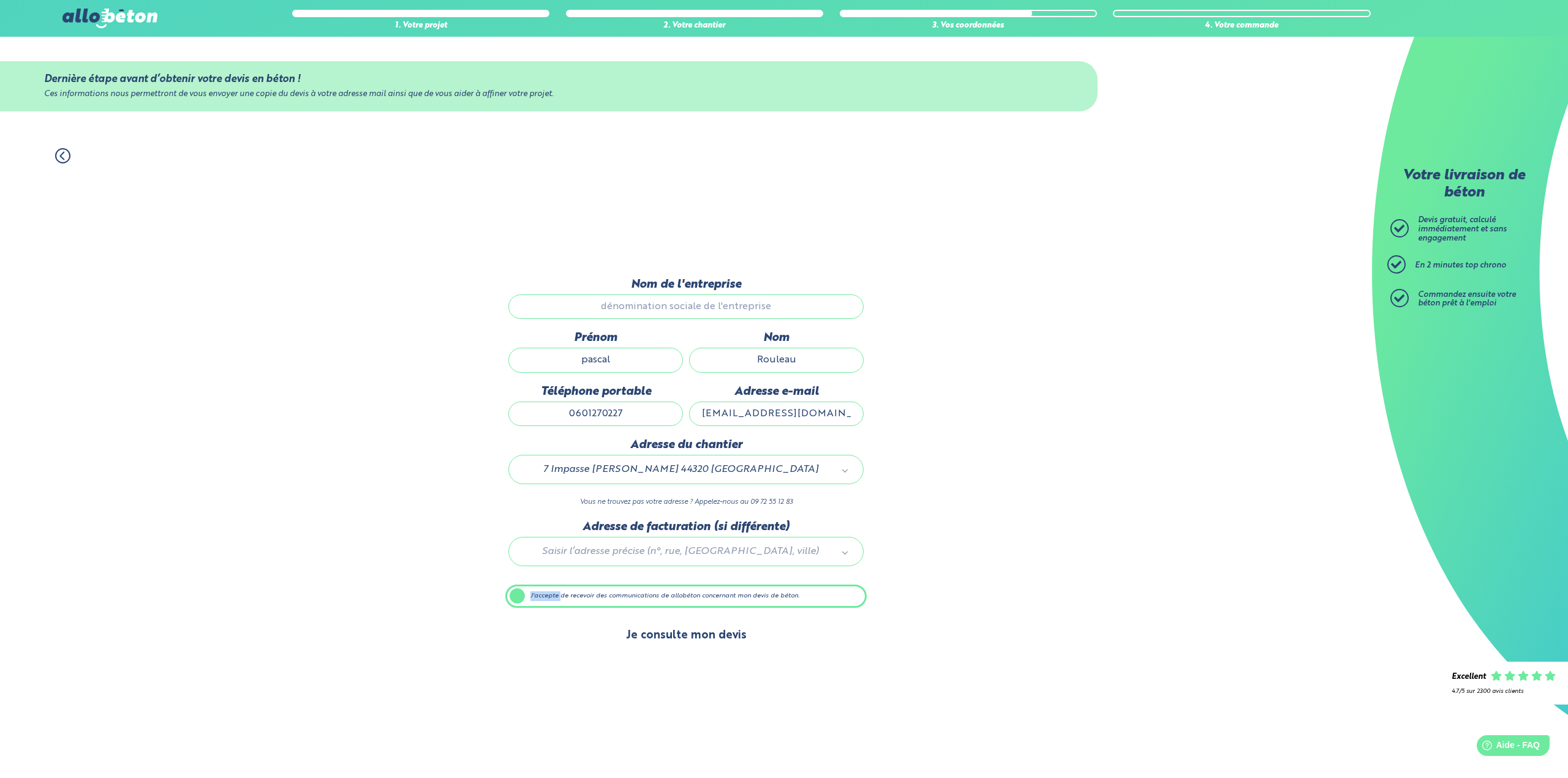
click at [675, 640] on button "Je consulte mon devis" at bounding box center [686, 635] width 145 height 31
click at [443, 620] on div "1. Votre projet 2. Votre chantier 3. Vos coordonnées 4. Votre commande Dernière…" at bounding box center [686, 457] width 1372 height 642
click at [662, 636] on button "Je consulte mon devis" at bounding box center [686, 635] width 145 height 31
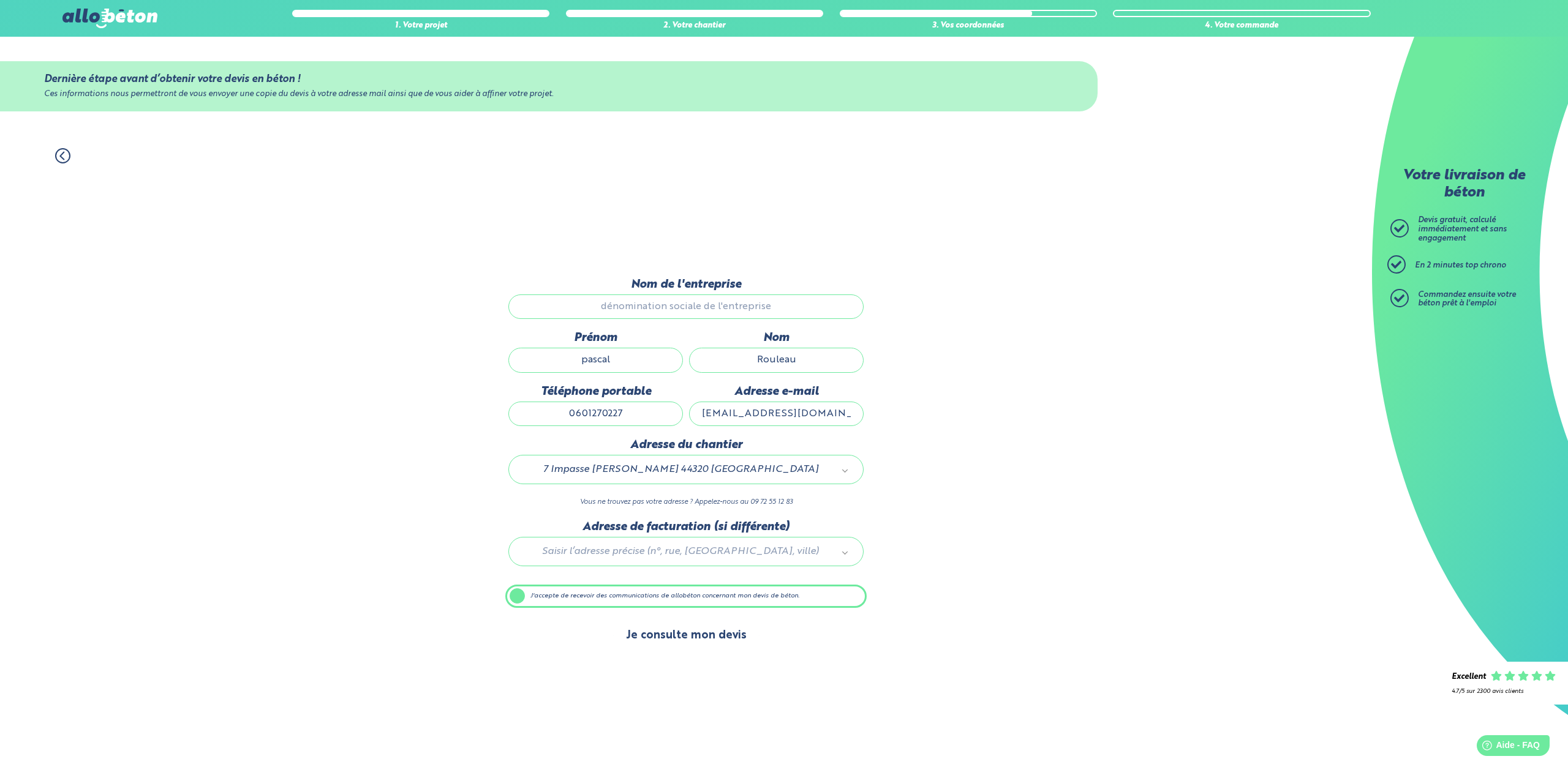
click at [662, 636] on button "Je consulte mon devis" at bounding box center [686, 635] width 145 height 31
click at [662, 635] on button "Je consulte mon devis" at bounding box center [686, 635] width 145 height 31
click at [669, 633] on button "Je consulte mon devis" at bounding box center [686, 635] width 145 height 31
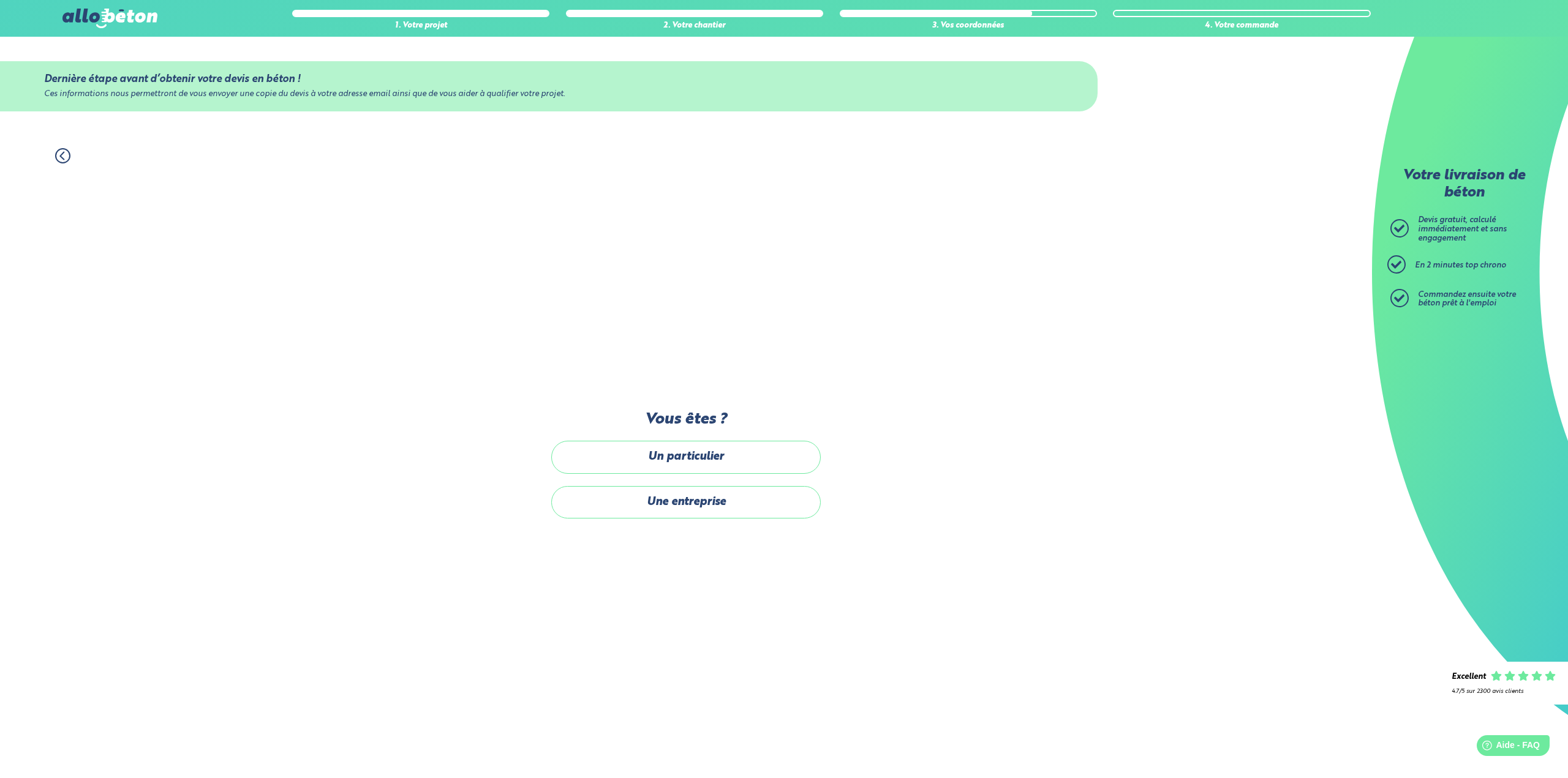
click at [62, 154] on icon at bounding box center [62, 155] width 4 height 7
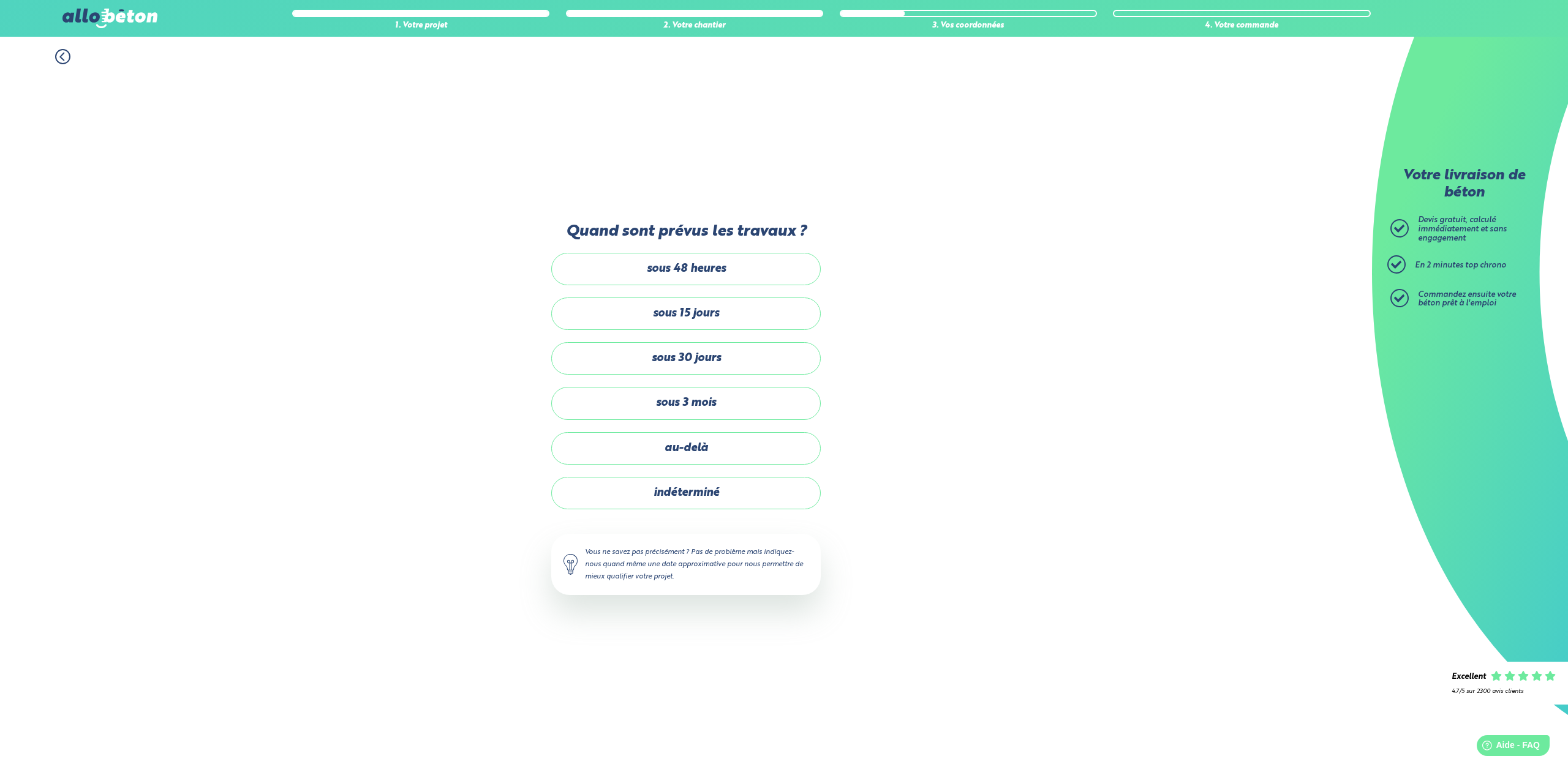
click at [58, 58] on icon at bounding box center [62, 56] width 15 height 15
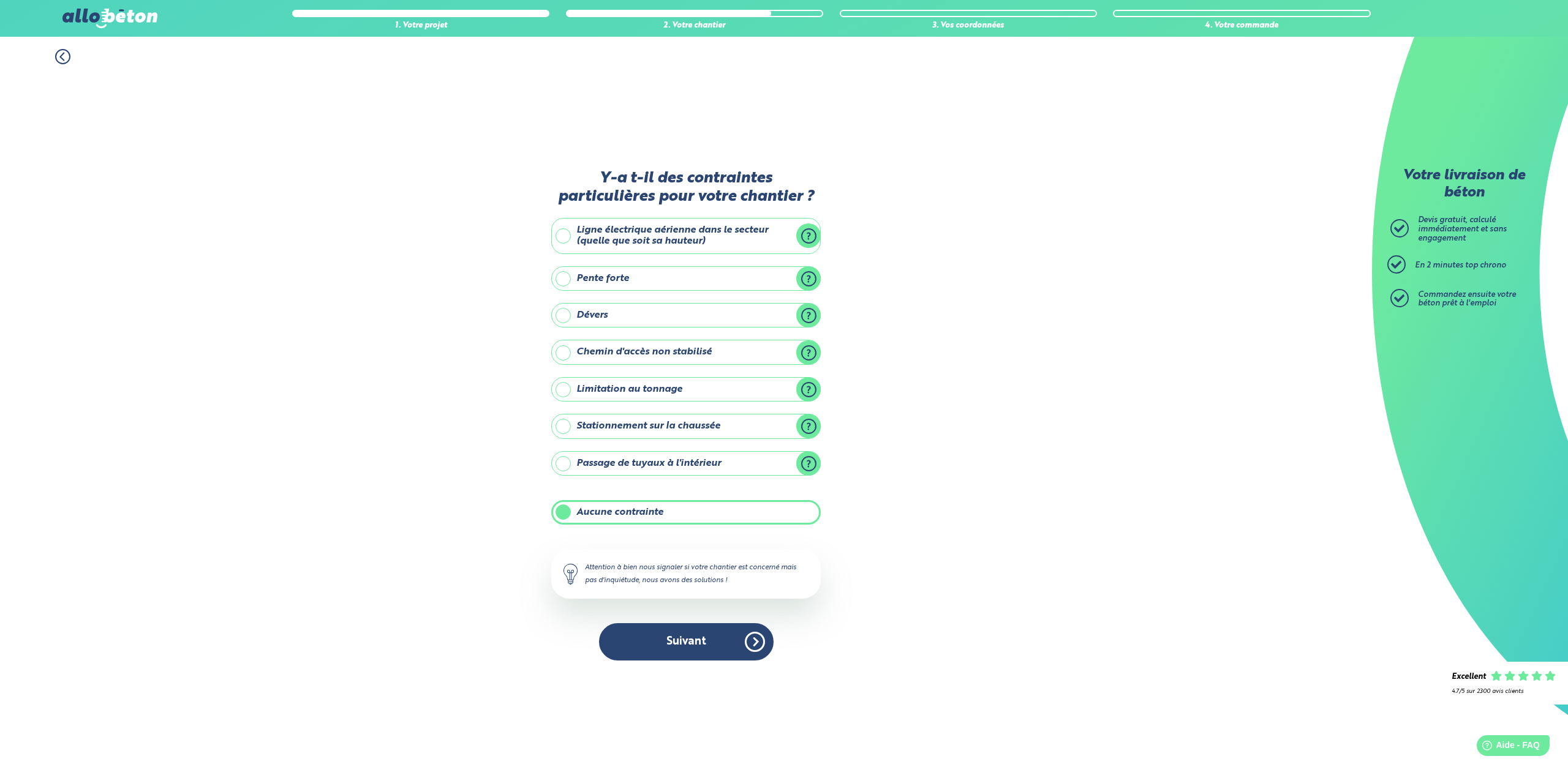
click at [58, 58] on icon at bounding box center [62, 56] width 15 height 15
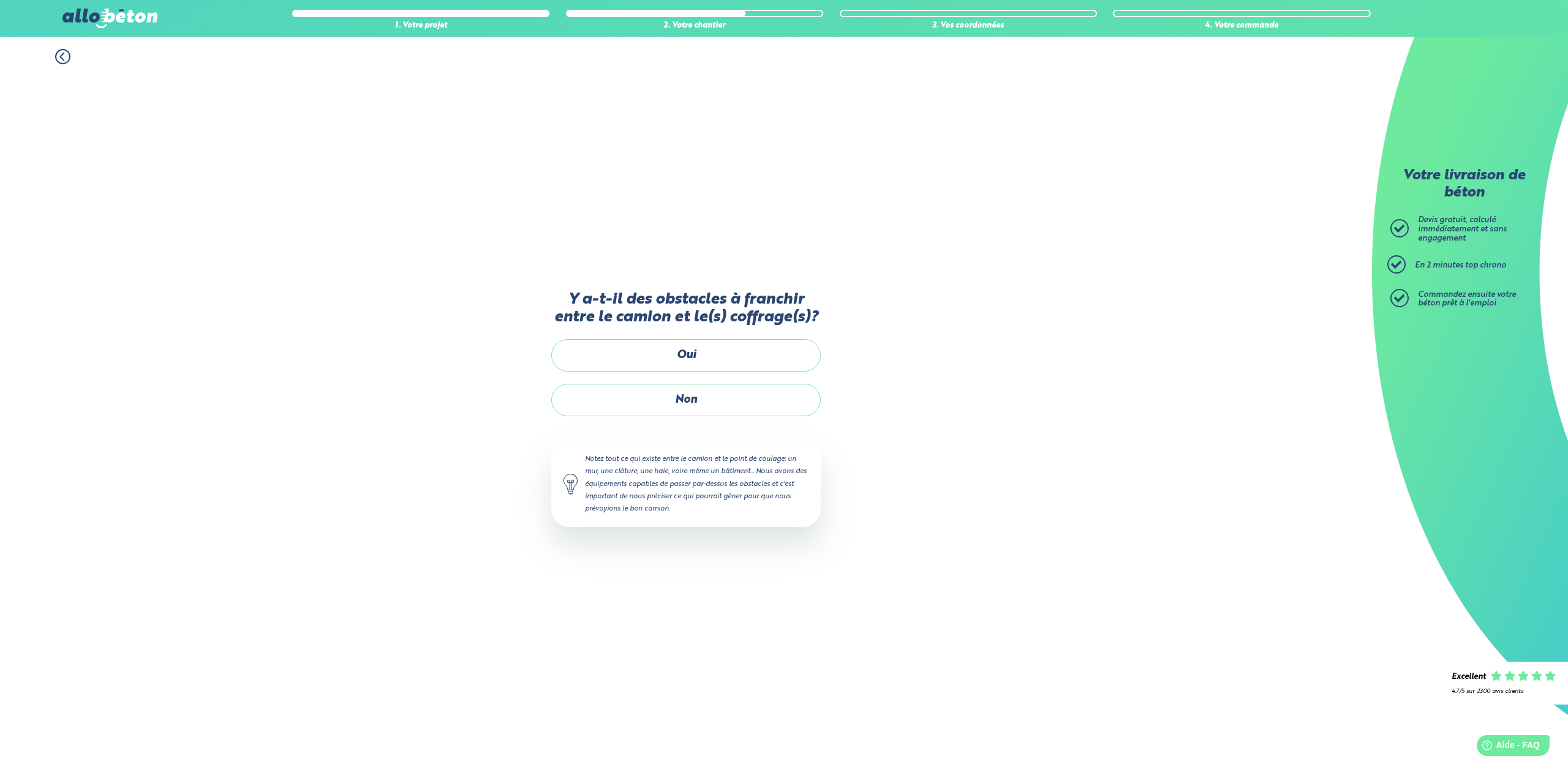
click at [62, 56] on icon at bounding box center [62, 57] width 4 height 7
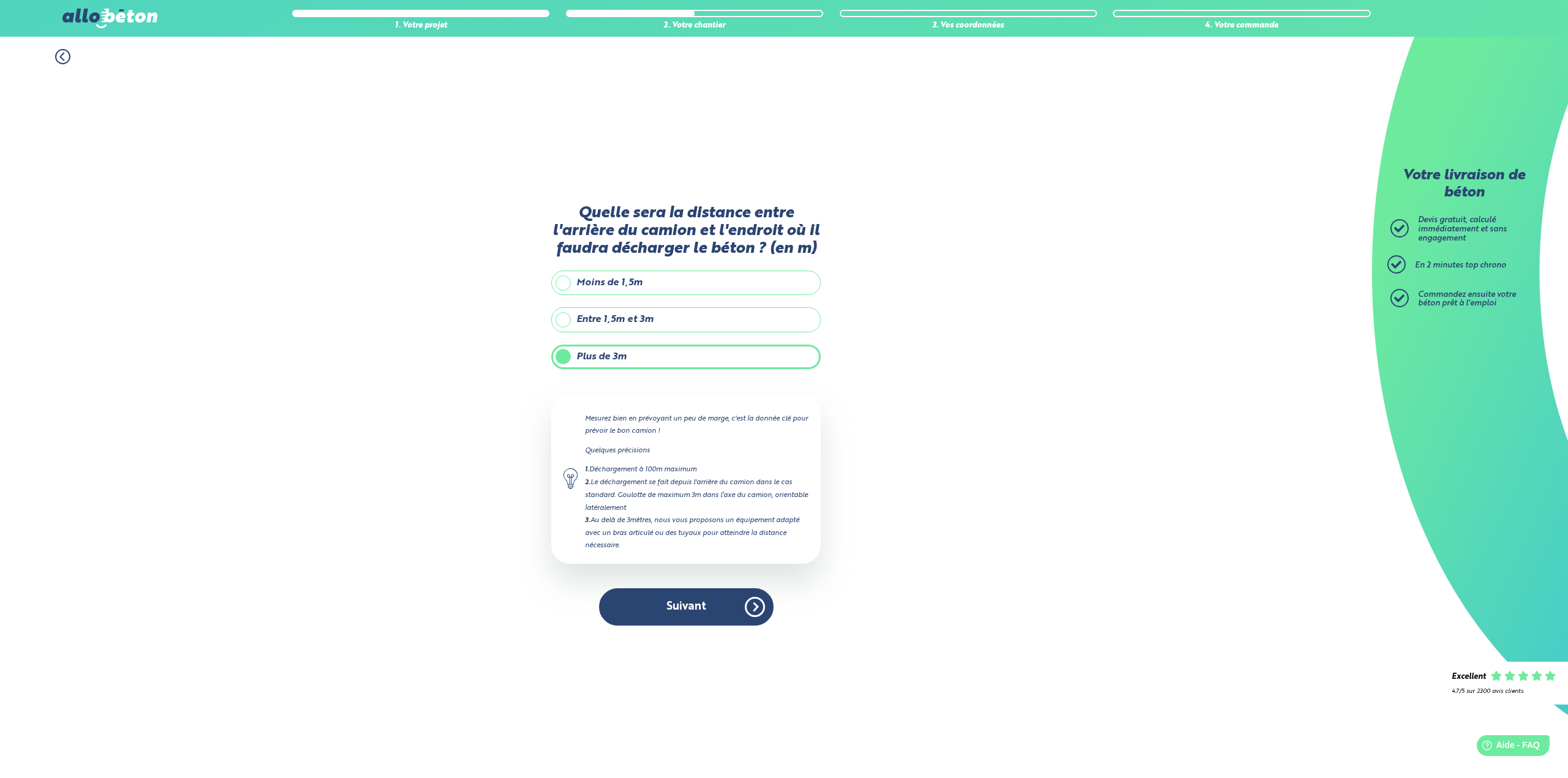
click at [62, 56] on icon at bounding box center [62, 57] width 4 height 7
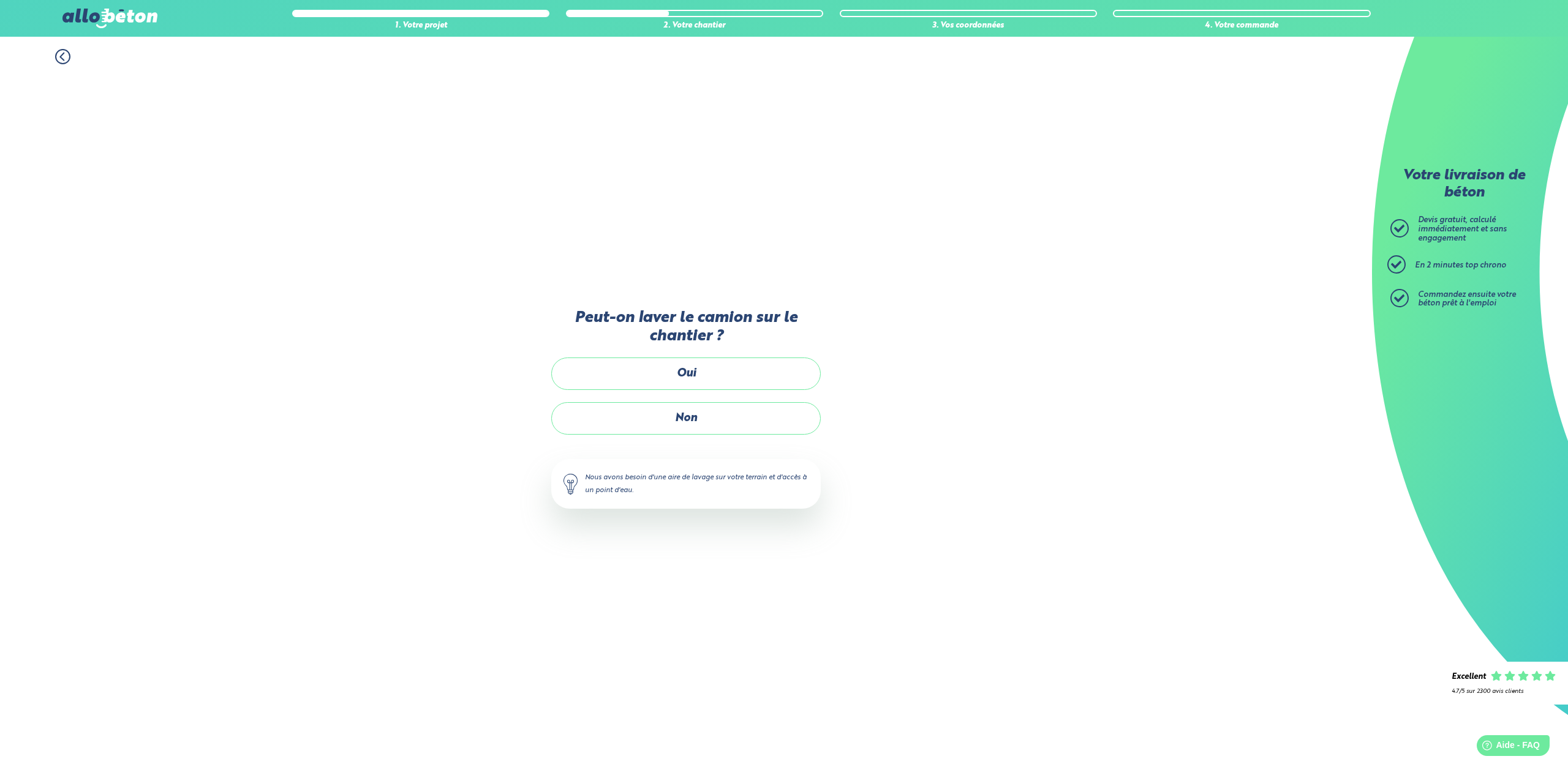
click at [62, 56] on icon at bounding box center [62, 57] width 4 height 7
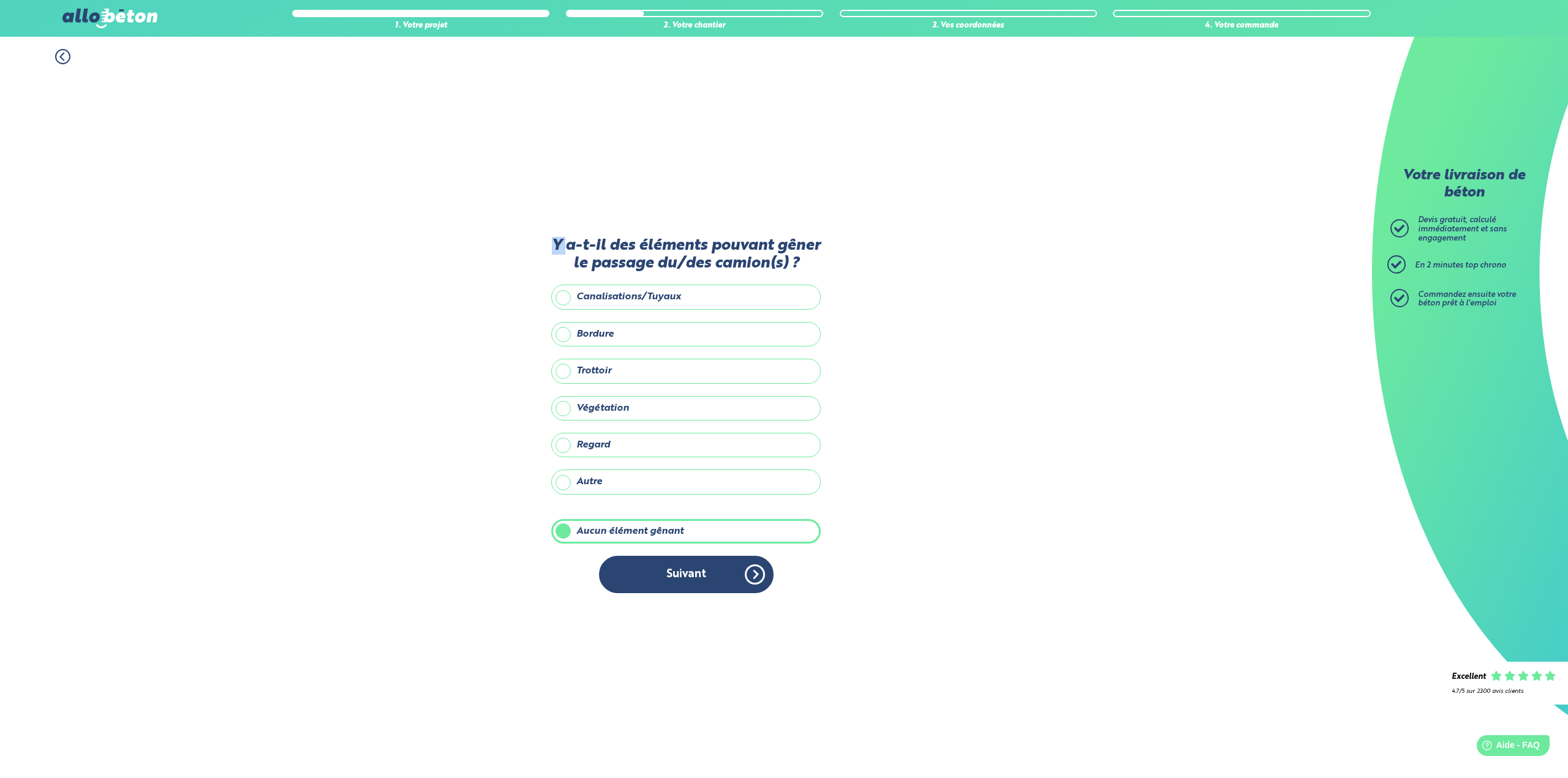
click at [62, 56] on icon at bounding box center [62, 57] width 4 height 7
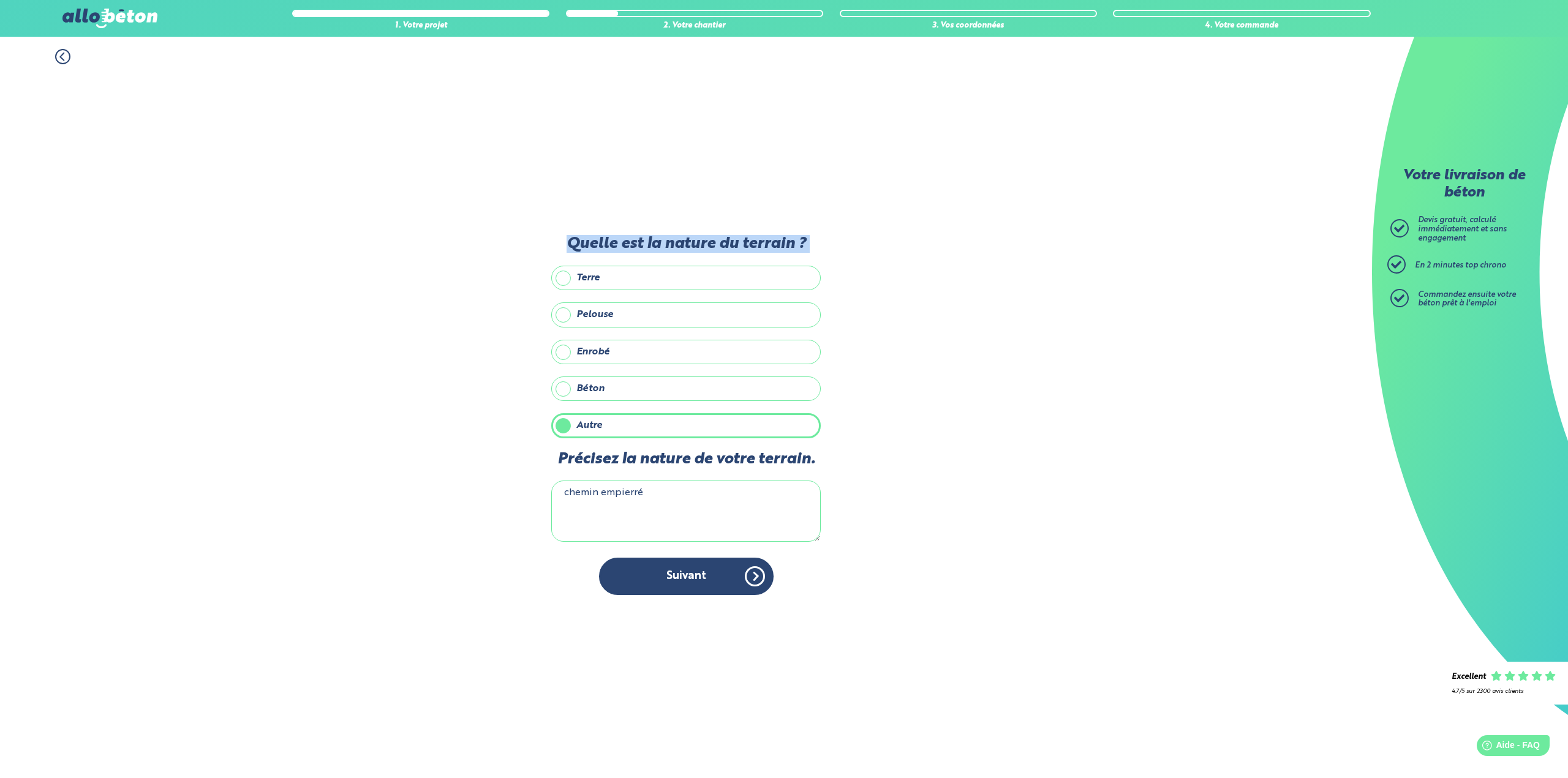
click at [62, 56] on icon at bounding box center [62, 57] width 4 height 7
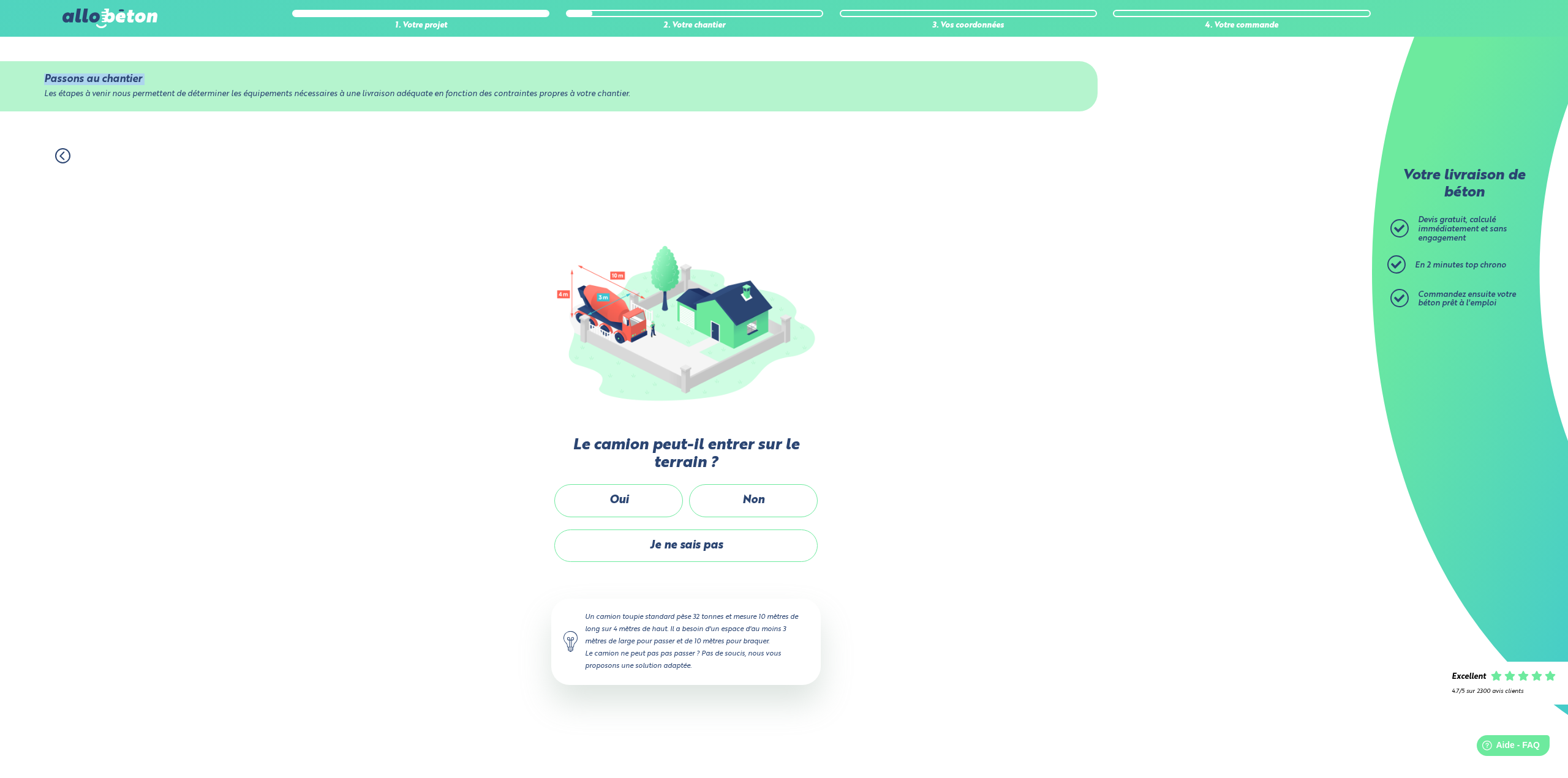
click at [62, 56] on div "Passons au chantier Les étapes à venir nous permettent de déterminer les équipe…" at bounding box center [686, 86] width 1372 height 99
drag, startPoint x: 72, startPoint y: 221, endPoint x: 70, endPoint y: 207, distance: 14.1
click at [73, 219] on div "1. Votre projet 2. Votre chantier 3. Vos coordonnées 4. Votre commande Passons …" at bounding box center [686, 457] width 1372 height 642
click at [59, 154] on icon at bounding box center [62, 155] width 15 height 15
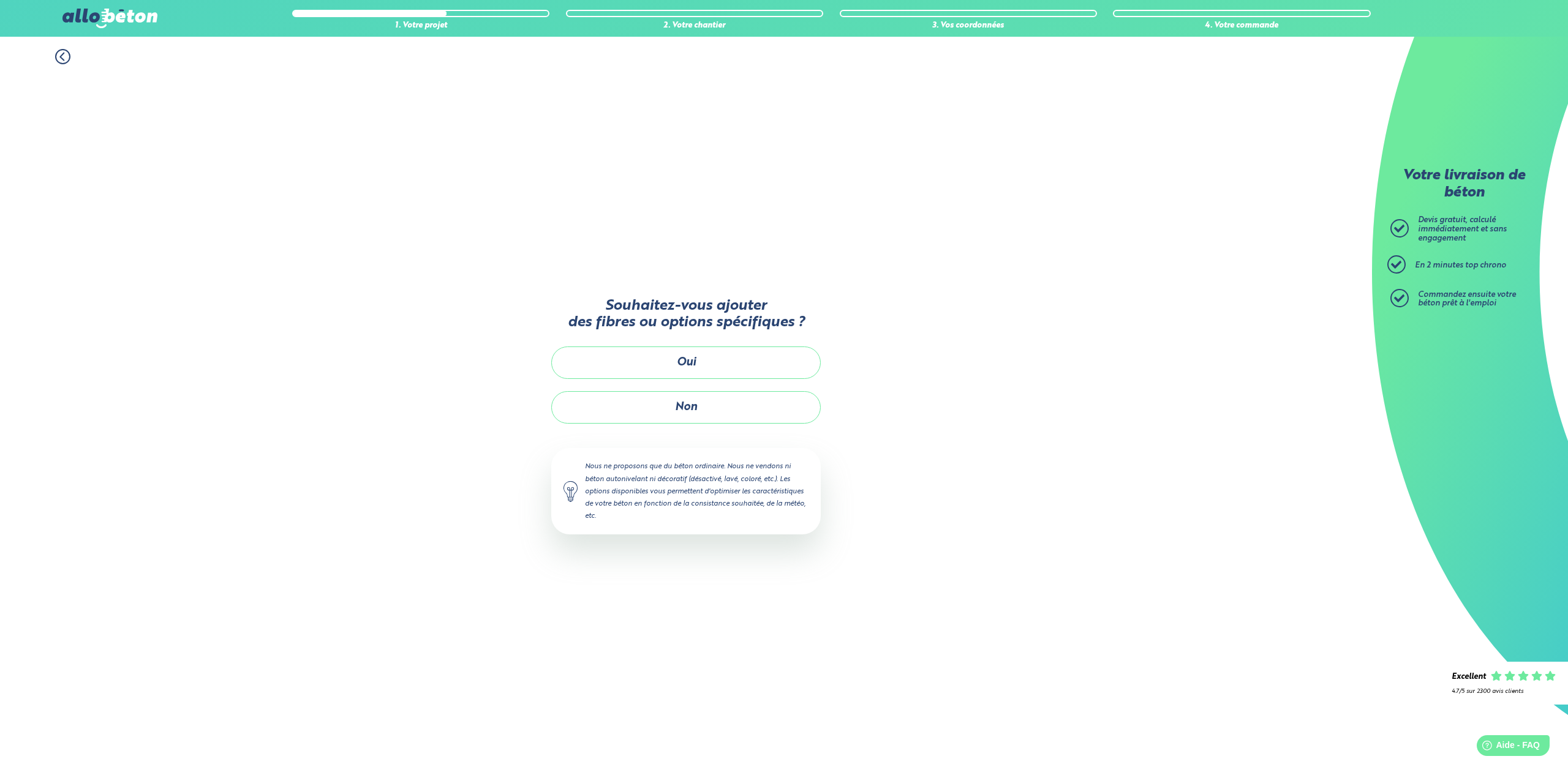
click at [60, 55] on icon at bounding box center [62, 56] width 15 height 15
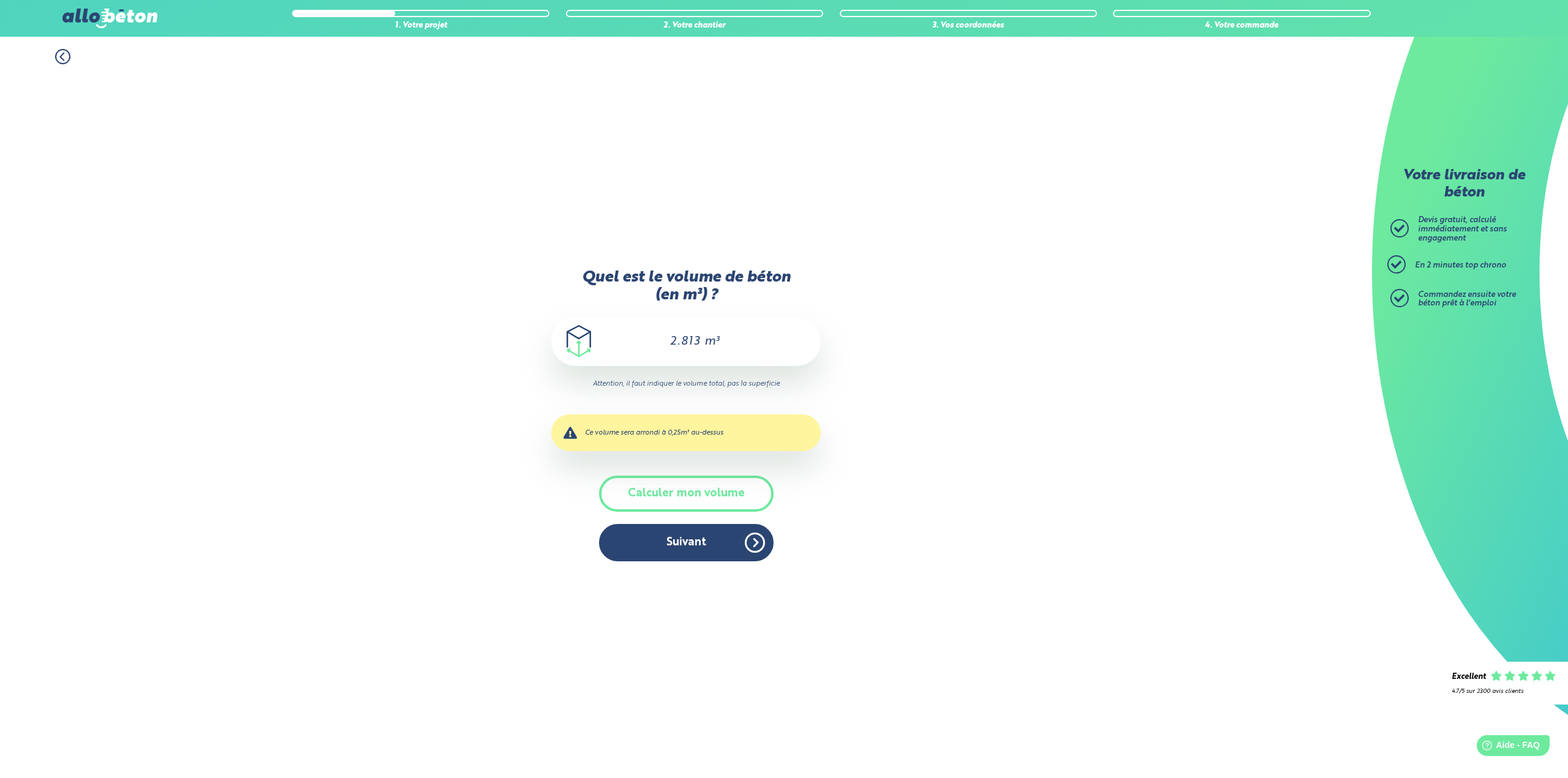
click at [60, 55] on icon at bounding box center [62, 56] width 15 height 15
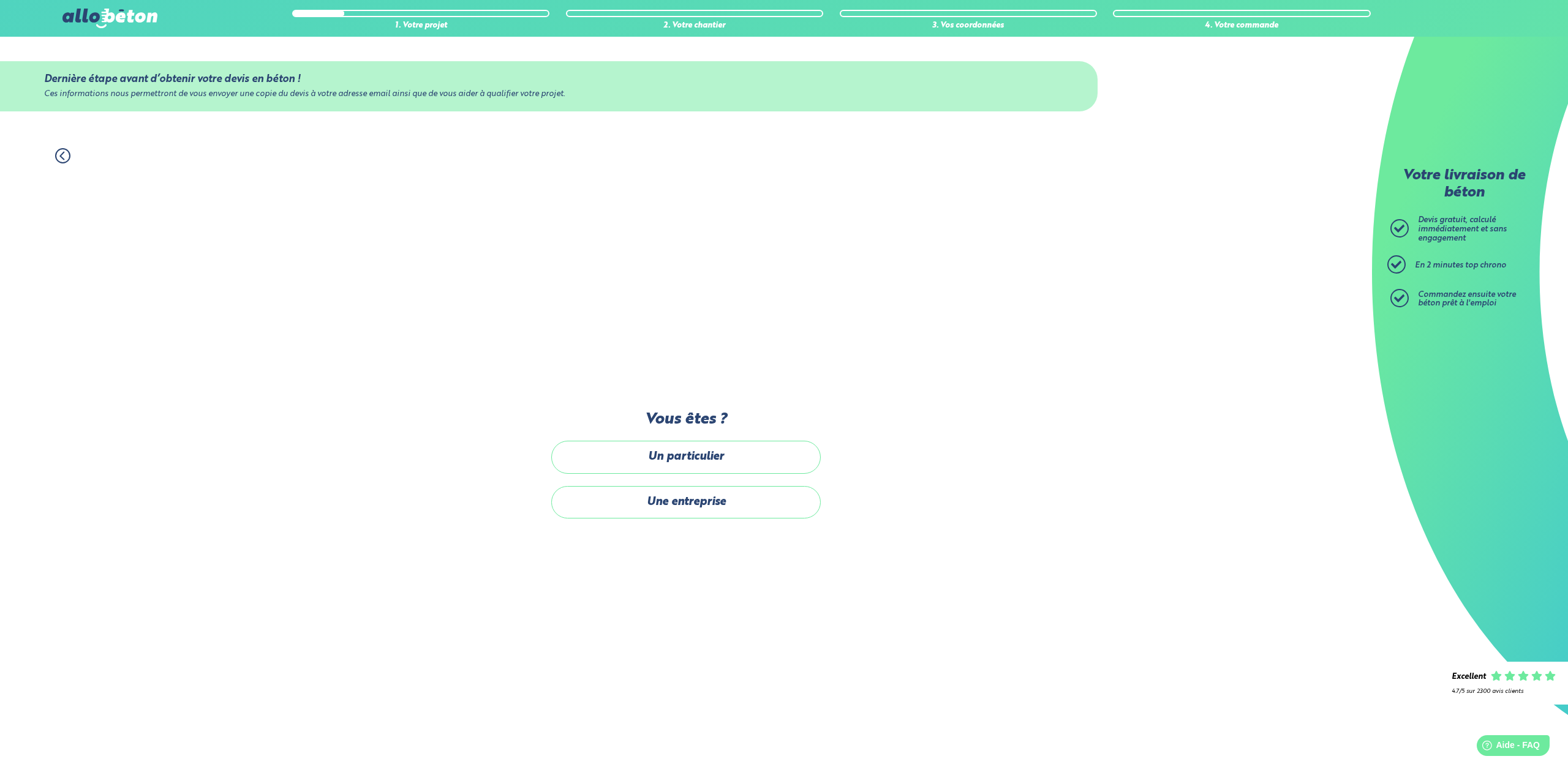
click at [61, 155] on icon at bounding box center [62, 155] width 4 height 7
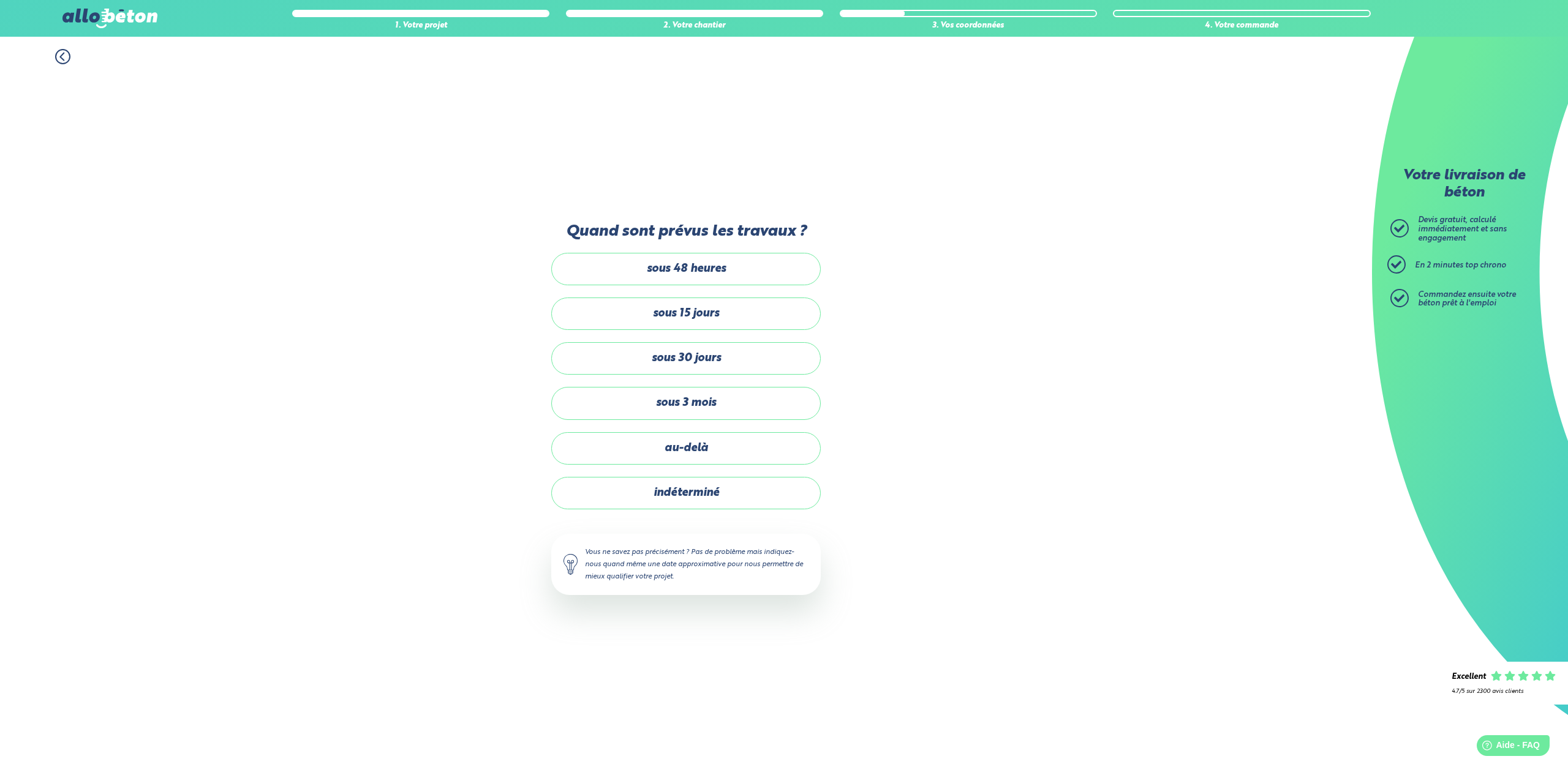
click at [63, 56] on icon at bounding box center [62, 56] width 15 height 15
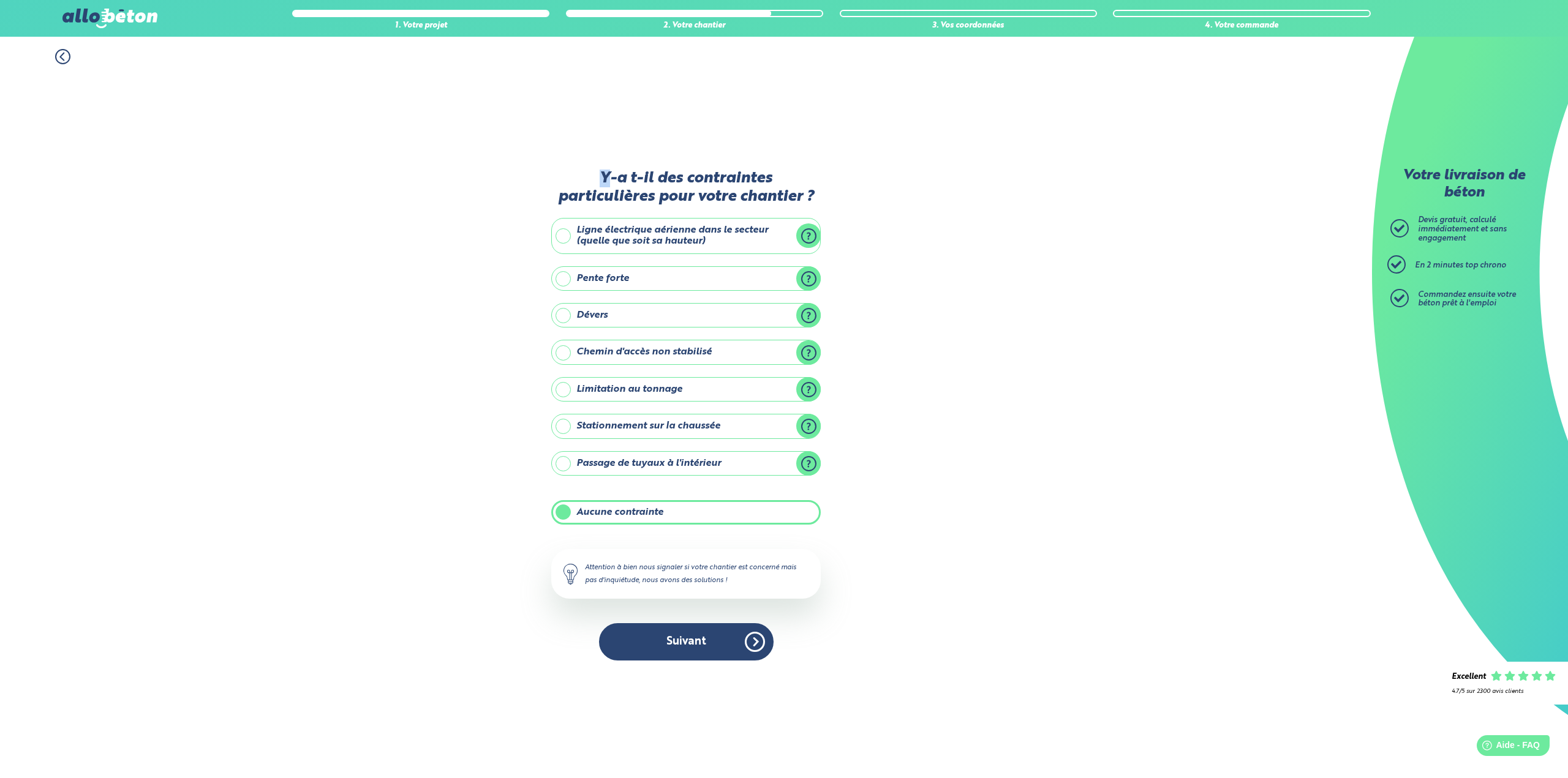
click at [63, 56] on icon at bounding box center [62, 56] width 15 height 15
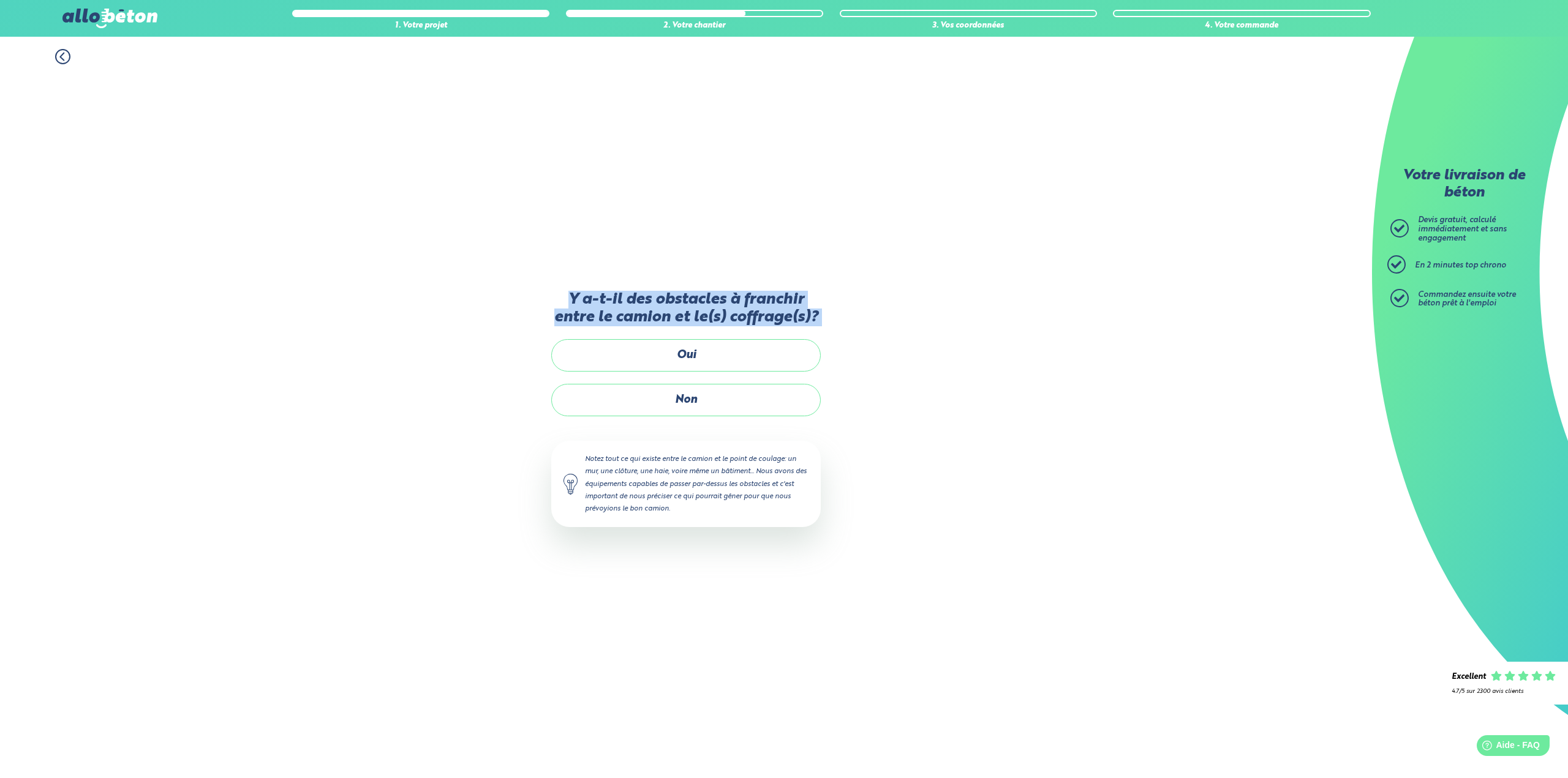
click at [63, 56] on icon at bounding box center [62, 56] width 15 height 15
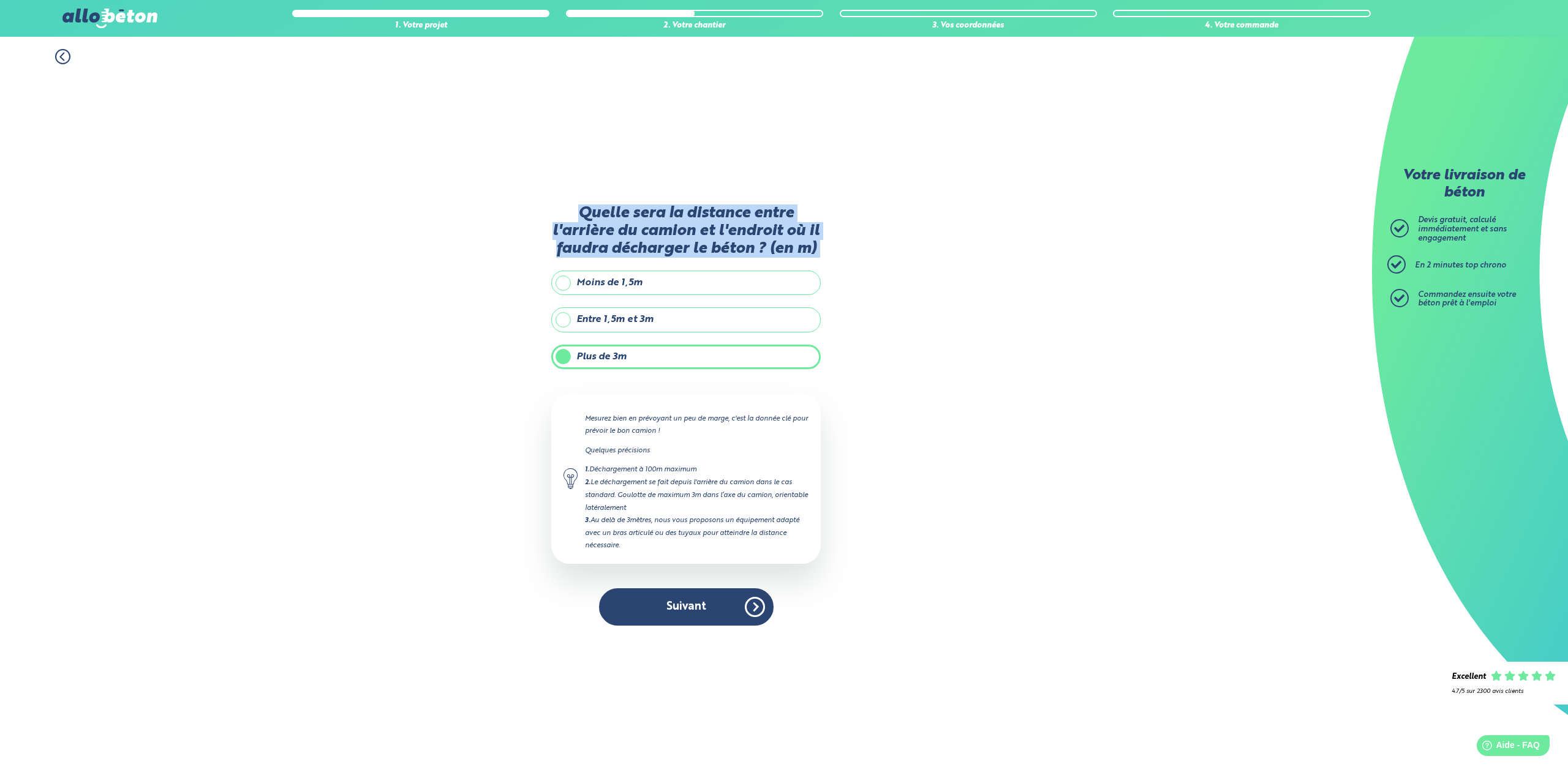
click at [63, 56] on icon at bounding box center [62, 56] width 15 height 15
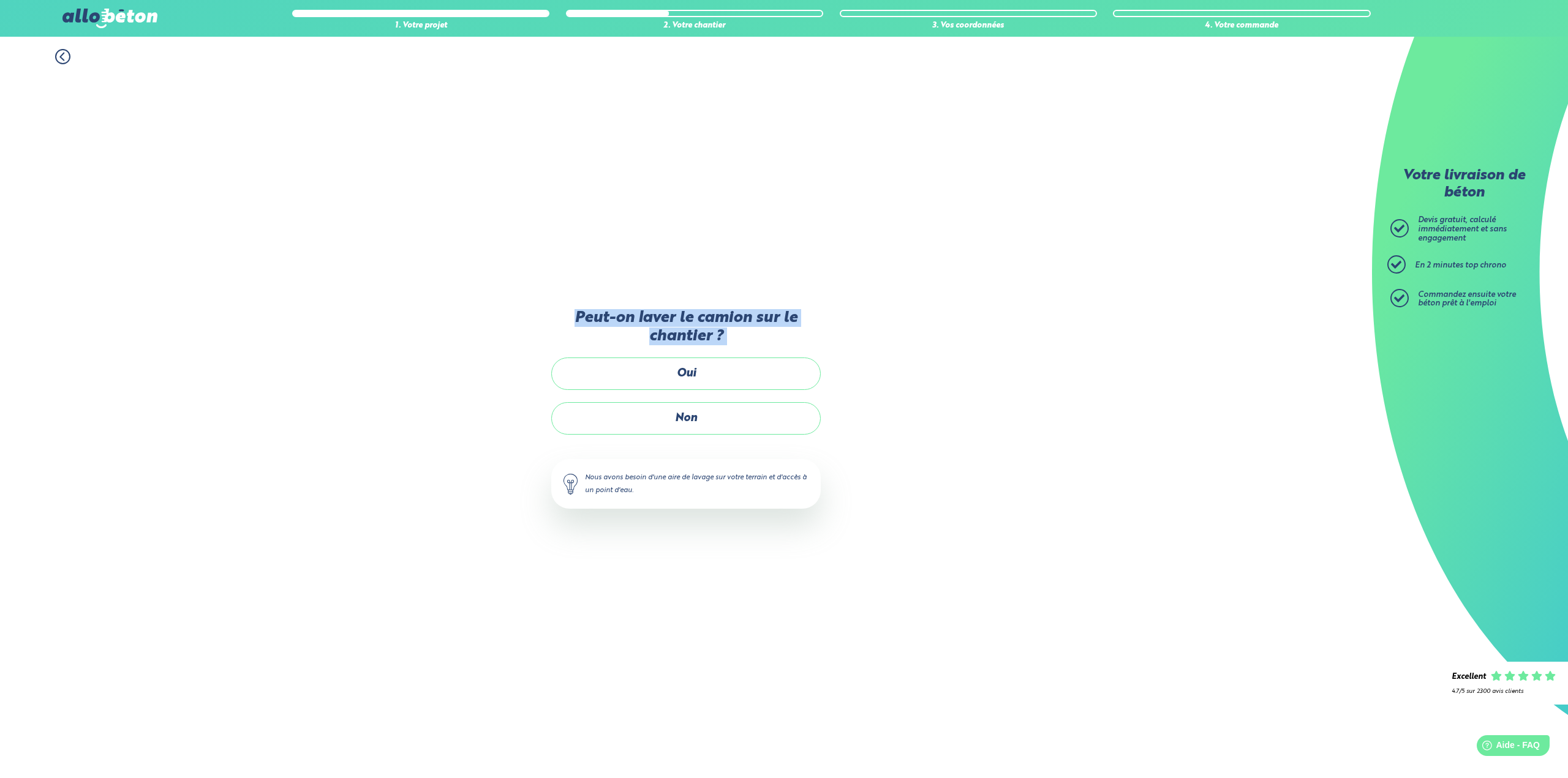
click at [63, 56] on icon at bounding box center [62, 56] width 15 height 15
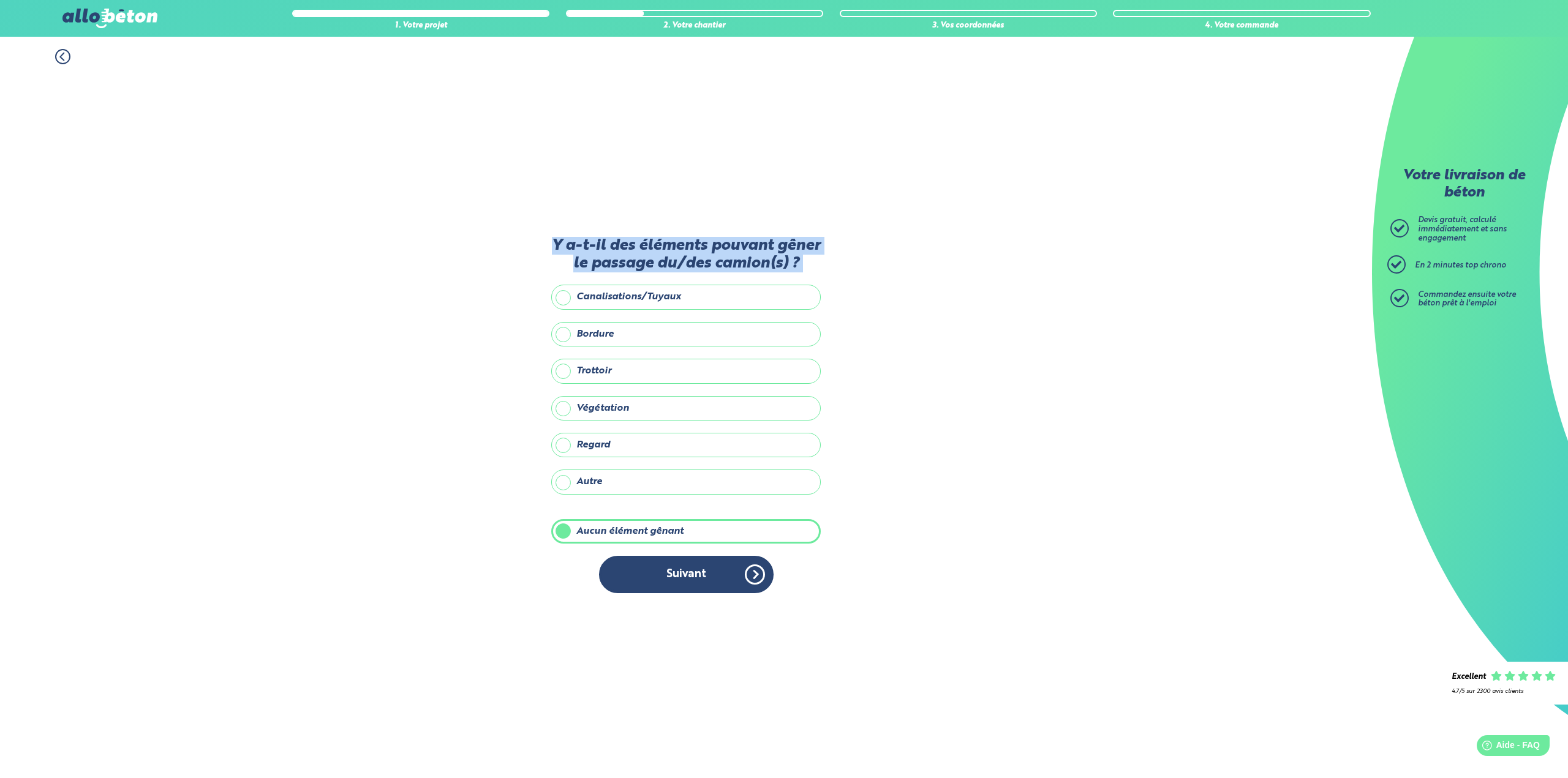
click at [63, 56] on icon at bounding box center [62, 56] width 15 height 15
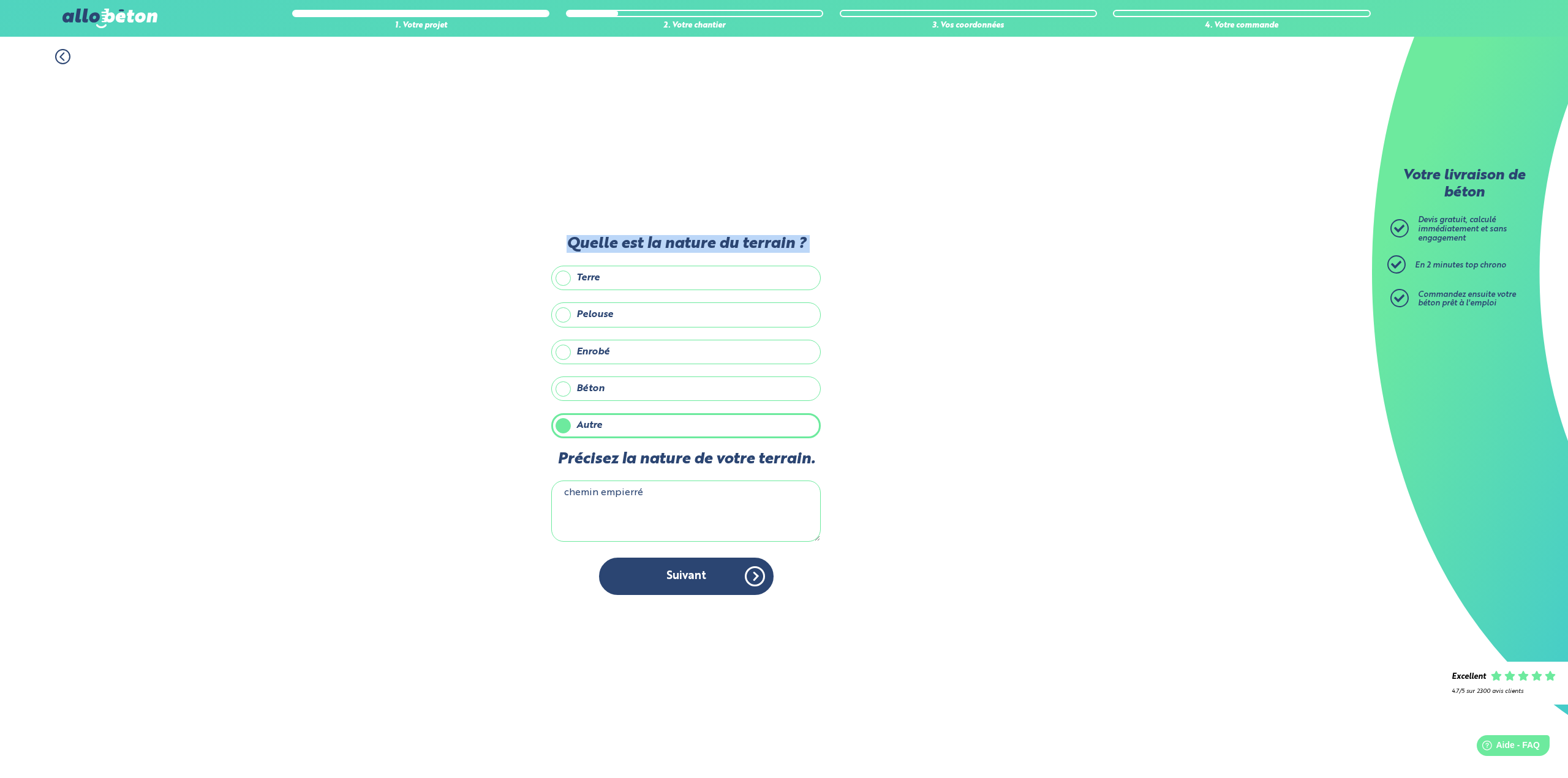
click at [63, 56] on icon at bounding box center [62, 56] width 15 height 15
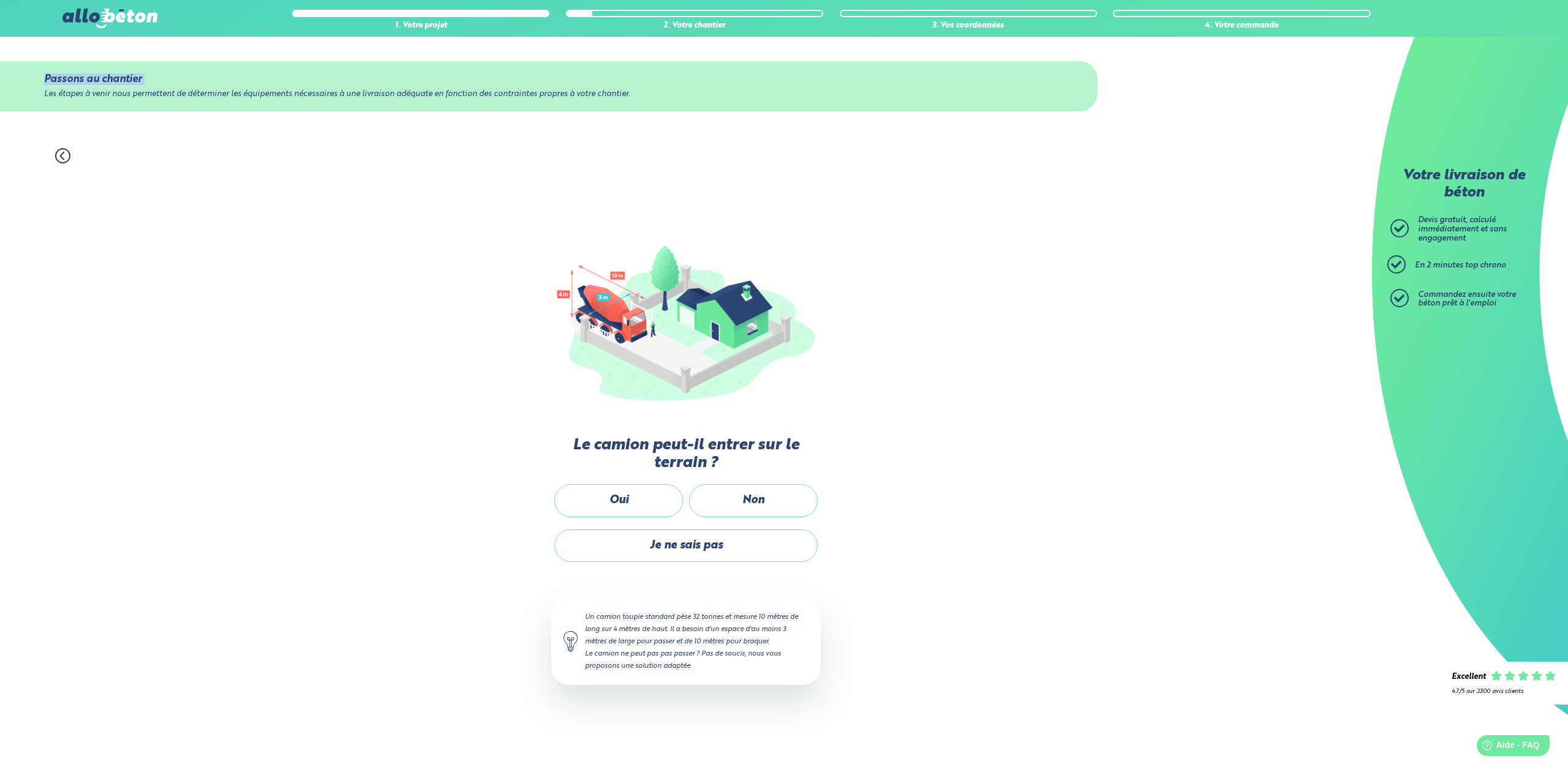
click at [63, 56] on div "Passons au chantier Les étapes à venir nous permettent de déterminer les équipe…" at bounding box center [686, 86] width 1372 height 99
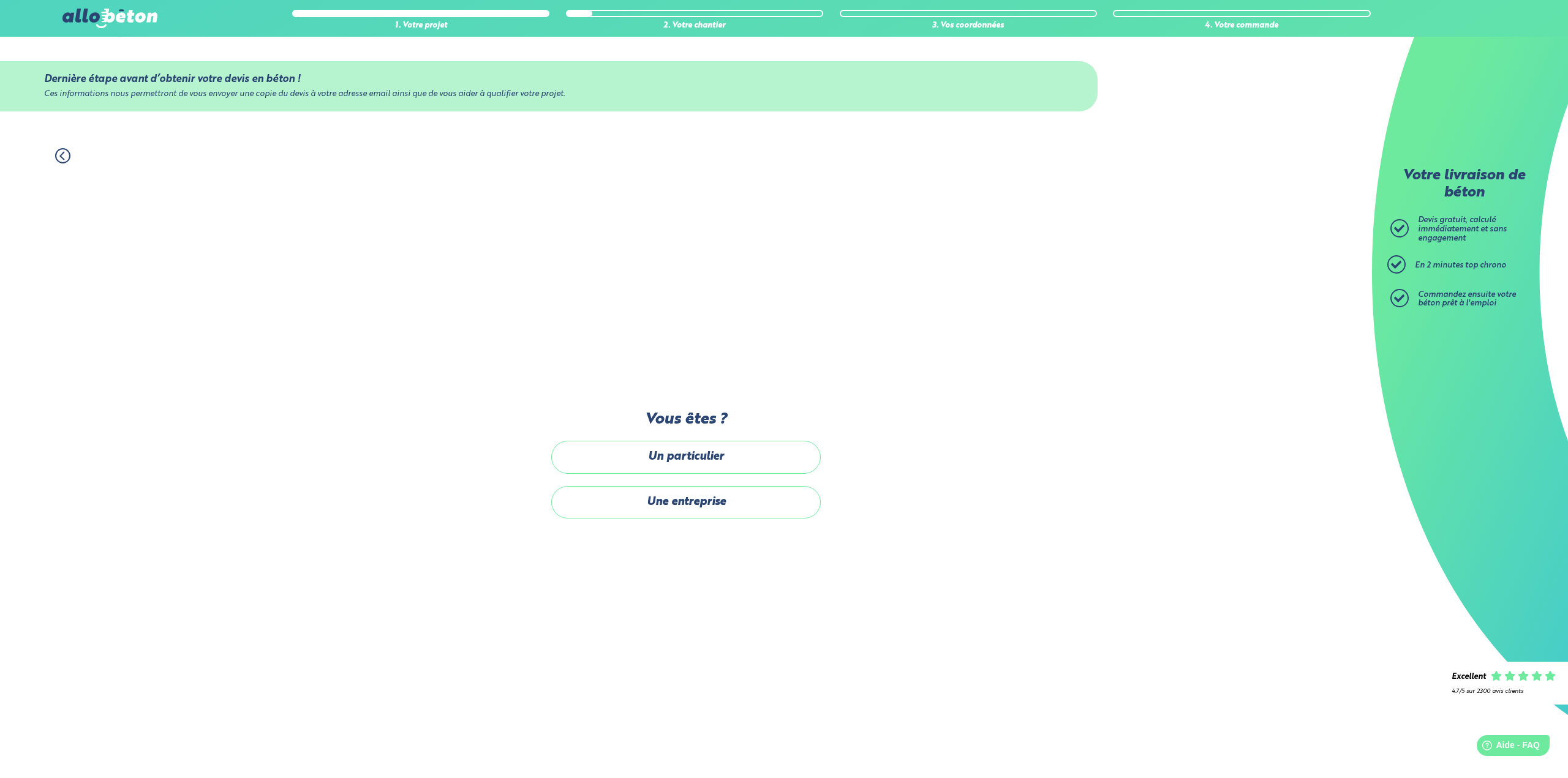
click at [62, 150] on icon at bounding box center [62, 155] width 15 height 15
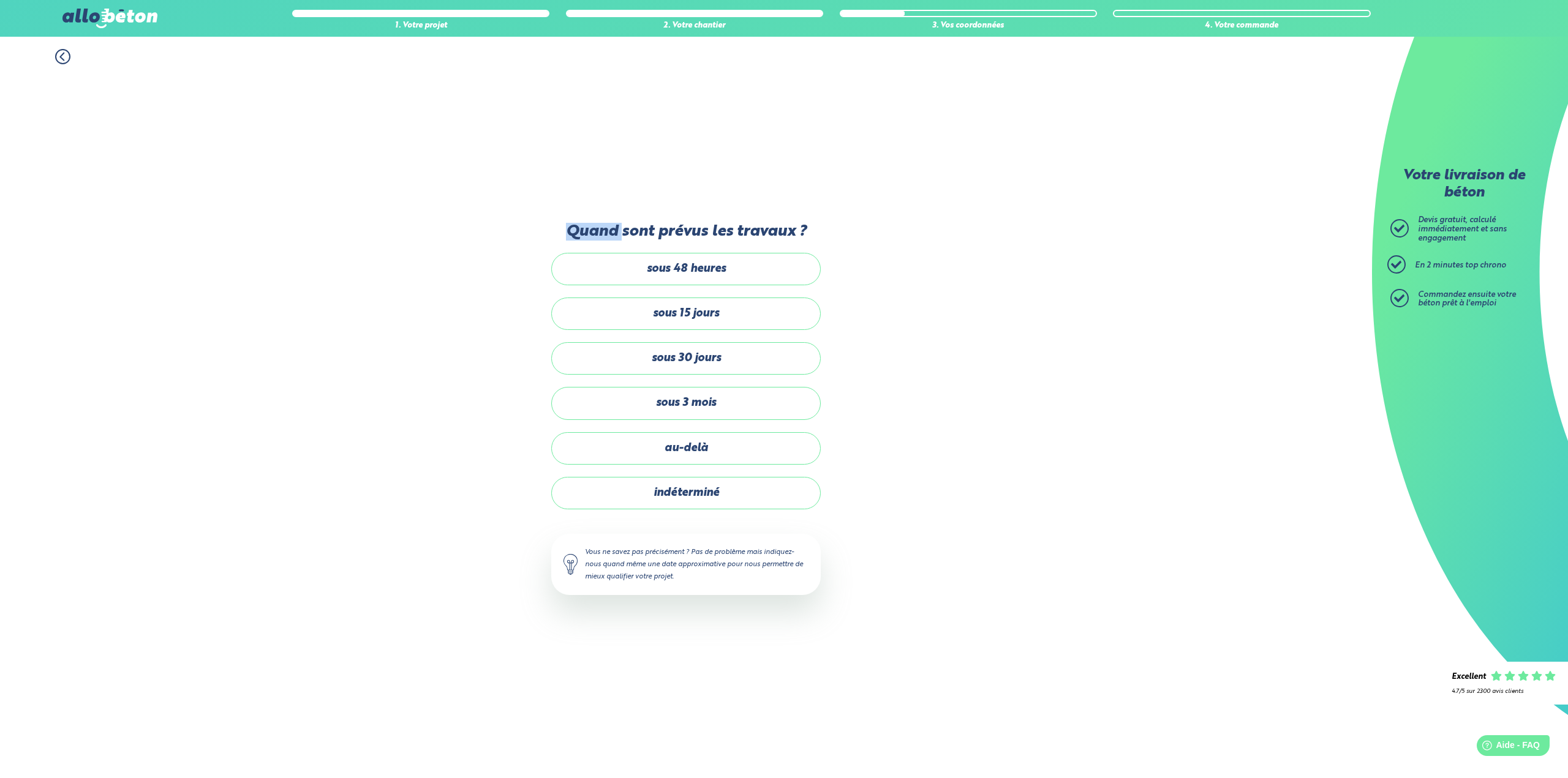
click at [62, 150] on div "1. Votre projet 2. Votre chantier 3. Vos coordonnées 4. Votre commande Quand so…" at bounding box center [686, 407] width 1372 height 741
click at [57, 50] on icon at bounding box center [62, 56] width 15 height 15
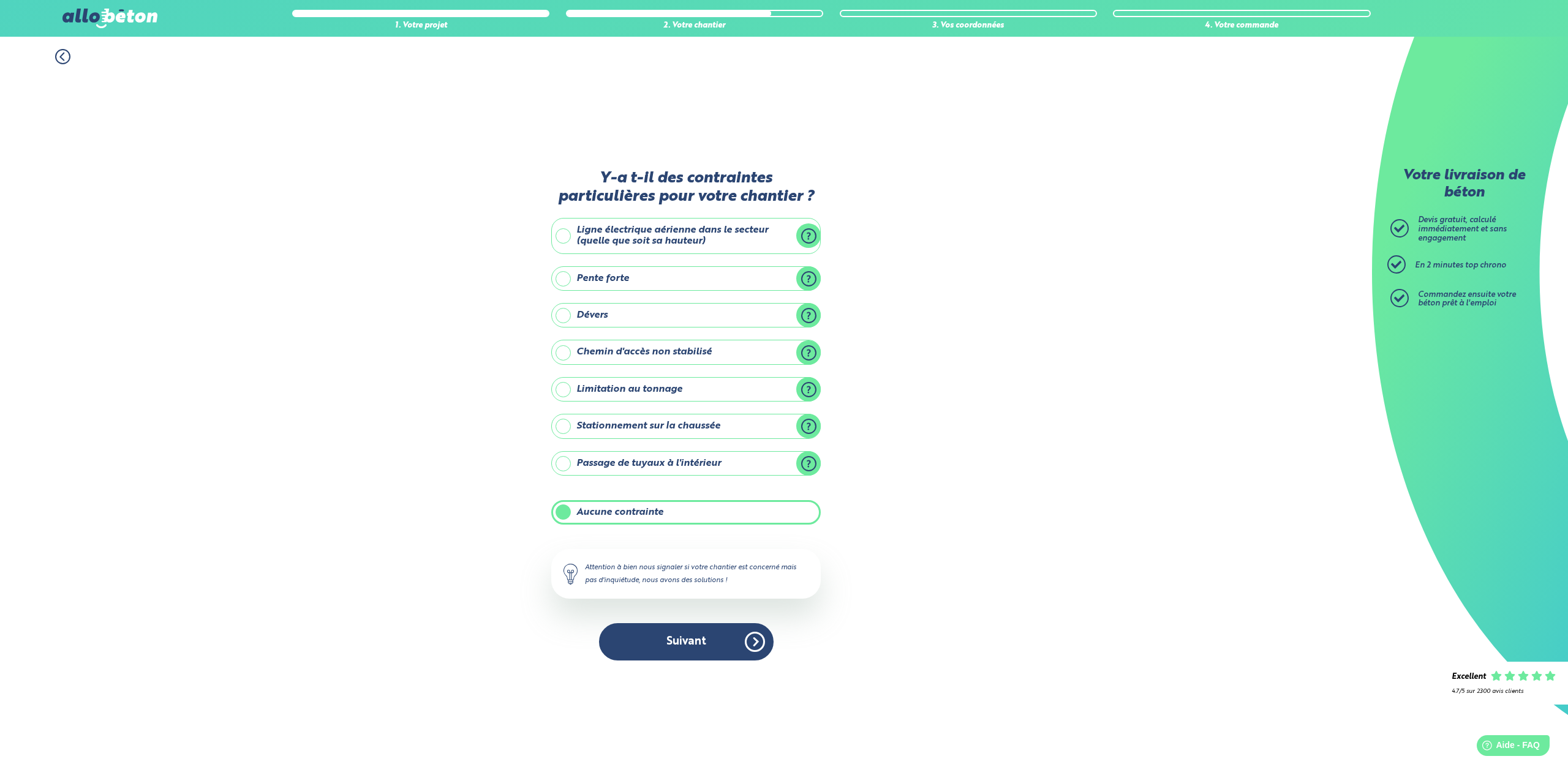
click at [61, 54] on icon at bounding box center [62, 56] width 15 height 15
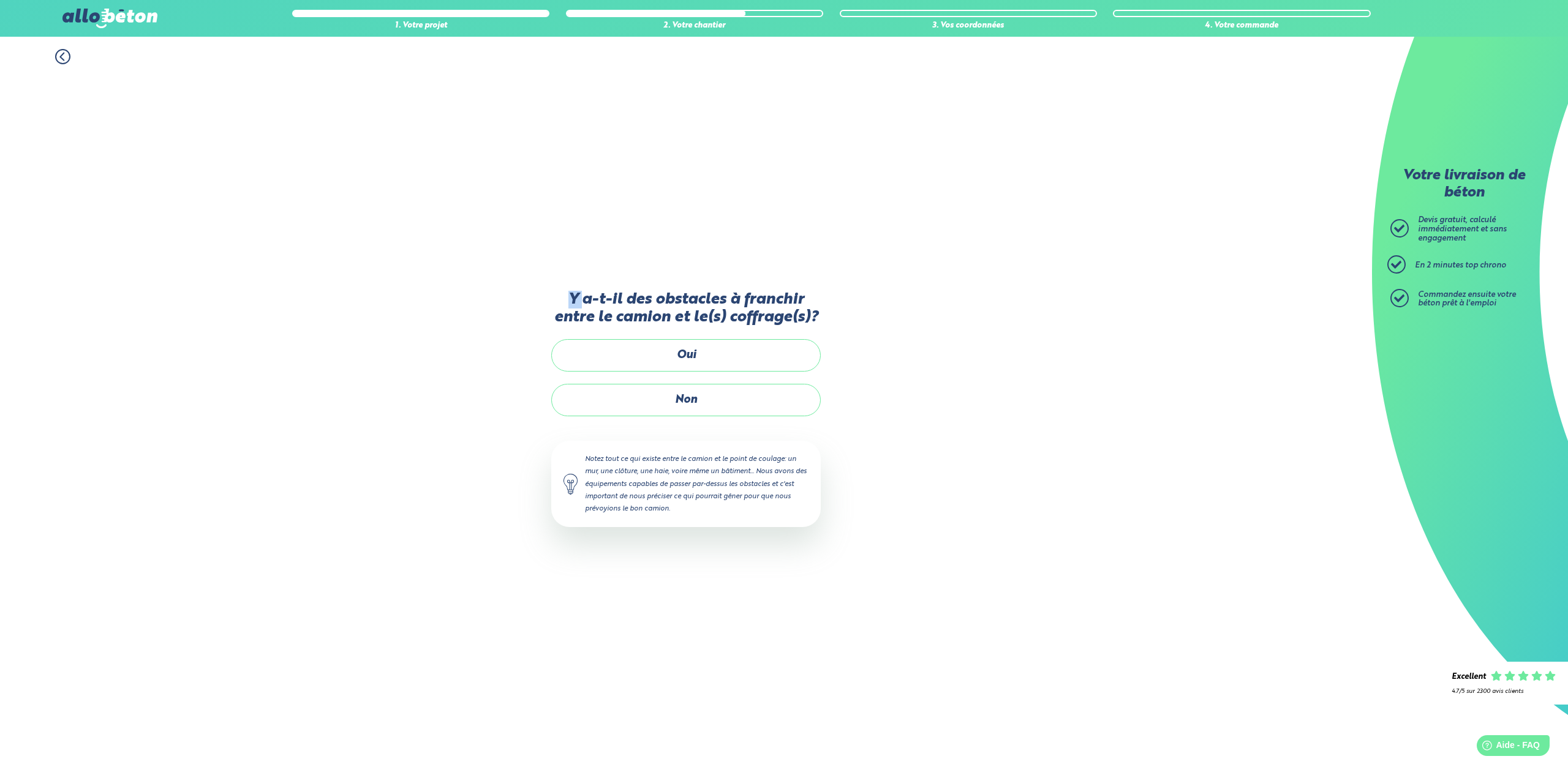
click at [61, 54] on icon at bounding box center [62, 56] width 15 height 15
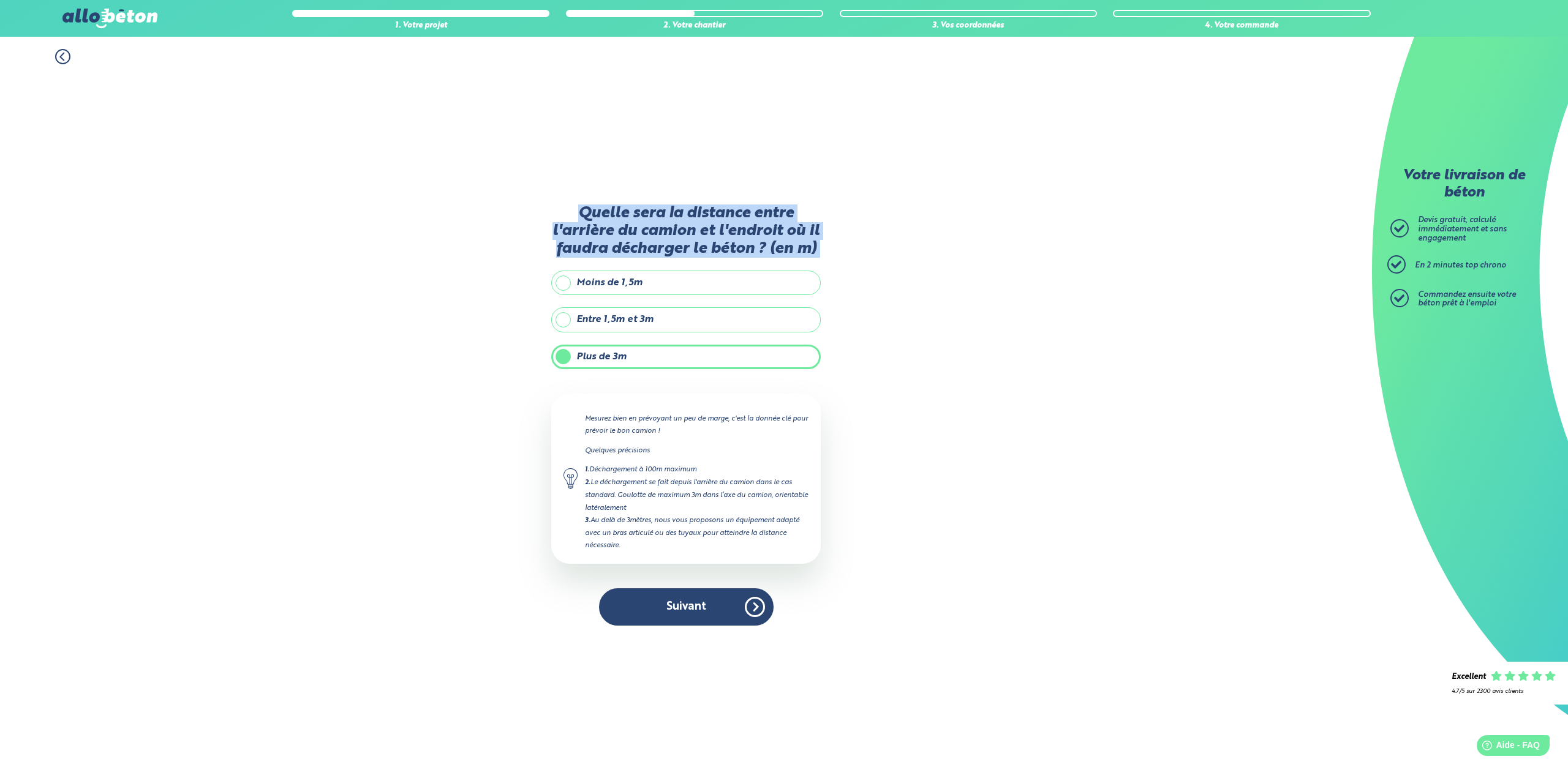
click at [61, 54] on icon at bounding box center [62, 56] width 15 height 15
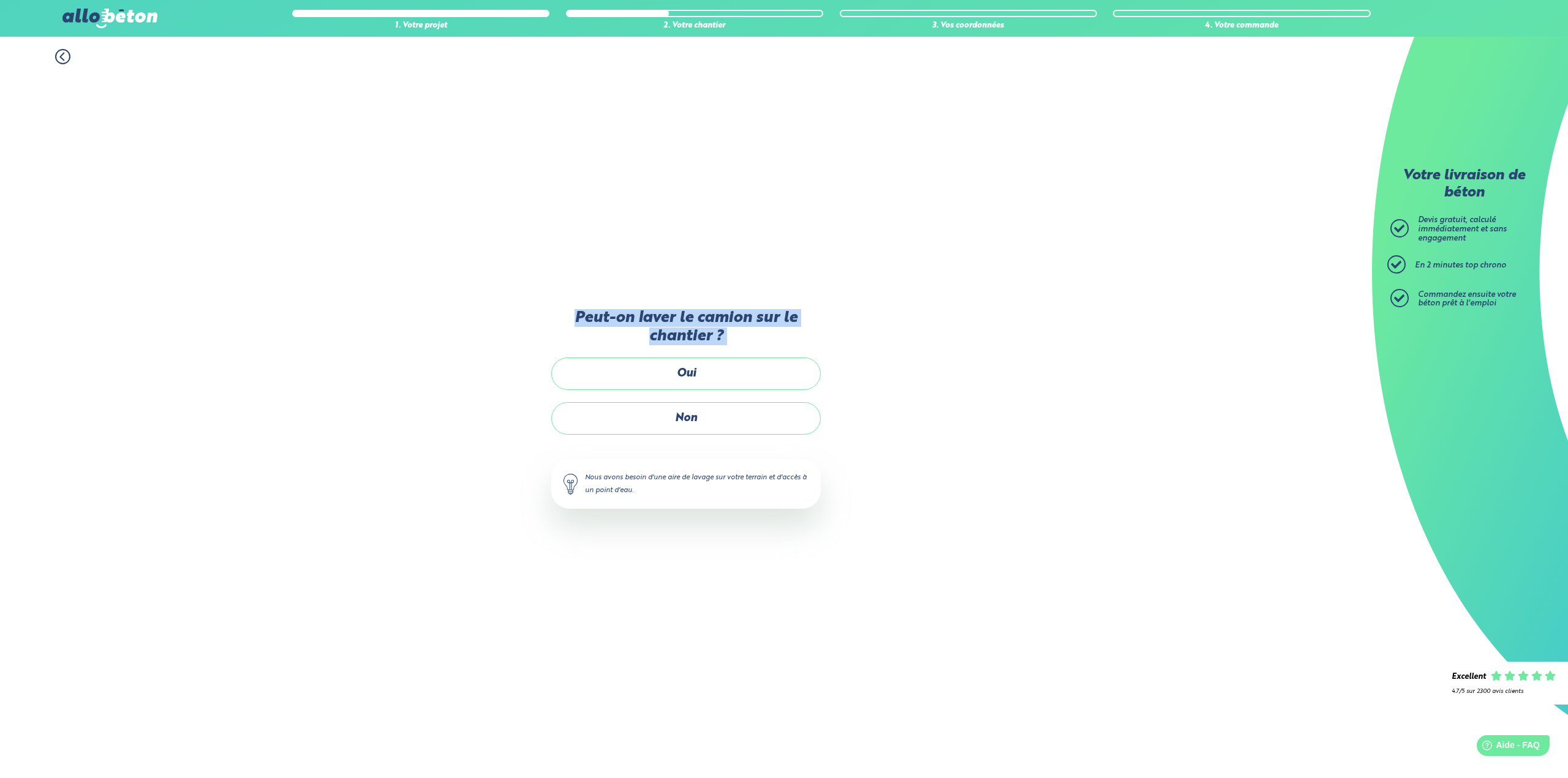
click at [61, 54] on icon at bounding box center [62, 56] width 15 height 15
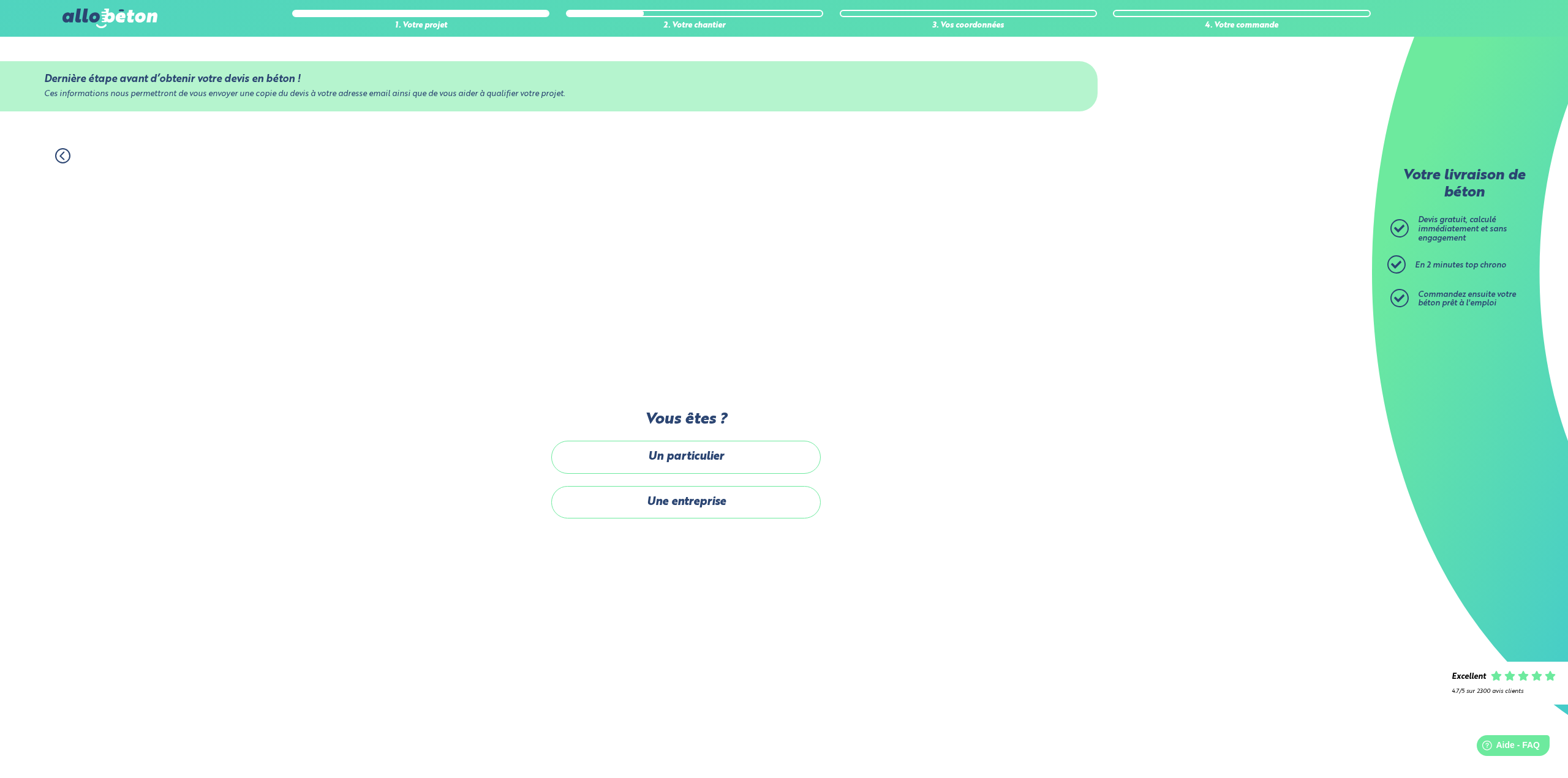
click at [64, 155] on icon at bounding box center [62, 155] width 15 height 15
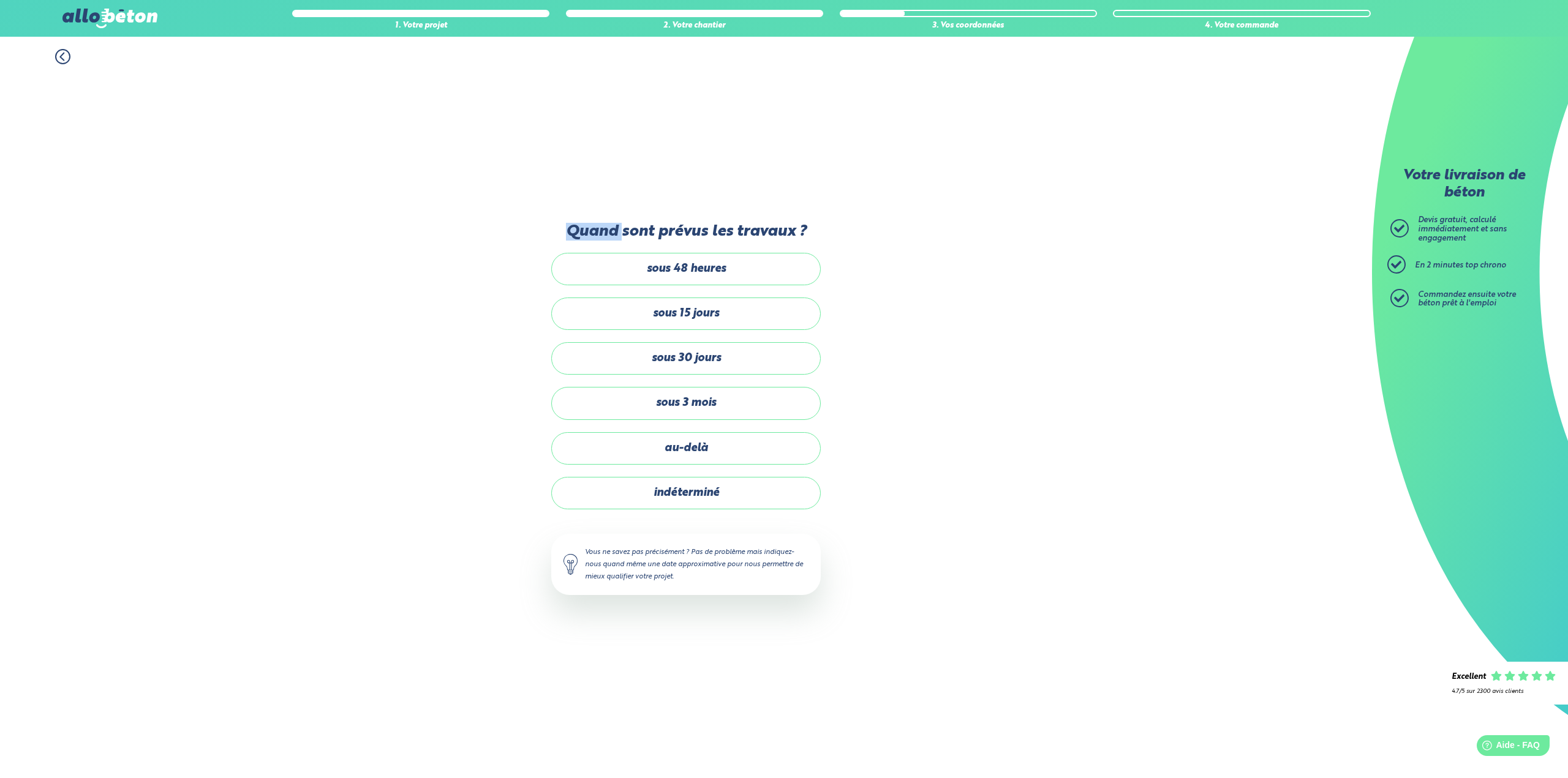
click at [64, 155] on div "1. Votre projet 2. Votre chantier 3. Vos coordonnées 4. Votre commande Quand so…" at bounding box center [686, 407] width 1372 height 741
click at [62, 55] on icon at bounding box center [62, 57] width 4 height 7
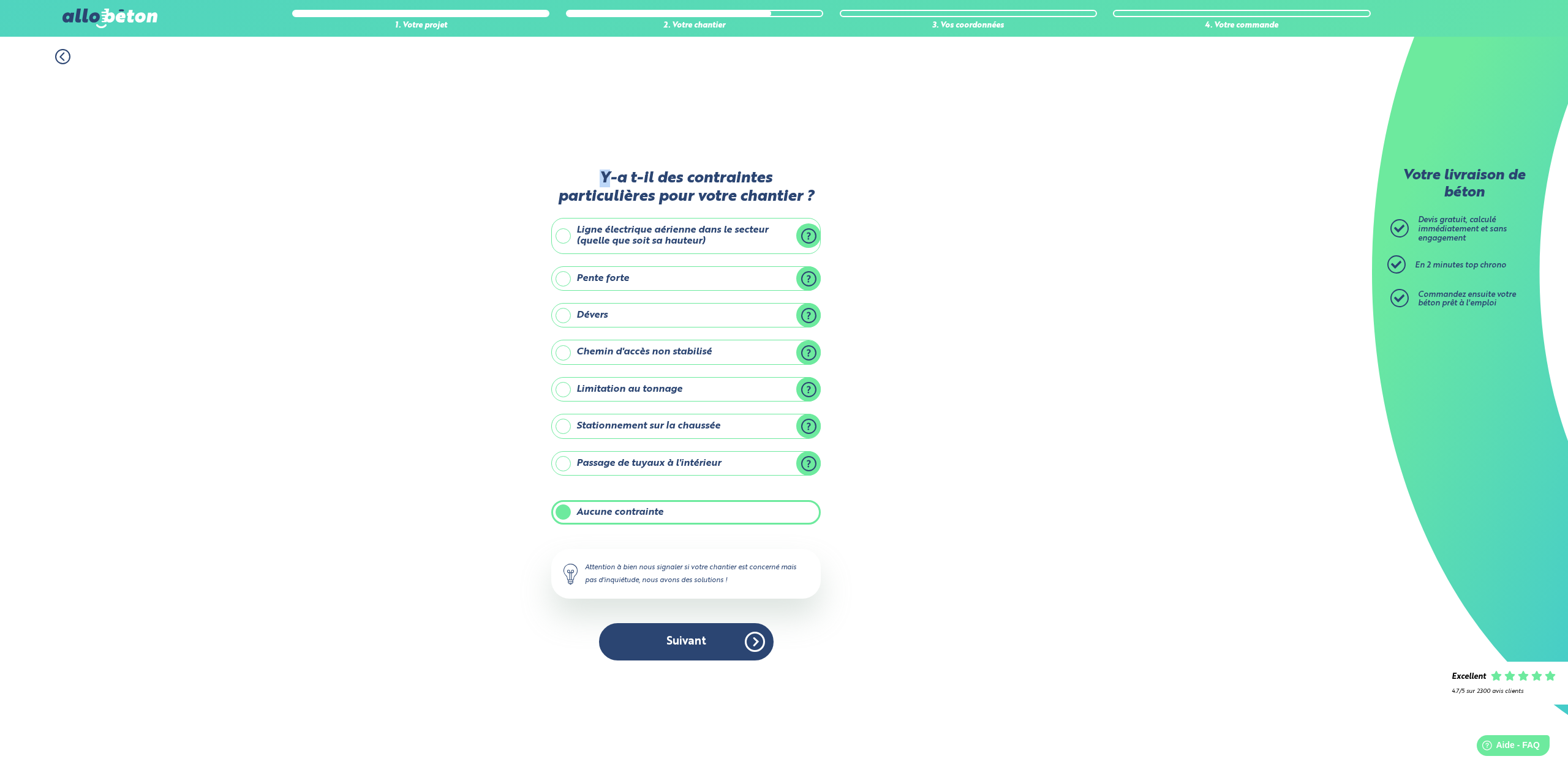
click at [62, 55] on icon at bounding box center [62, 57] width 4 height 7
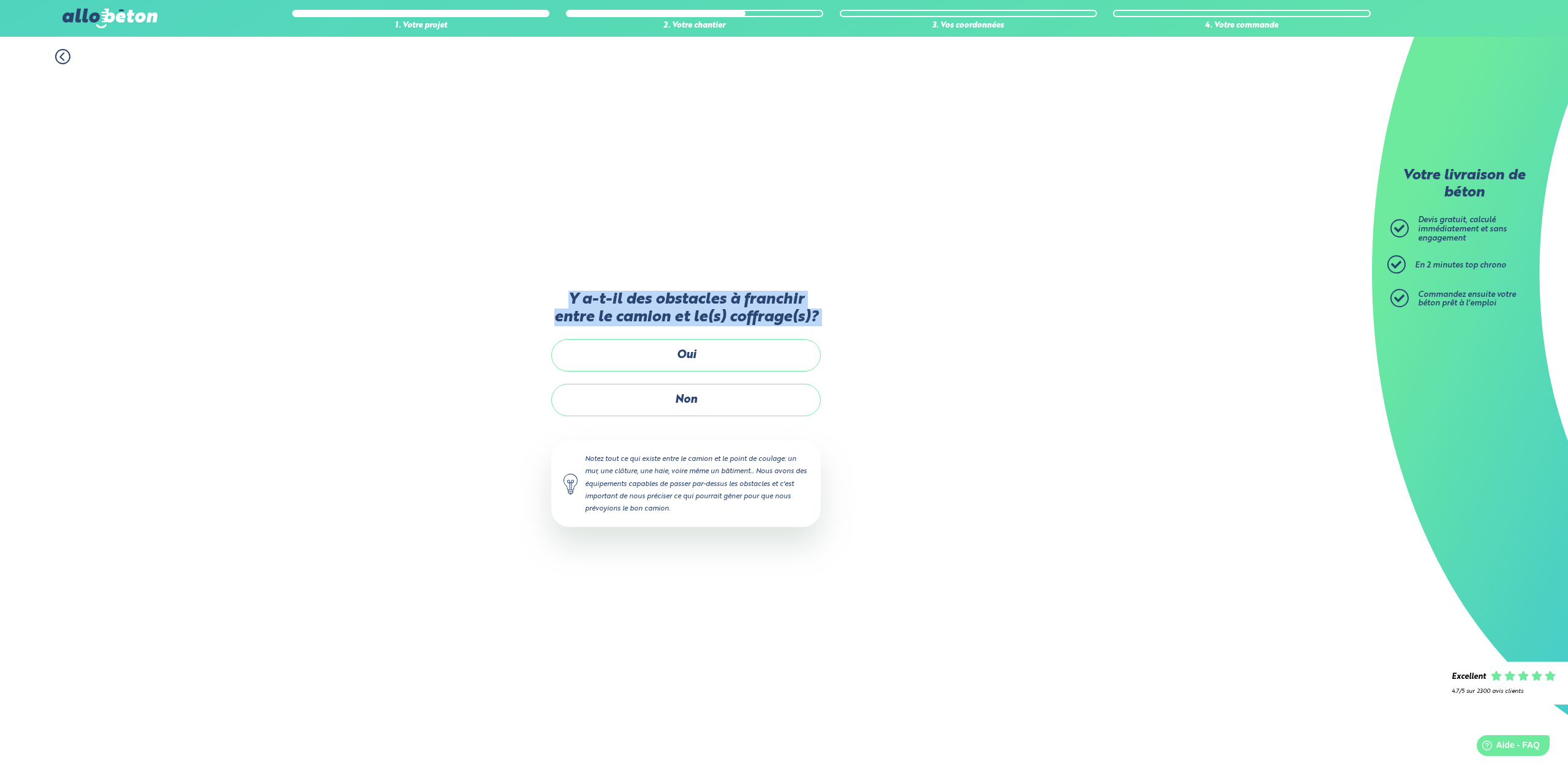
click at [62, 55] on icon at bounding box center [62, 57] width 4 height 7
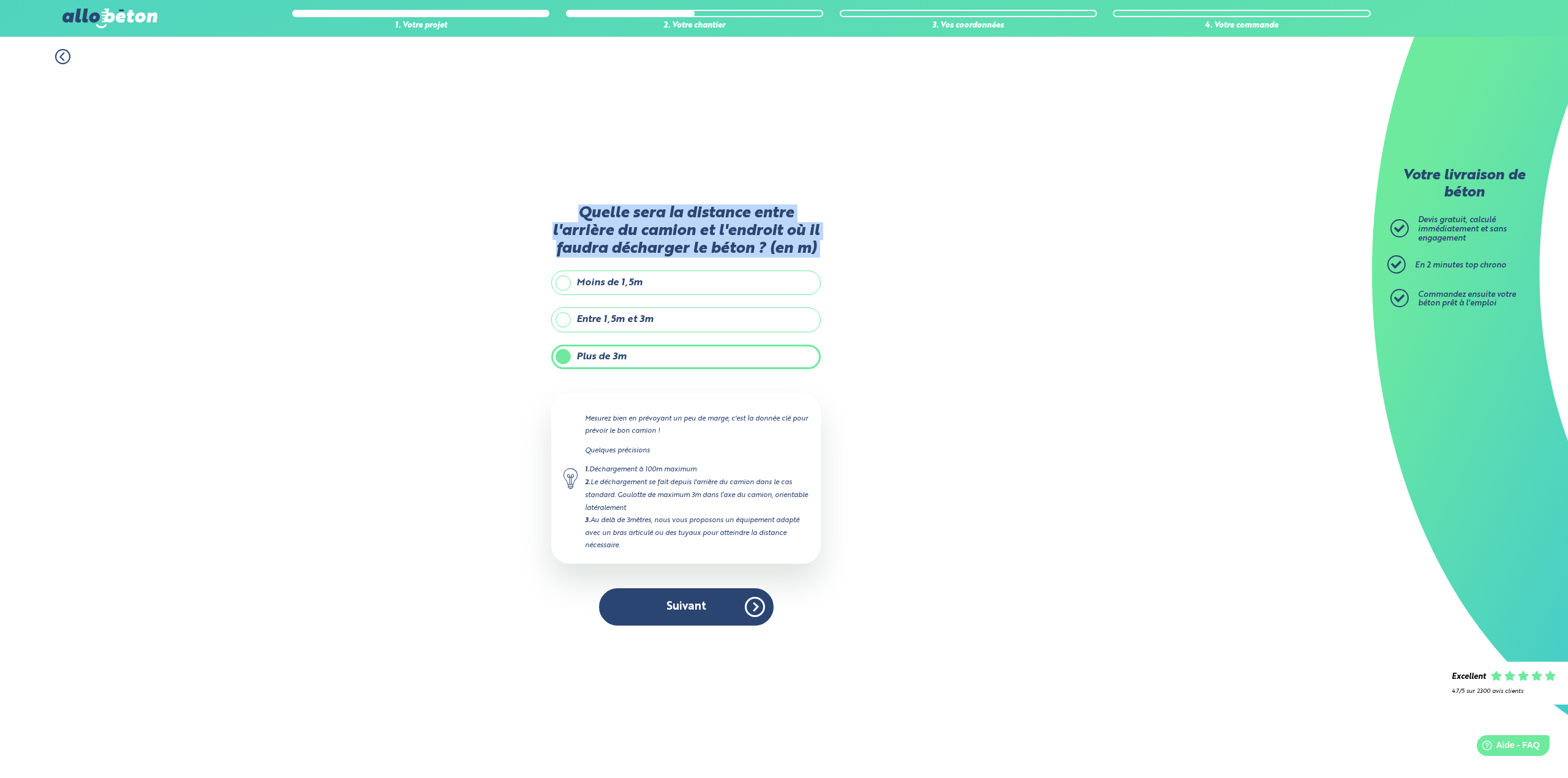
click at [62, 55] on icon at bounding box center [62, 57] width 4 height 7
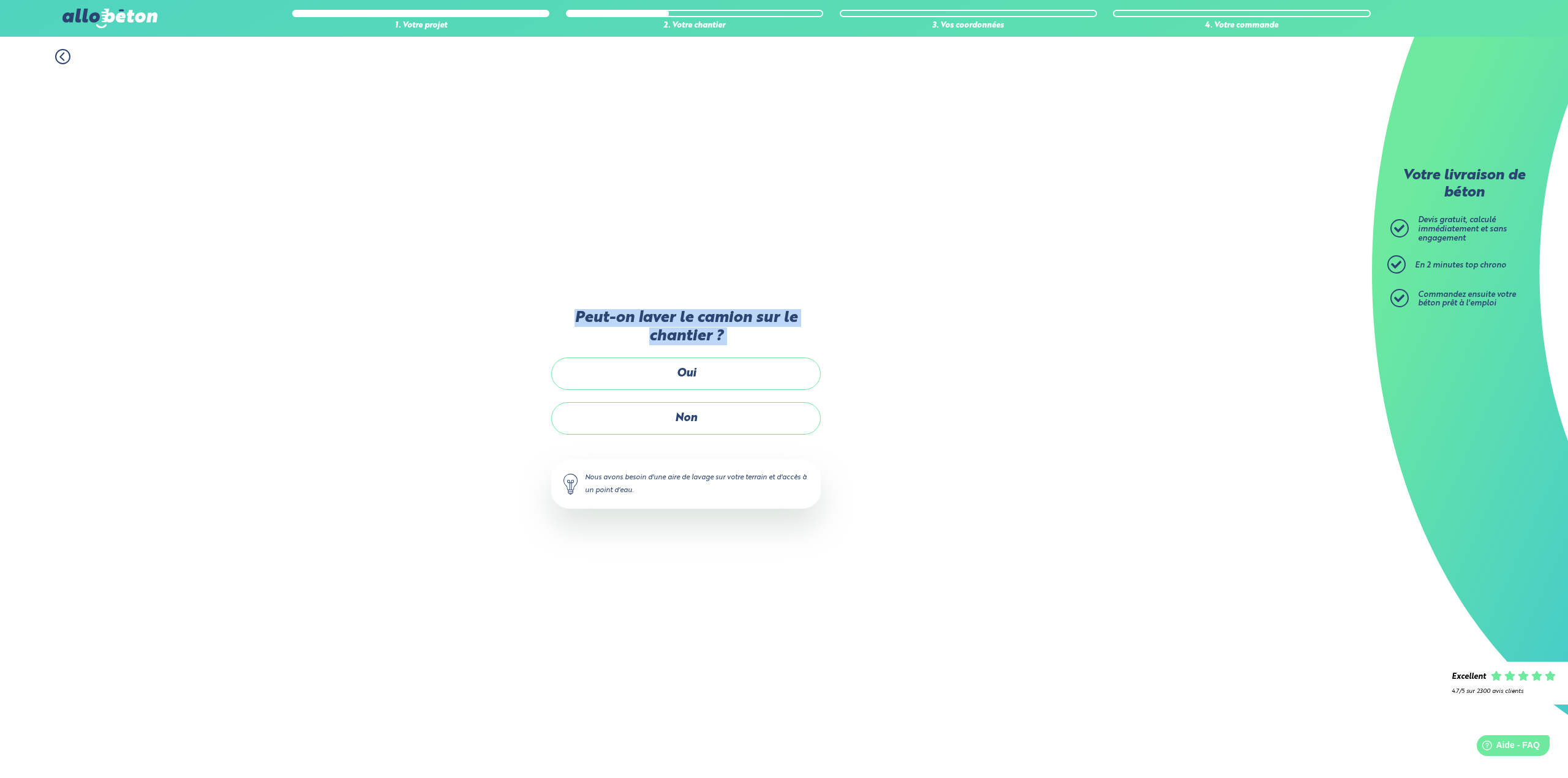
click at [62, 55] on icon at bounding box center [62, 57] width 4 height 7
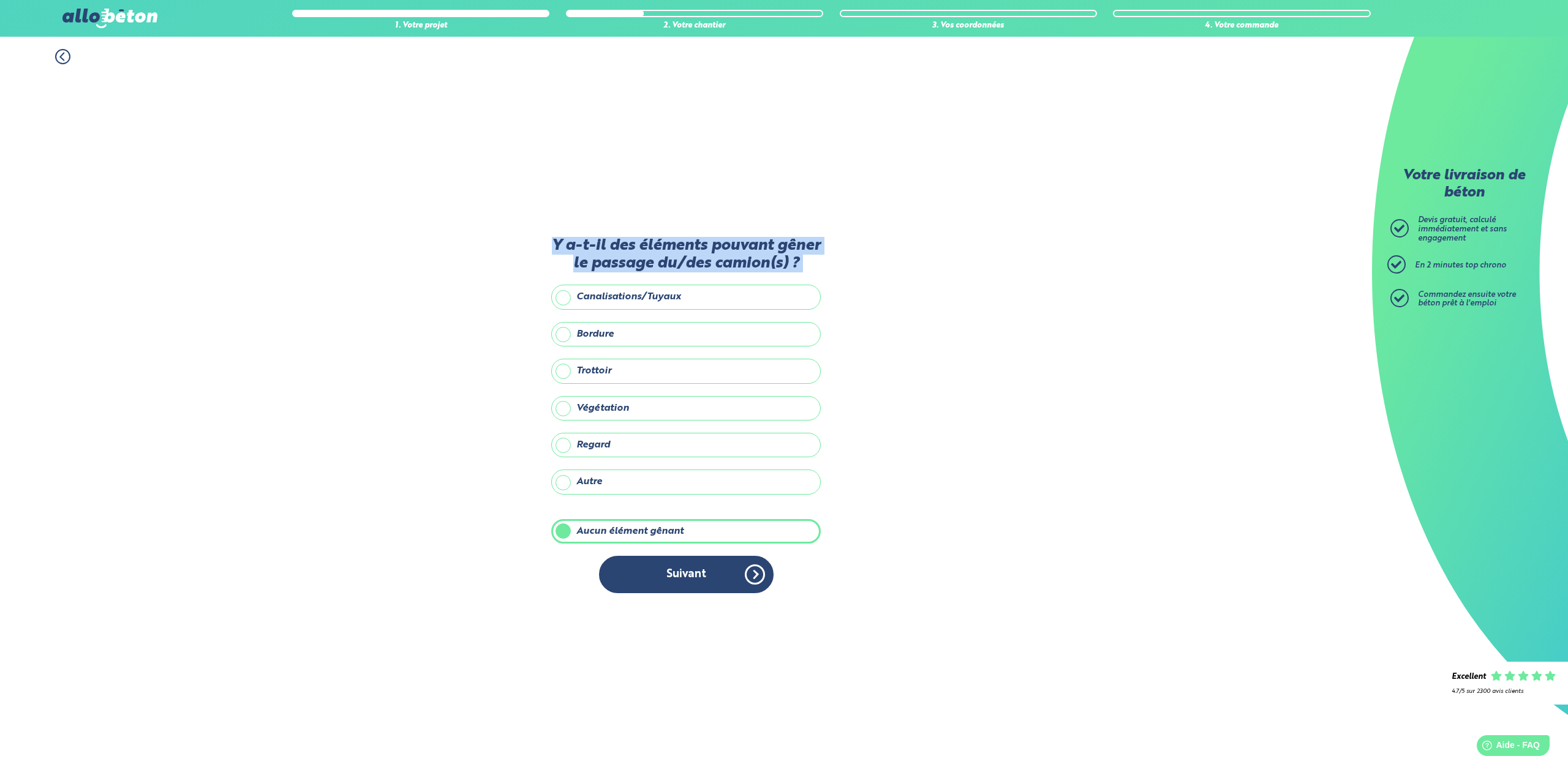
click at [62, 55] on icon at bounding box center [62, 57] width 4 height 7
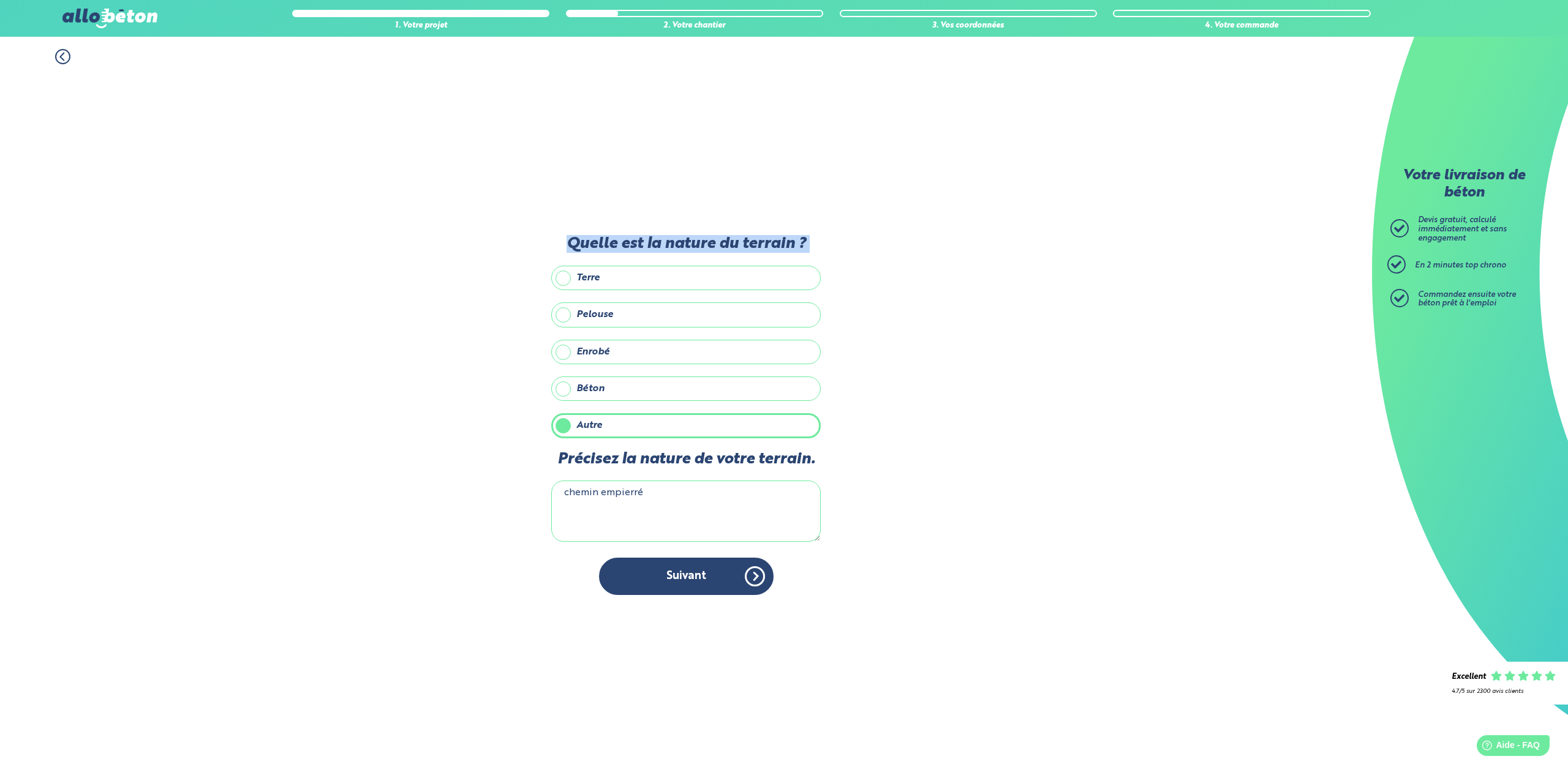
click at [62, 55] on icon at bounding box center [62, 57] width 4 height 7
click at [59, 54] on icon at bounding box center [62, 56] width 15 height 15
